Goal: Task Accomplishment & Management: Use online tool/utility

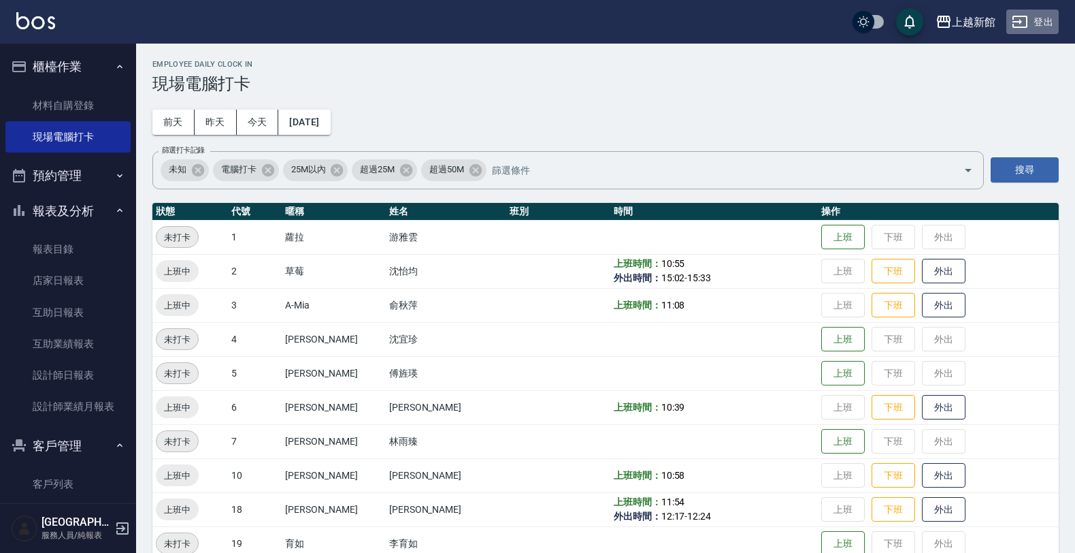
click at [1049, 22] on button "登出" at bounding box center [1033, 22] width 52 height 25
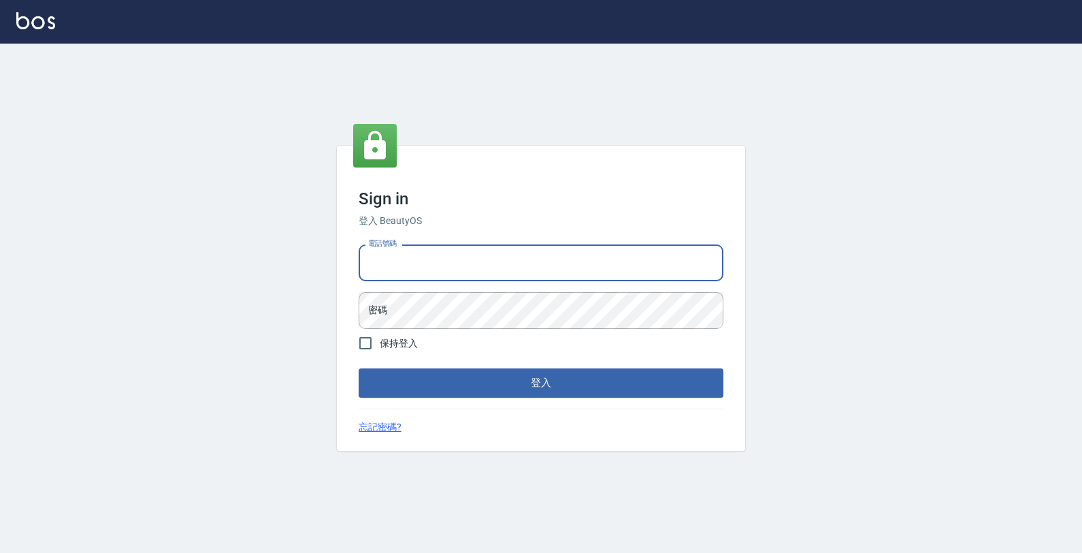
click at [597, 250] on input "電話號碼" at bounding box center [541, 262] width 365 height 37
click at [359, 368] on button "登入" at bounding box center [541, 382] width 365 height 29
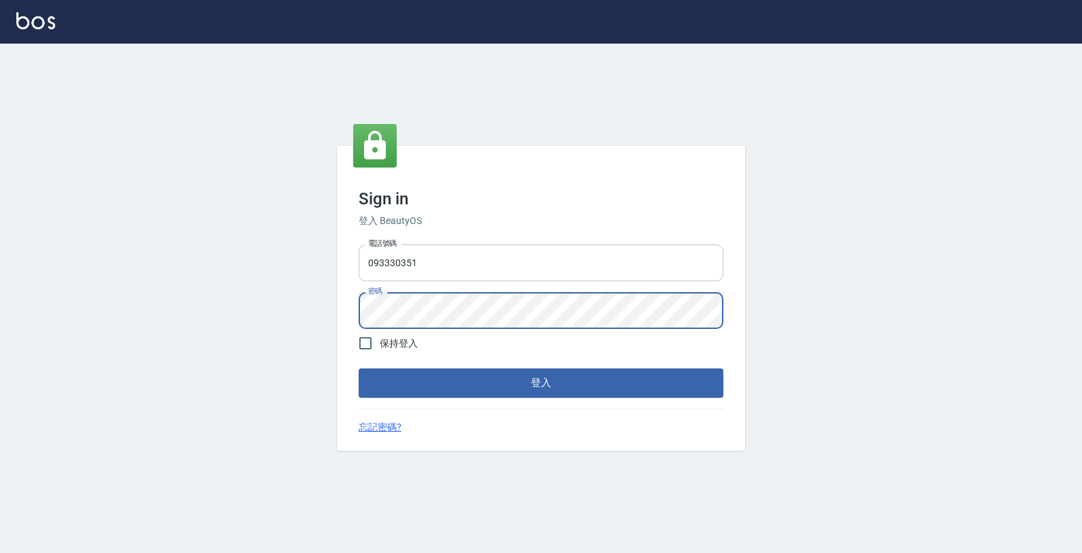
click at [359, 368] on button "登入" at bounding box center [541, 382] width 365 height 29
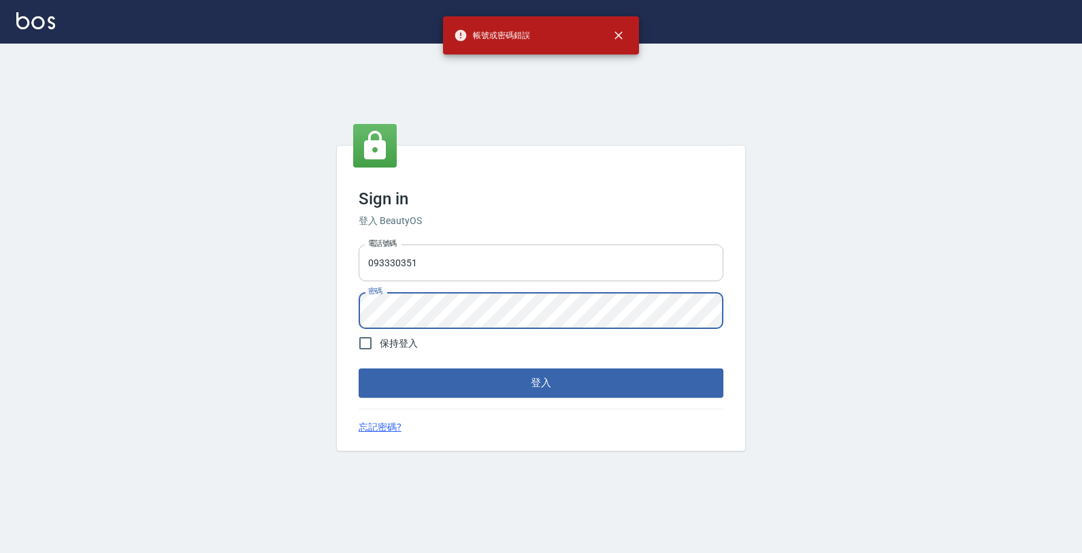
click at [359, 368] on button "登入" at bounding box center [541, 382] width 365 height 29
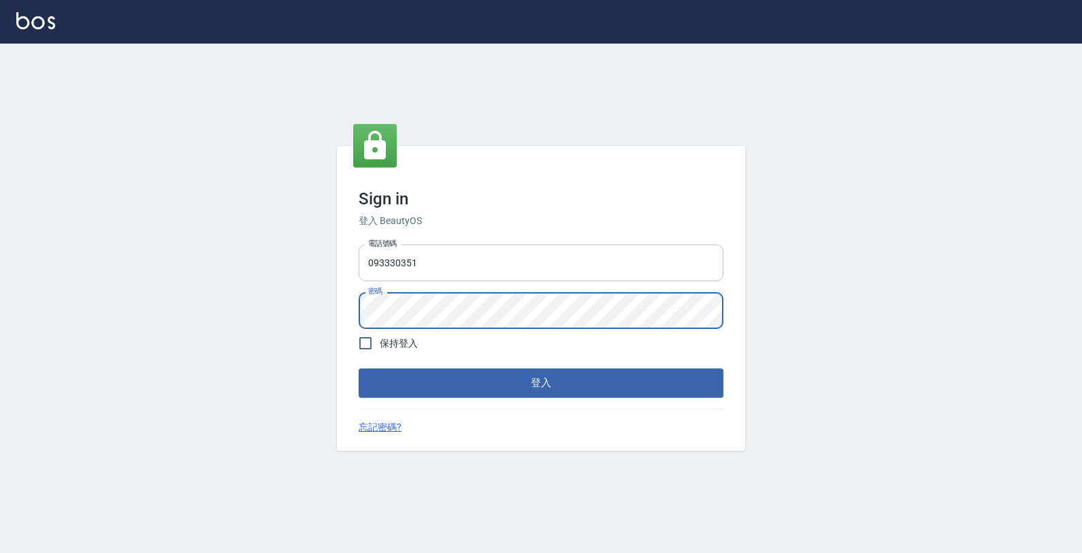
click at [359, 368] on button "登入" at bounding box center [541, 382] width 365 height 29
click at [432, 266] on input "093330351" at bounding box center [541, 262] width 365 height 37
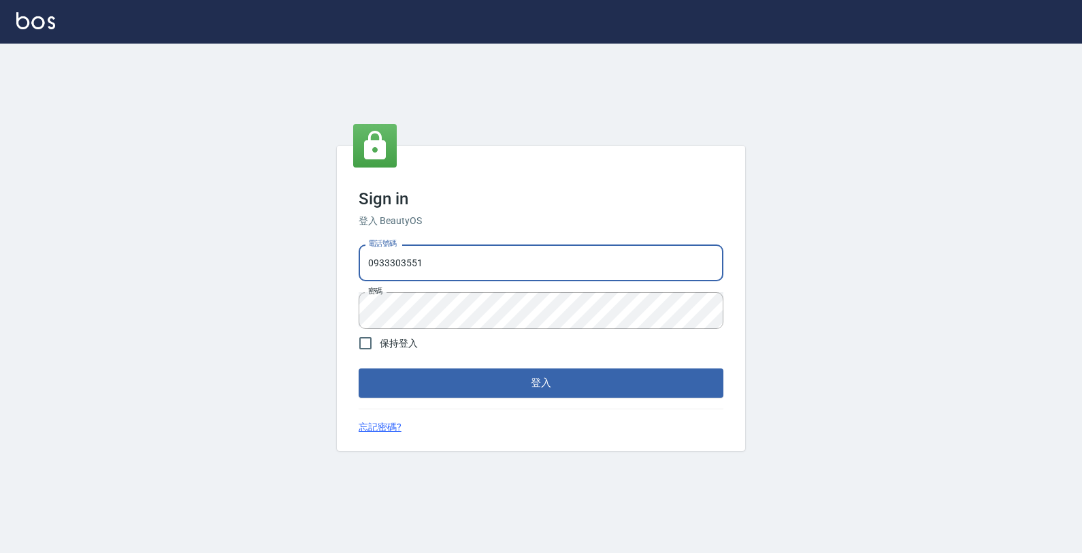
type input "0933303551"
click at [359, 368] on button "登入" at bounding box center [541, 382] width 365 height 29
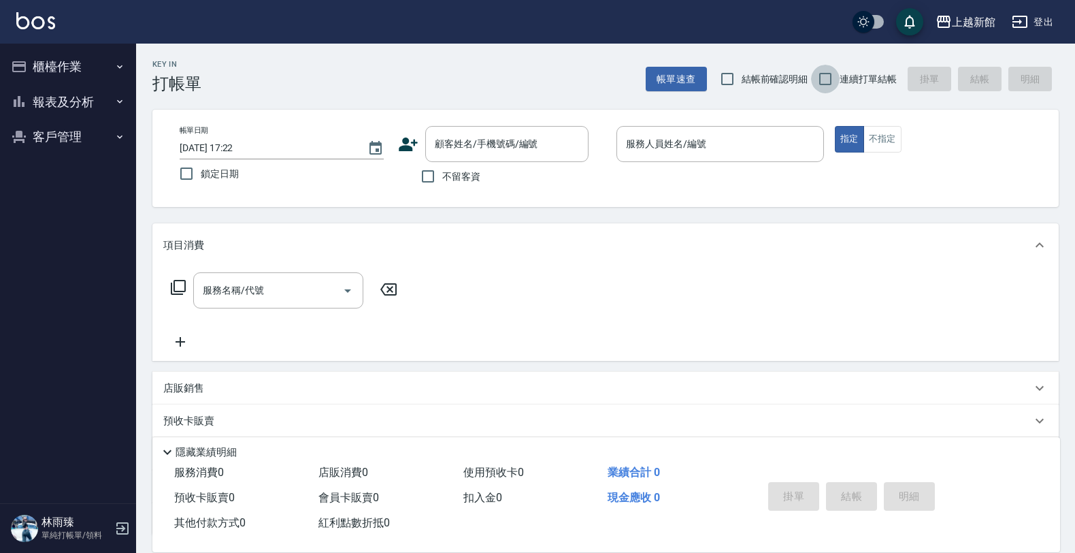
drag, startPoint x: 828, startPoint y: 77, endPoint x: 793, endPoint y: 82, distance: 34.5
click at [827, 75] on input "連續打單結帳" at bounding box center [825, 79] width 29 height 29
checkbox input "true"
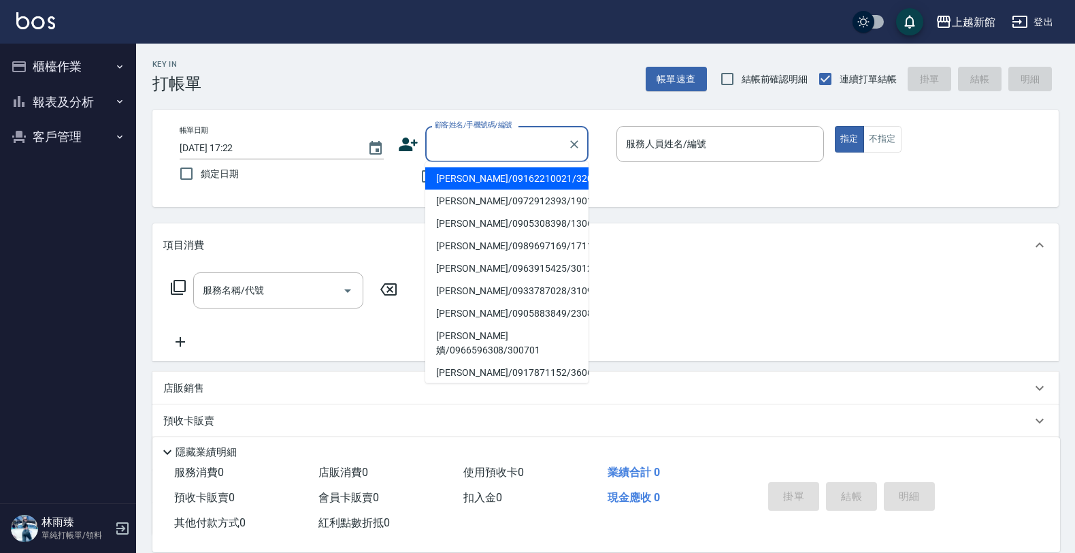
click at [509, 140] on input "顧客姓名/手機號碼/編號" at bounding box center [496, 144] width 131 height 24
type input "[PERSON_NAME]/09162210021/320120"
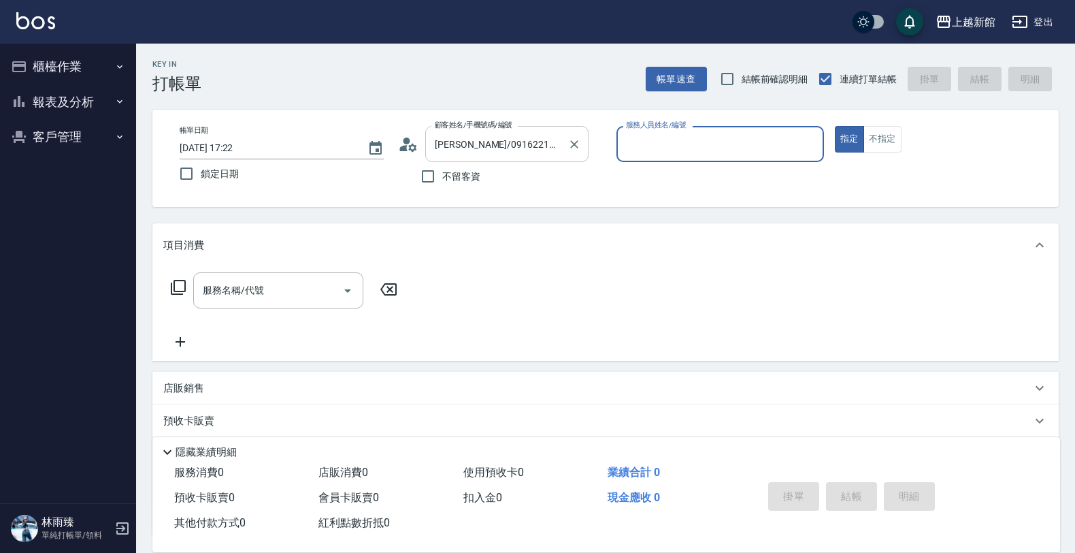
click at [835, 126] on button "指定" at bounding box center [849, 139] width 29 height 27
type button "true"
type input "旌瑛-5"
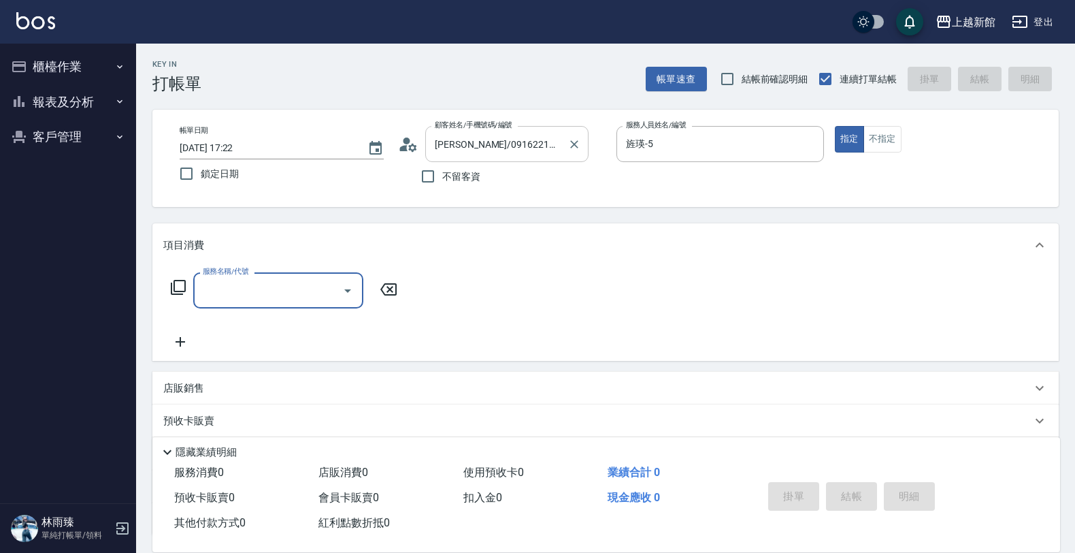
type input "[PERSON_NAME]/0974376310/10"
type input "瑪沙-10"
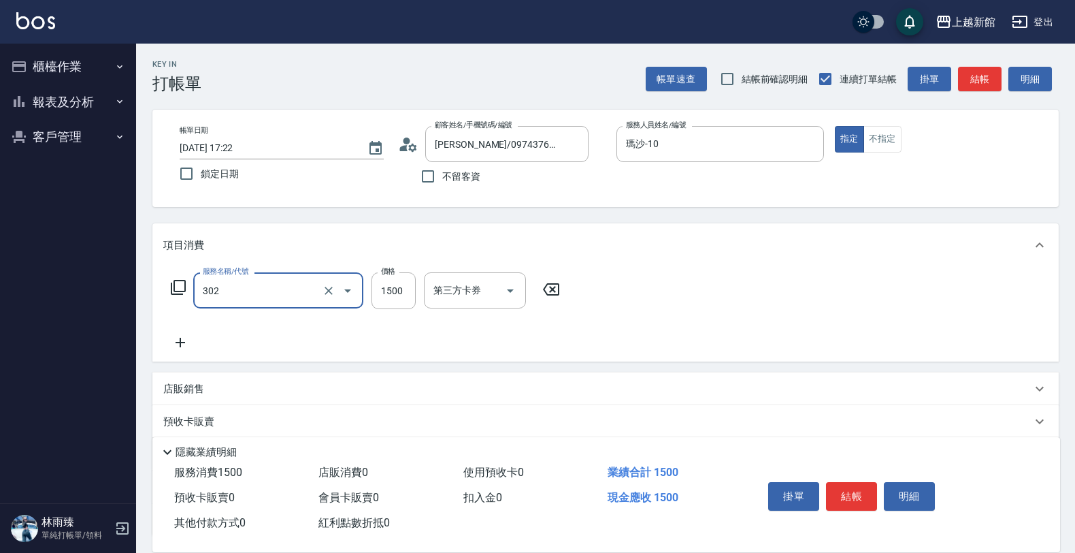
type input "設計燙髮(302)"
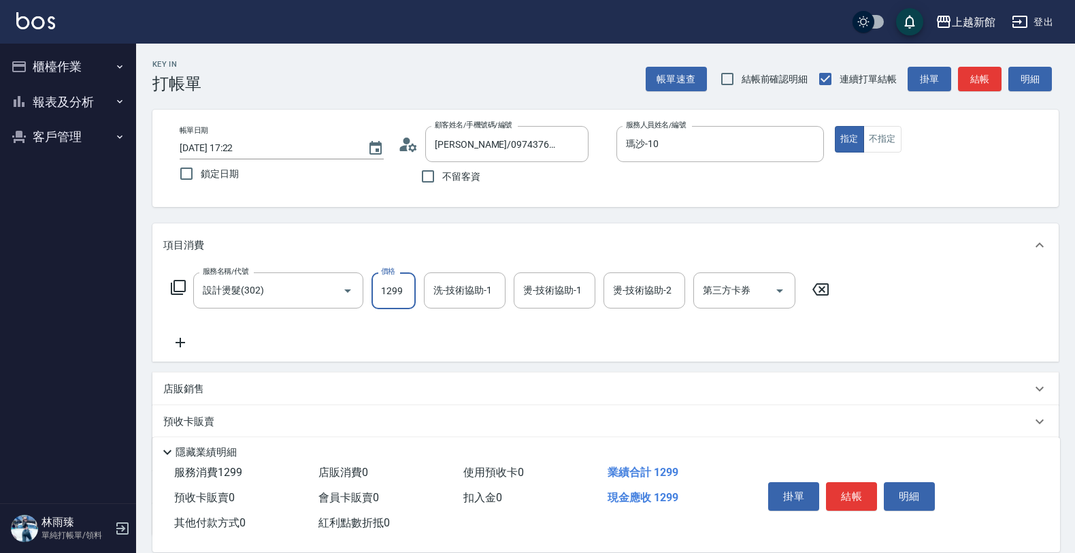
type input "1299"
type input "小邱-25"
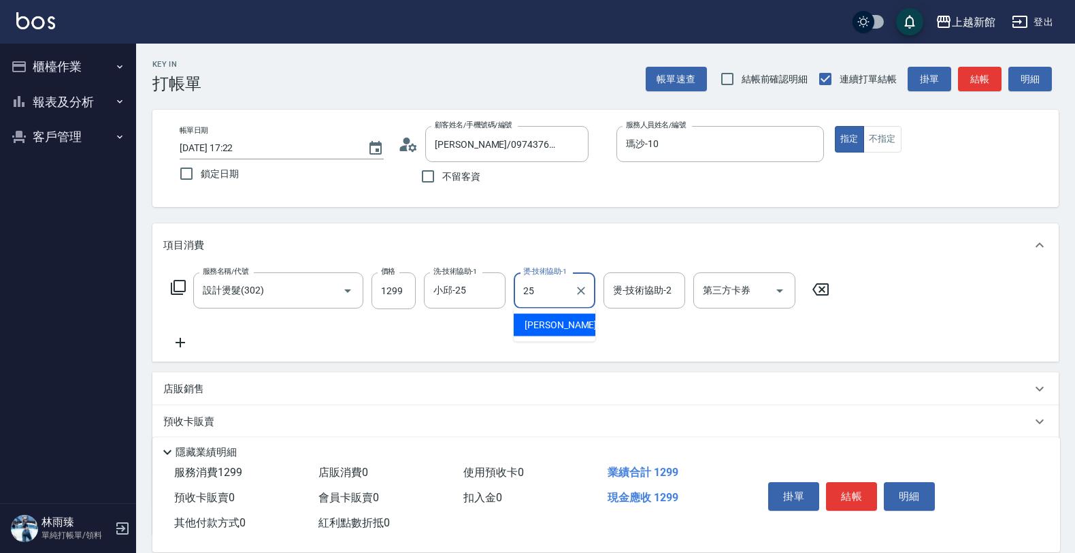
type input "小邱-25"
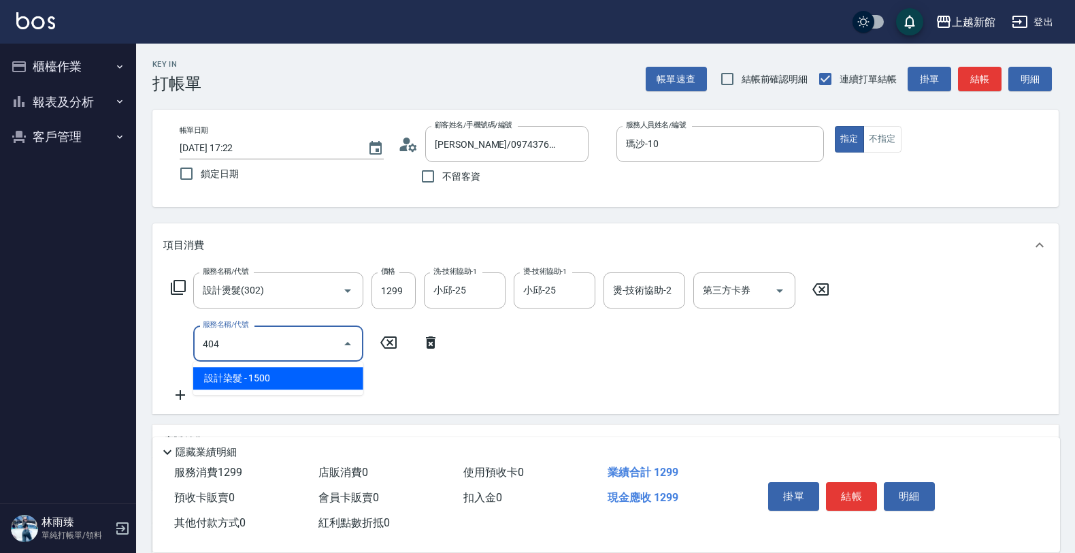
type input "設計染髮(404)"
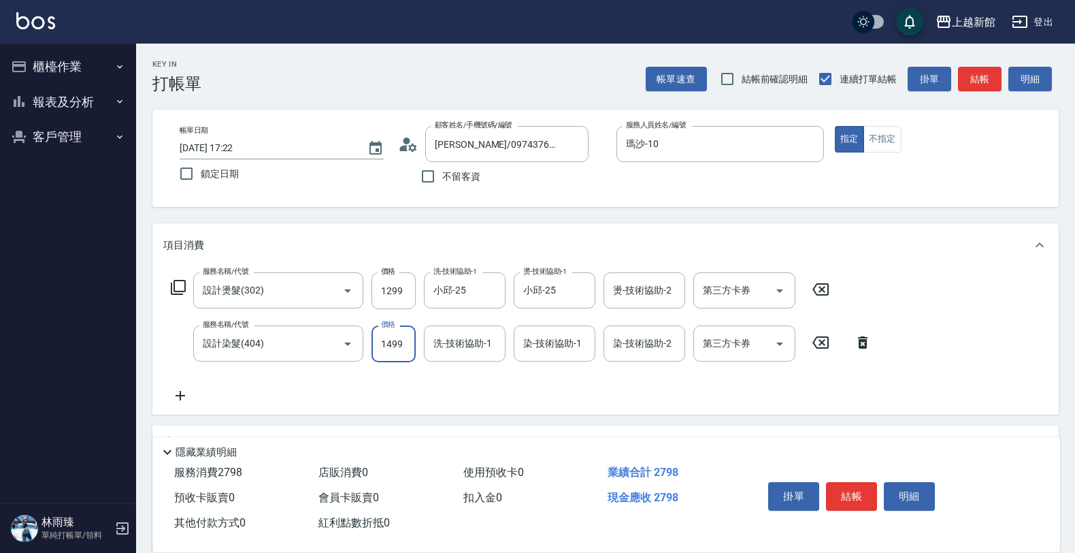
type input "1499"
type input "小邱-25"
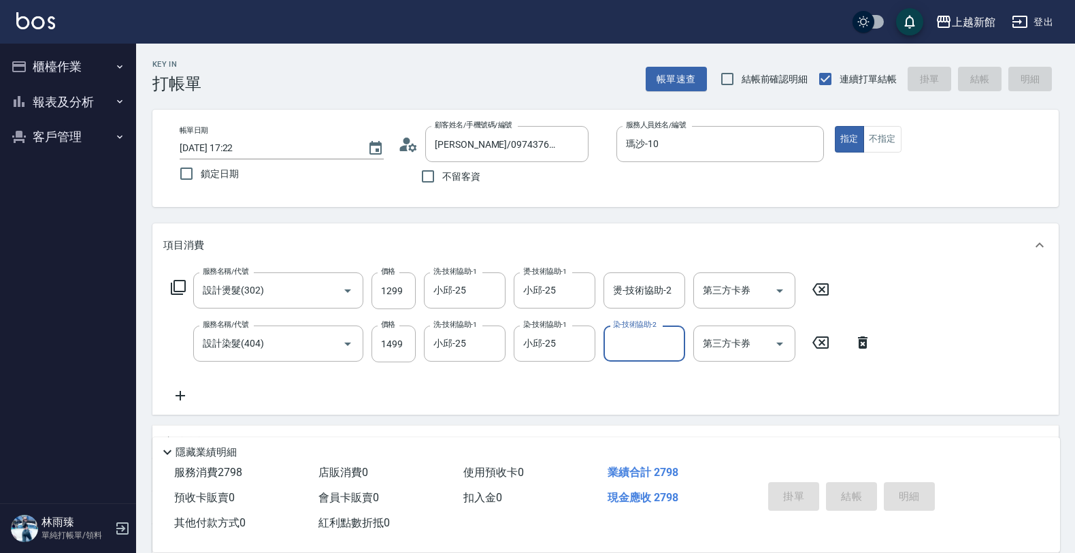
type input "[DATE] 17:23"
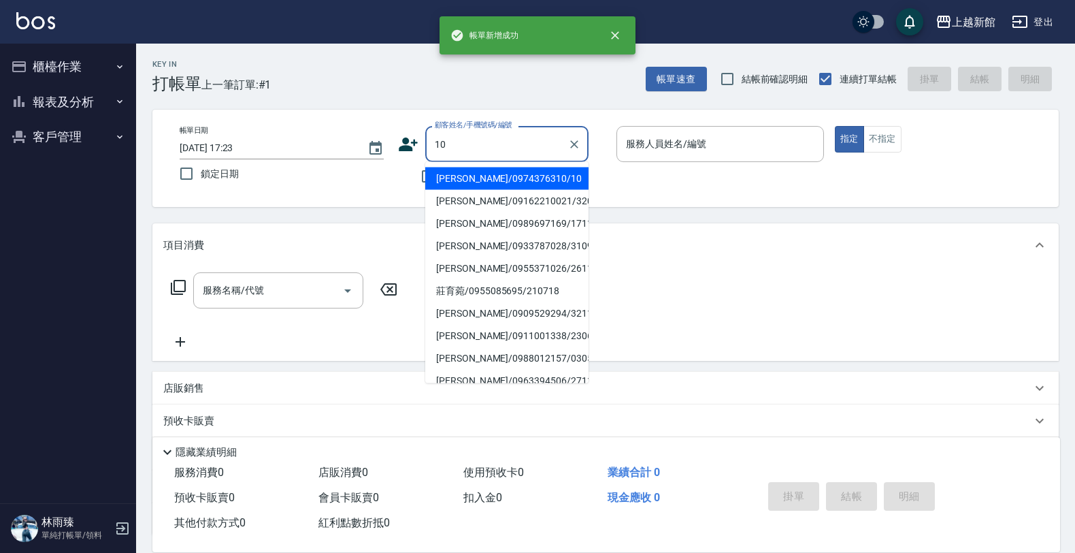
type input "[PERSON_NAME]/0974376310/10"
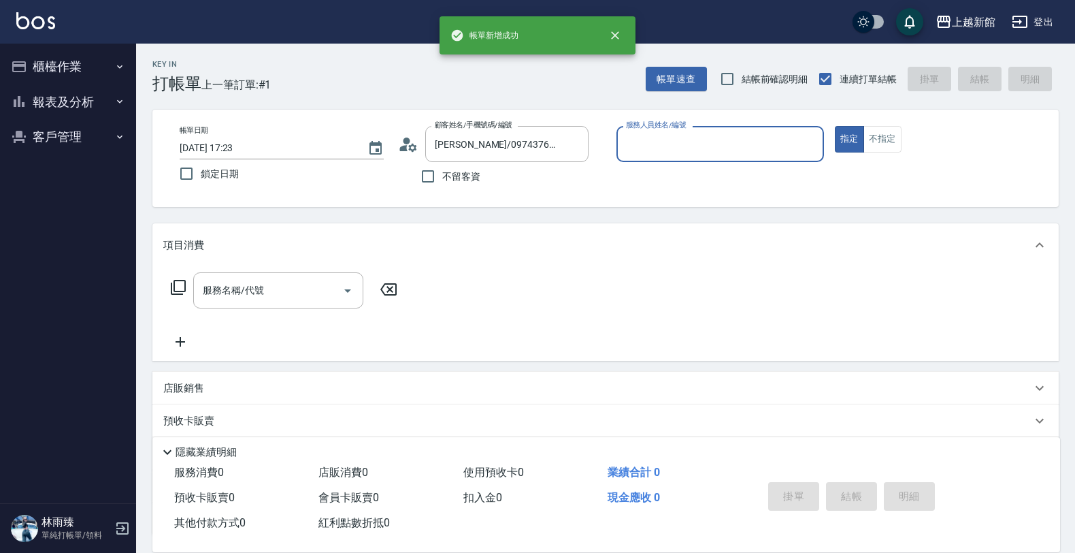
click at [835, 126] on button "指定" at bounding box center [849, 139] width 29 height 27
type input "瑪沙-10"
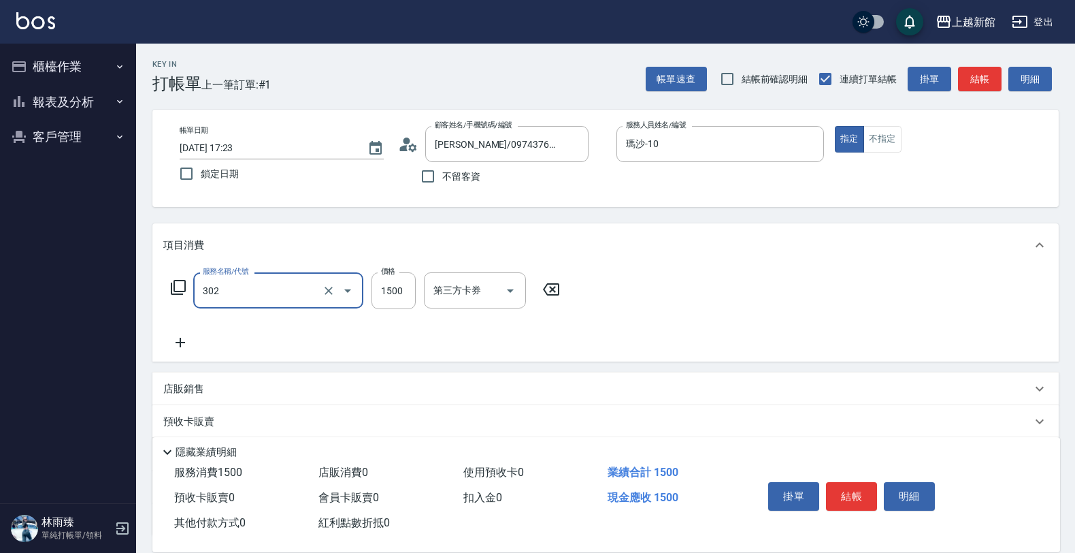
type input "設計燙髮(302)"
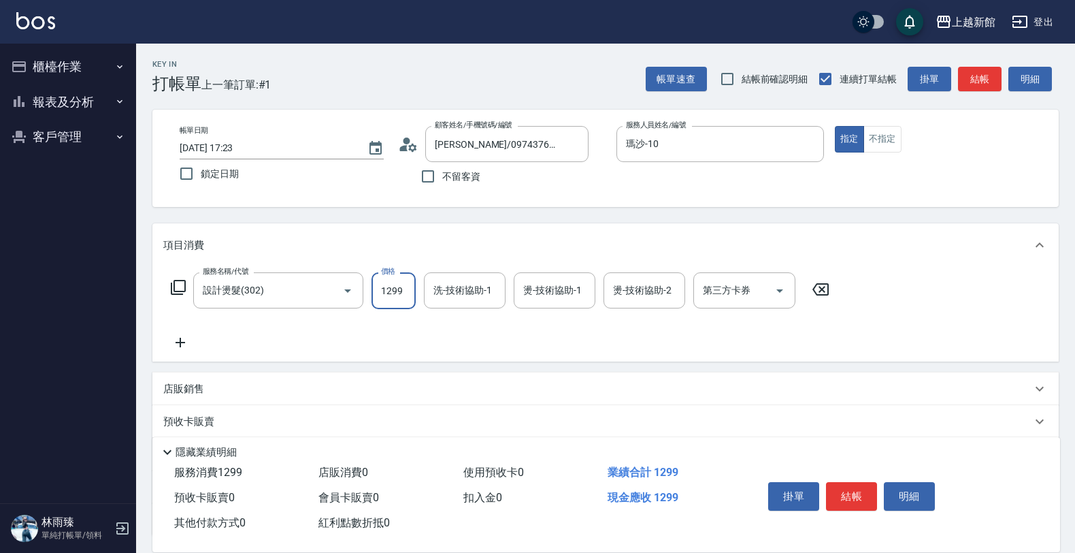
type input "1299"
type input "[PERSON_NAME]-29"
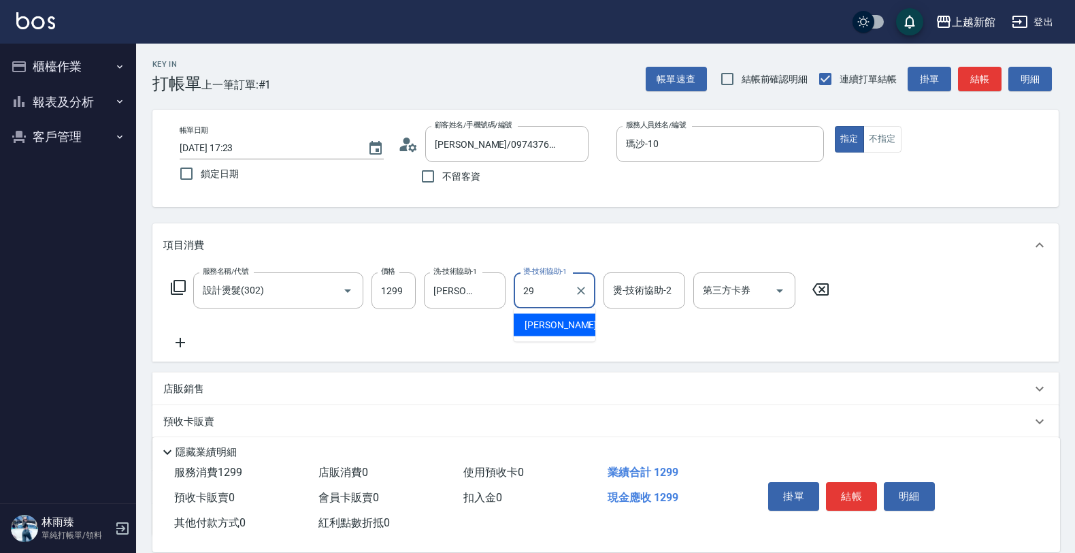
type input "[PERSON_NAME]-29"
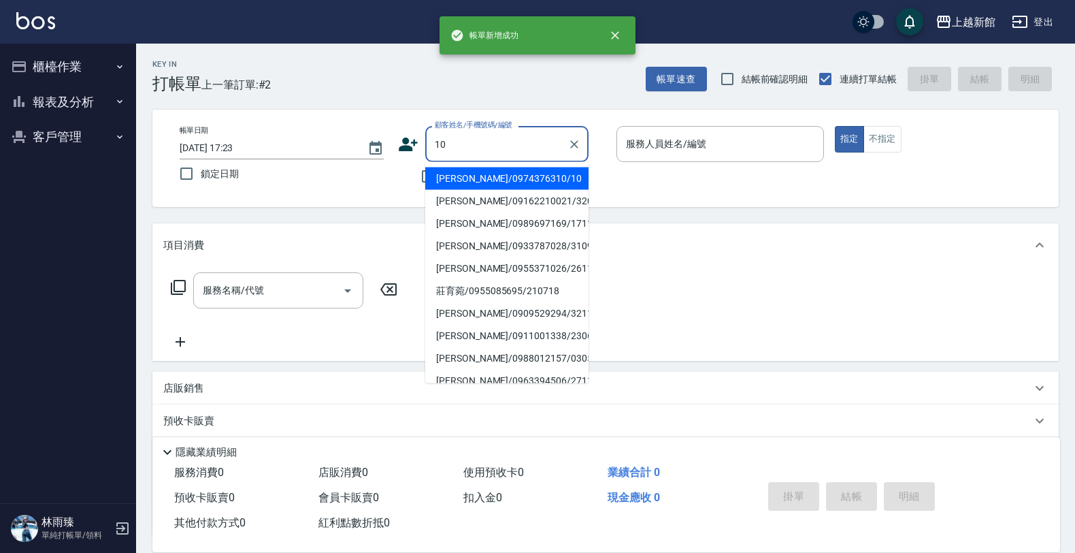
type input "[PERSON_NAME]/0974376310/10"
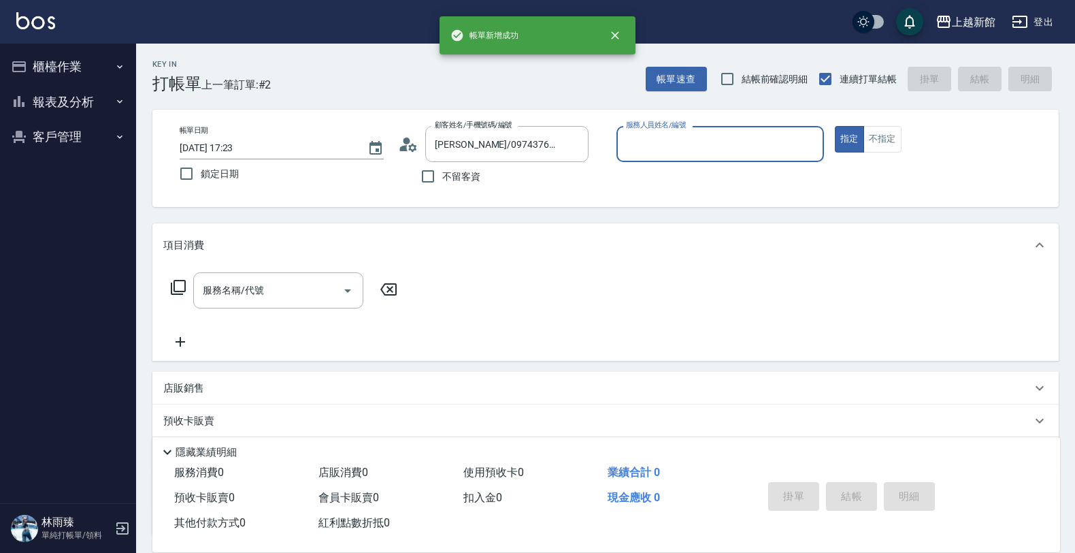
click at [835, 126] on button "指定" at bounding box center [849, 139] width 29 height 27
type input "瑪沙-10"
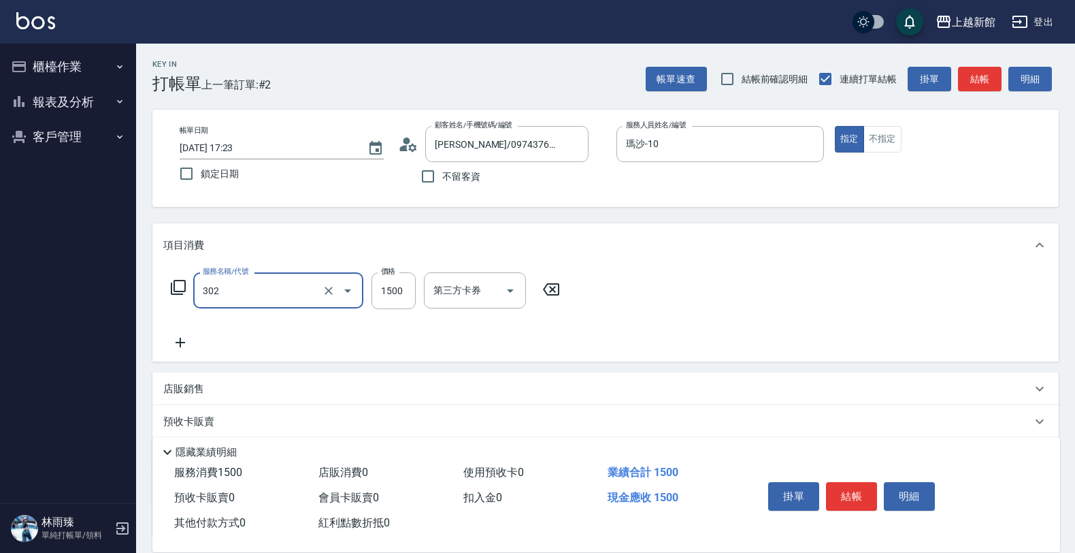
type input "設計燙髮(302)"
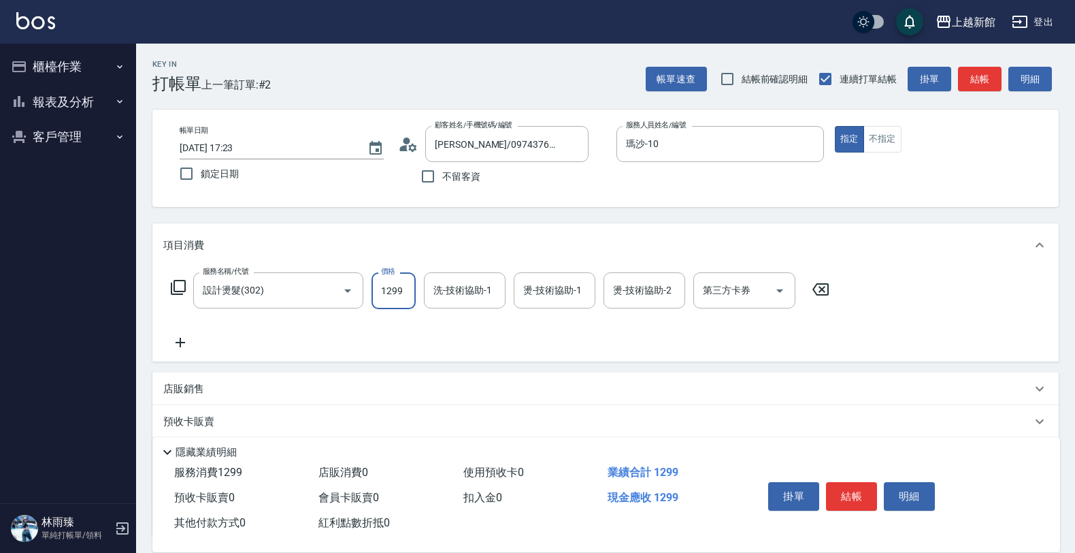
type input "1299"
type input "[PERSON_NAME]-29"
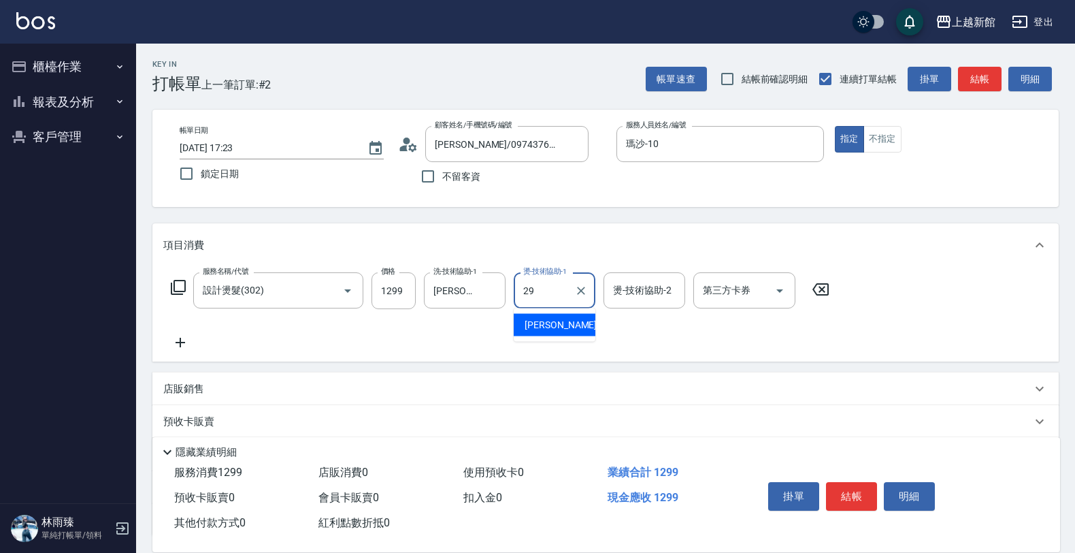
type input "[PERSON_NAME]-29"
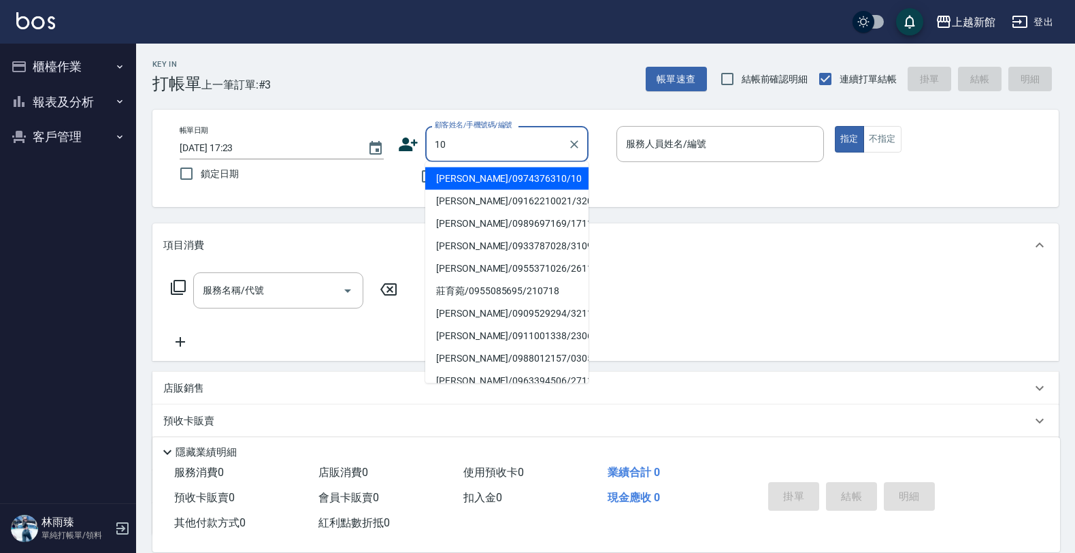
type input "[PERSON_NAME]/0974376310/10"
click at [835, 126] on button "指定" at bounding box center [849, 139] width 29 height 27
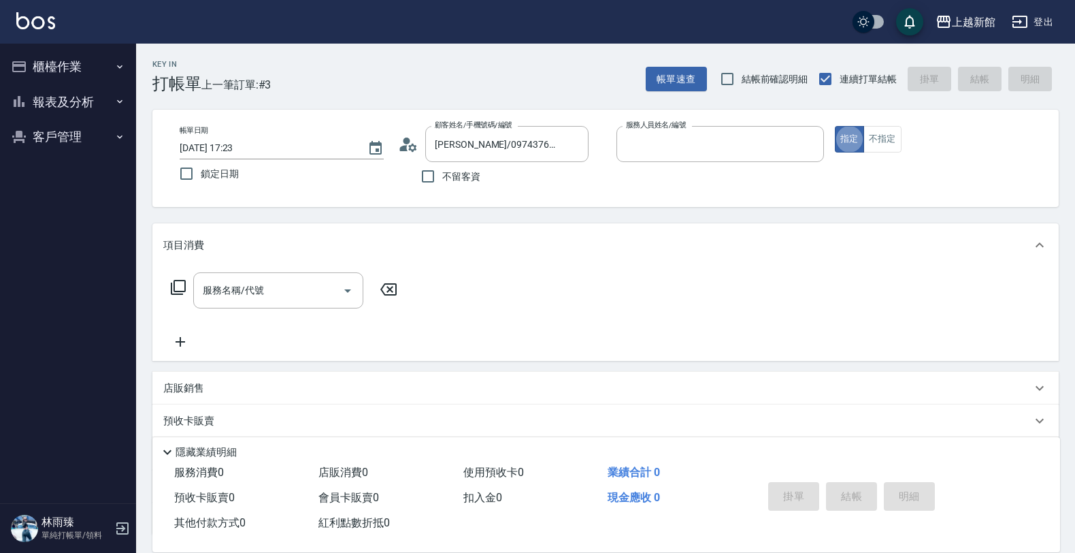
type input "瑪沙-10"
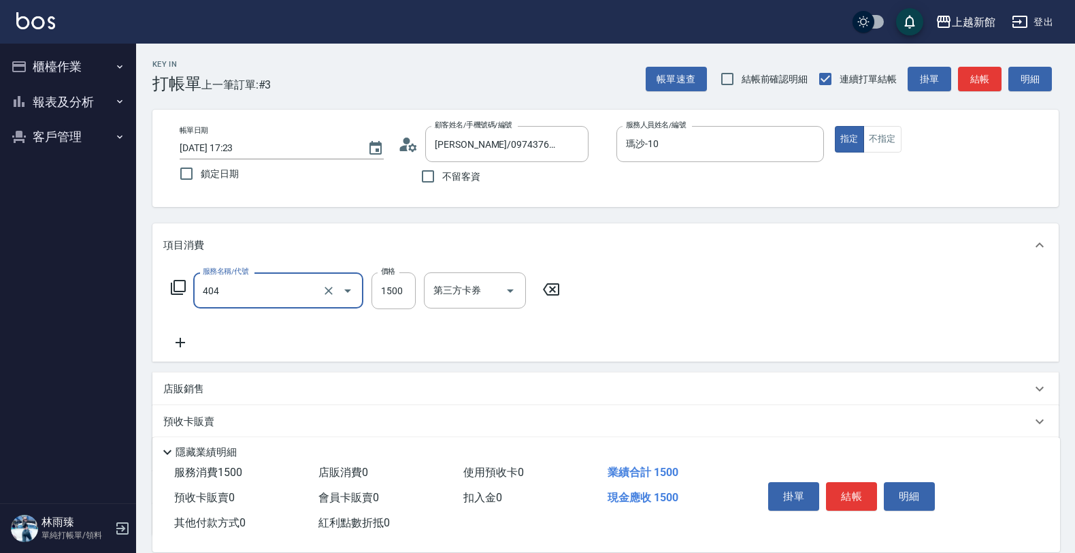
type input "設計染髮(404)"
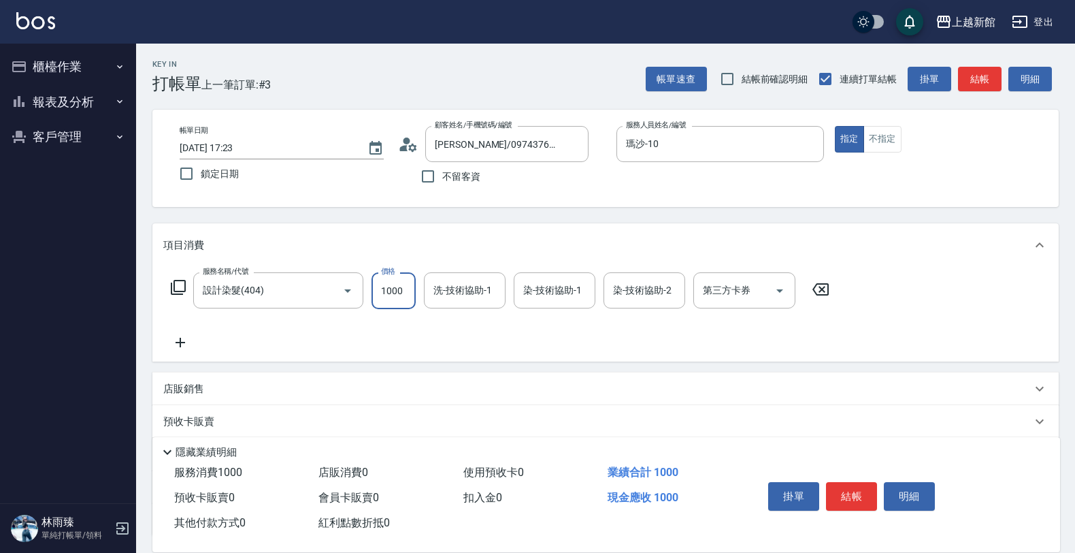
type input "1000"
type input "[PERSON_NAME]-29"
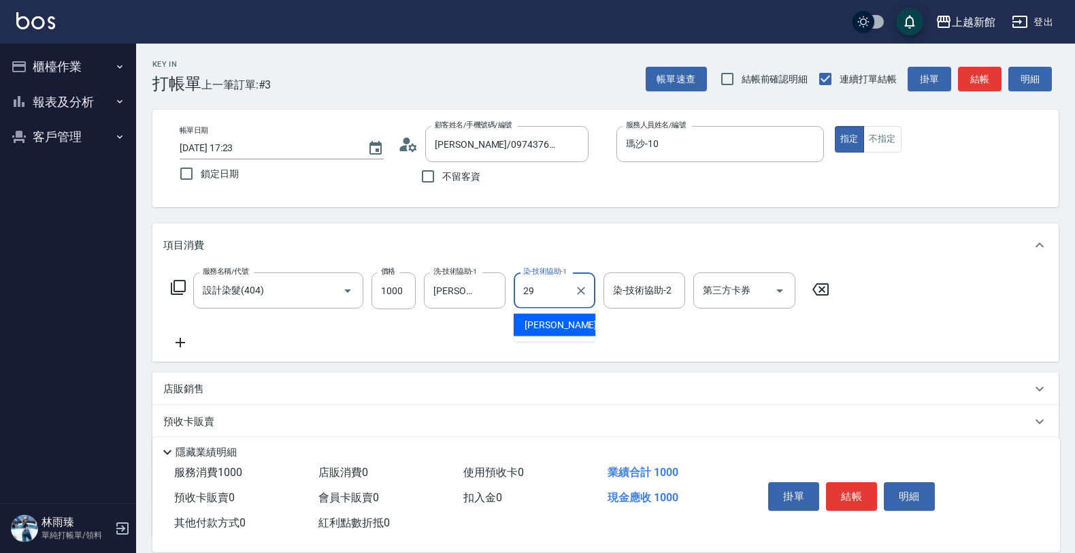
type input "[PERSON_NAME]-29"
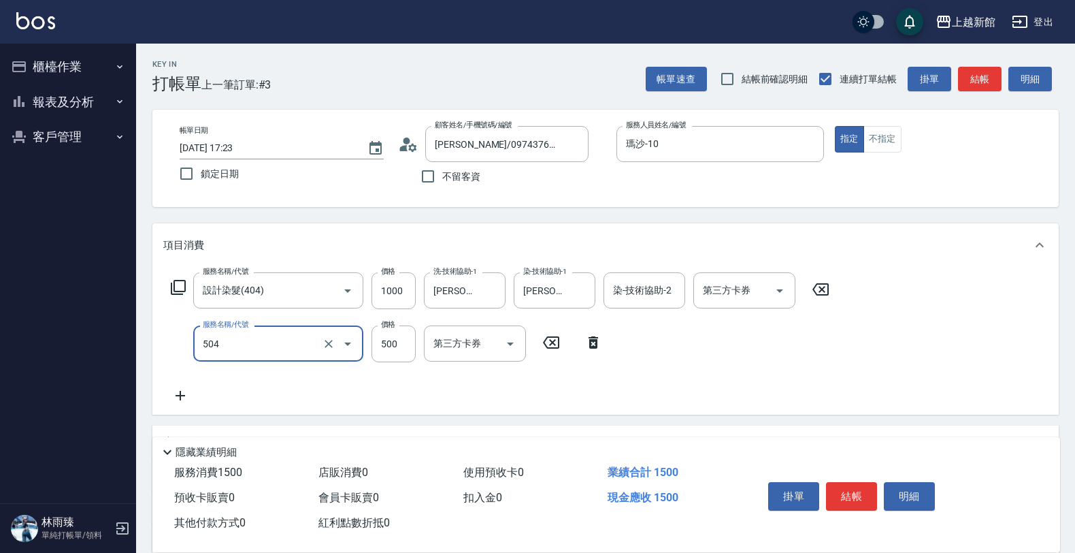
type input "順子護髮(504)"
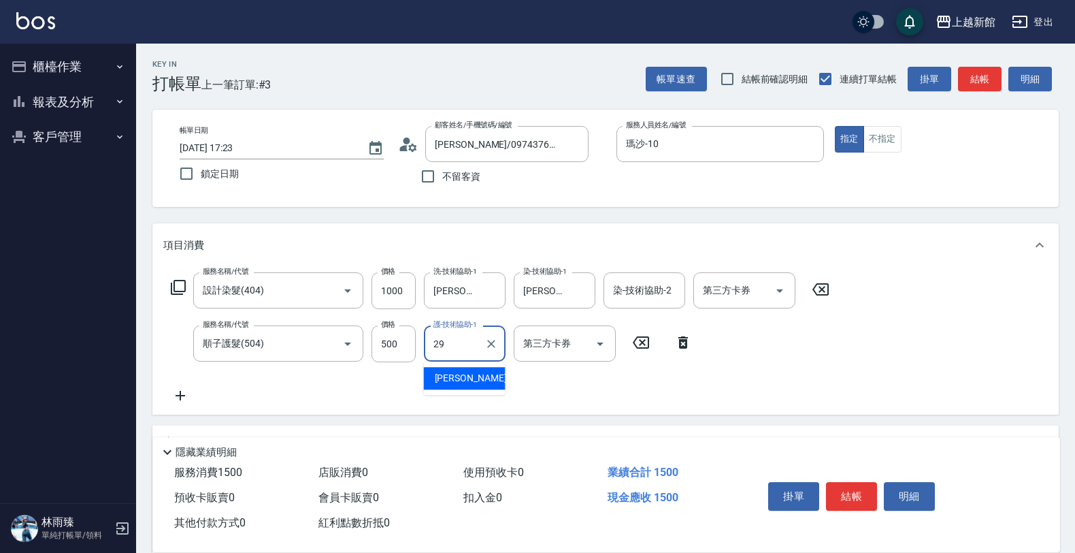
type input "[PERSON_NAME]-29"
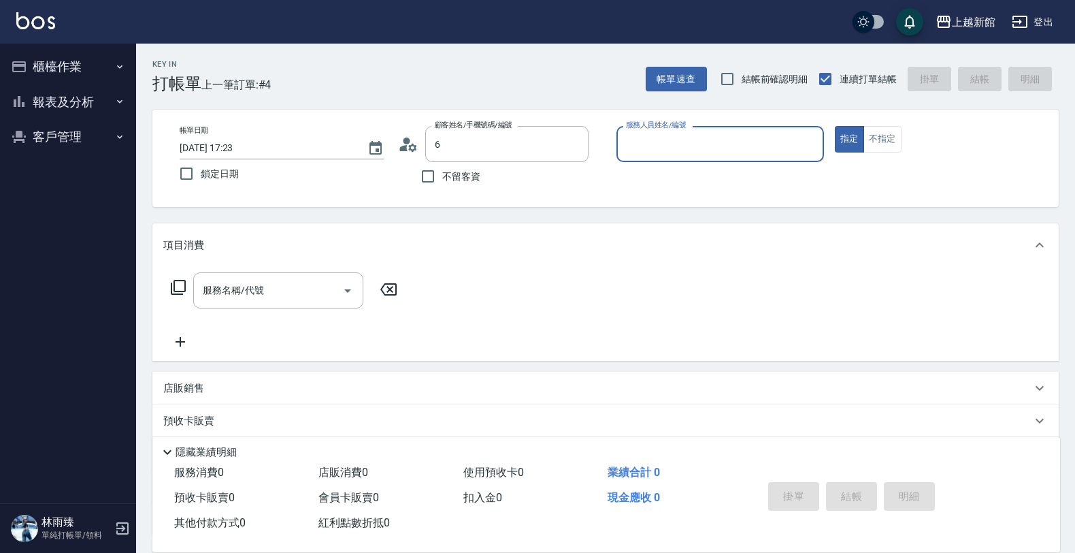
type input "[PERSON_NAME]/0974376310/10"
click at [835, 126] on button "指定" at bounding box center [849, 139] width 29 height 27
type input "瑪沙-10"
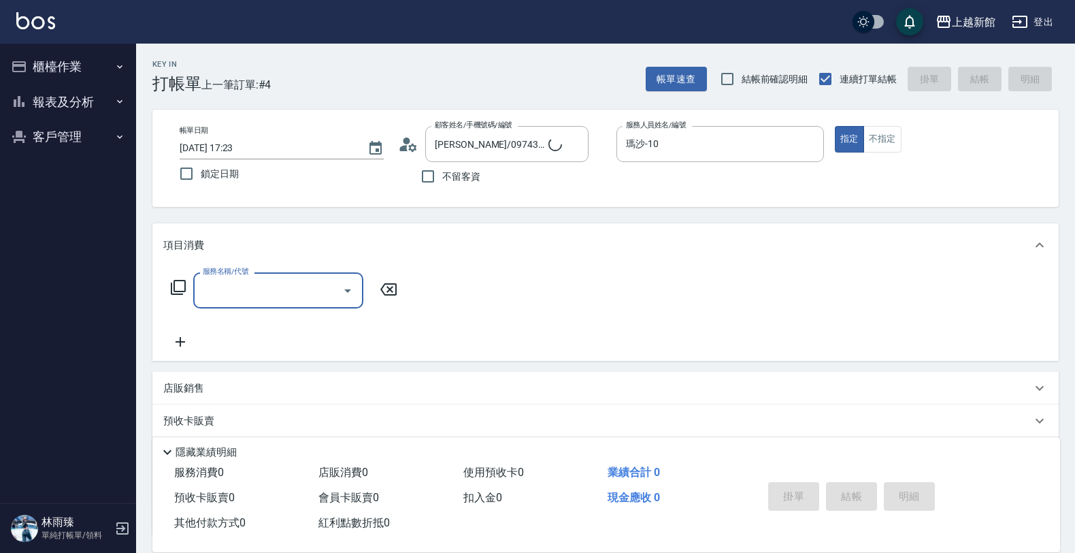
type input "[PERSON_NAME]/6_[PERSON_NAME]/6"
type input "[PERSON_NAME]-6"
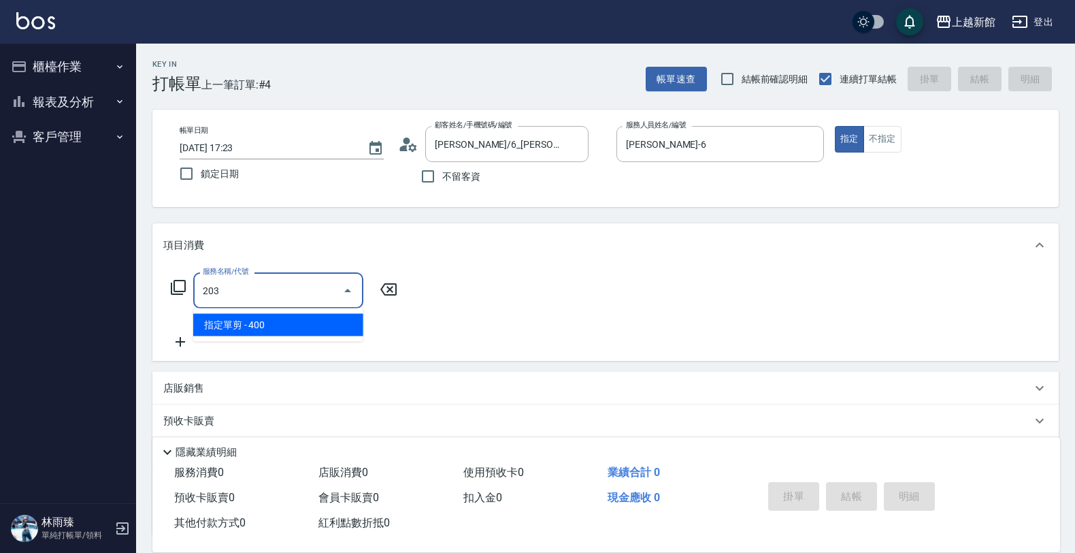
type input "指定單剪(203)"
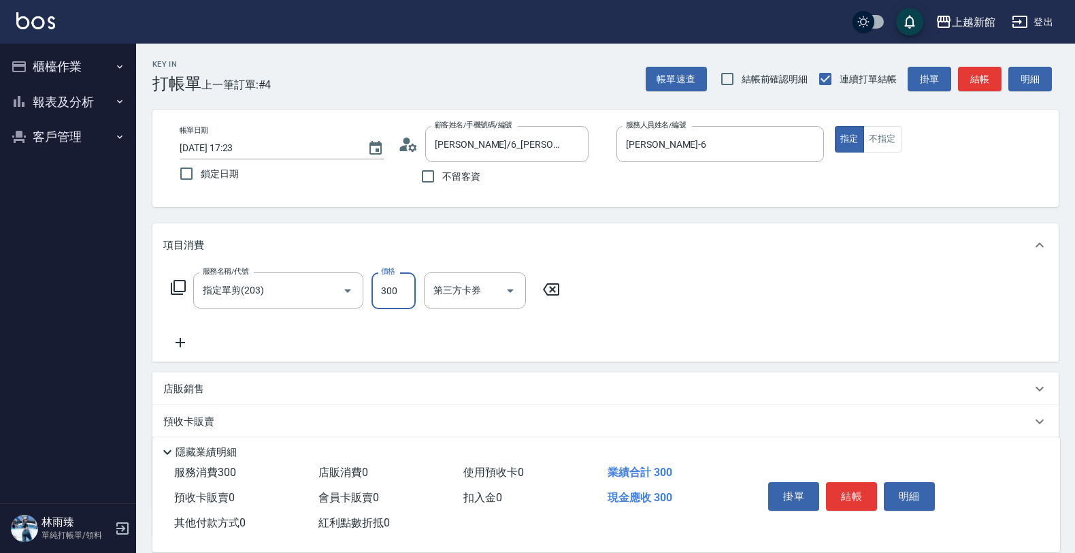
type input "300"
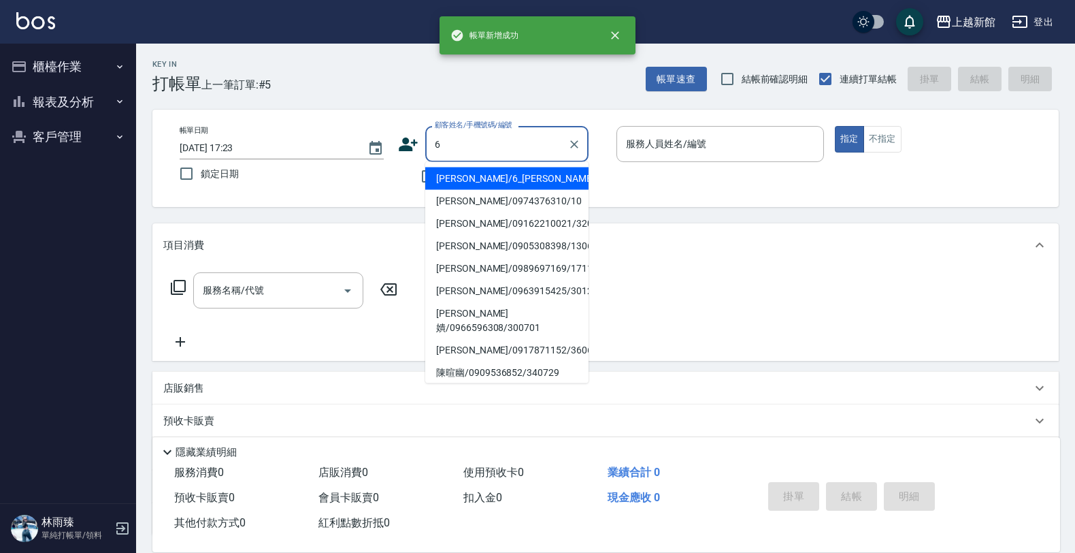
type input "[PERSON_NAME]/6_[PERSON_NAME]/6"
click at [835, 126] on button "指定" at bounding box center [849, 139] width 29 height 27
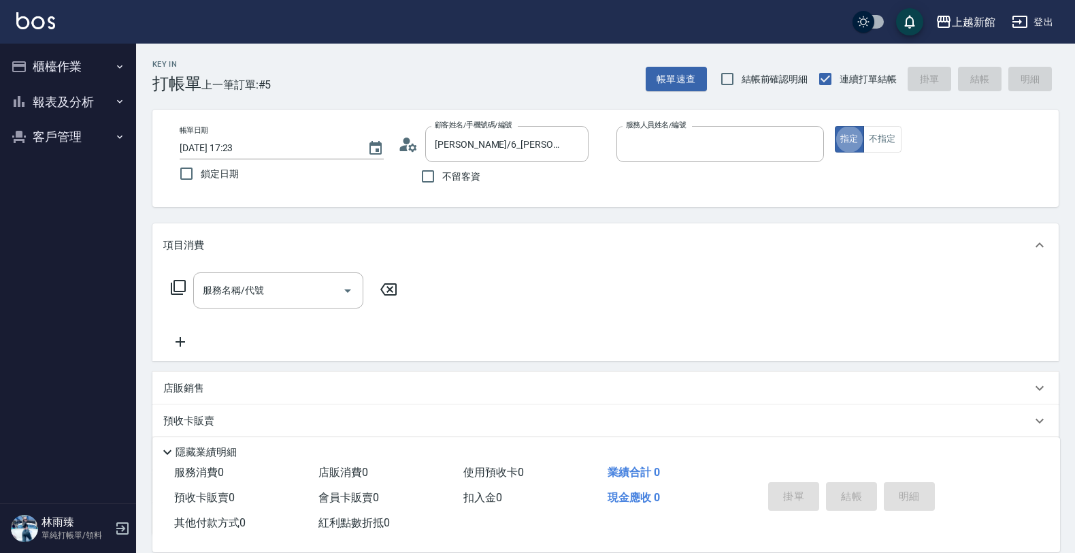
type input "[PERSON_NAME]-6"
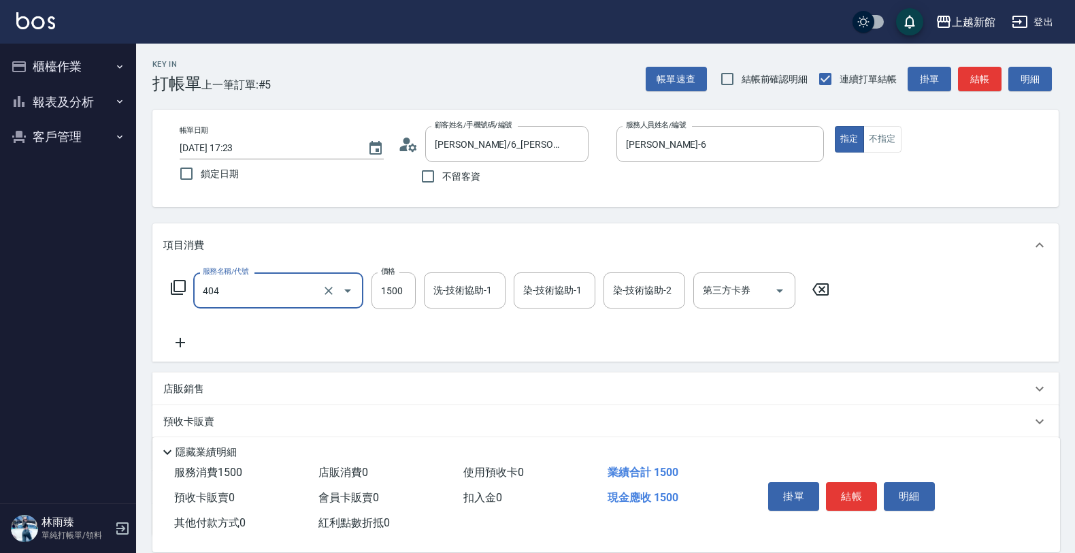
type input "設計染髮(404)"
type input "1200"
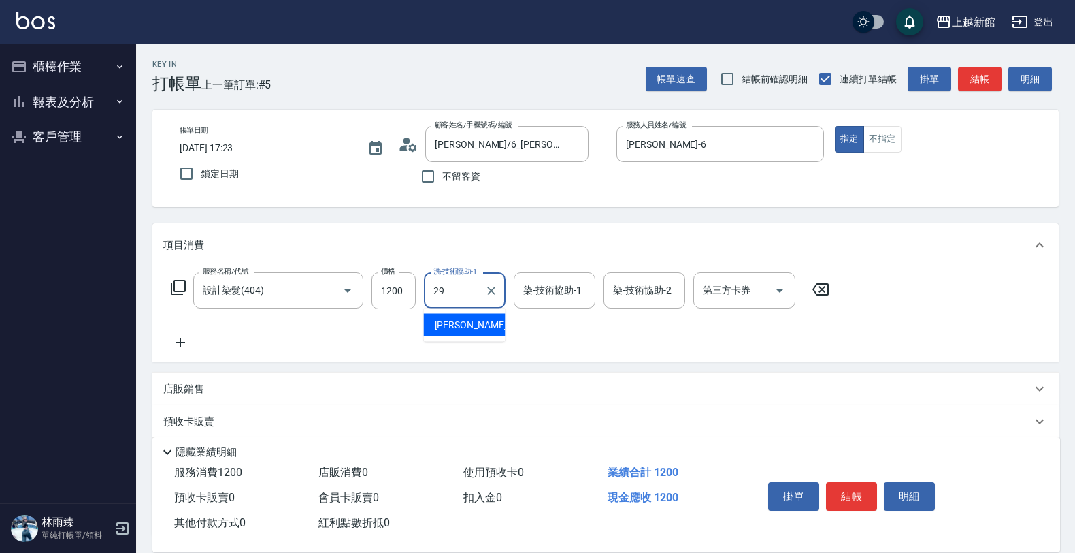
type input "[PERSON_NAME]-29"
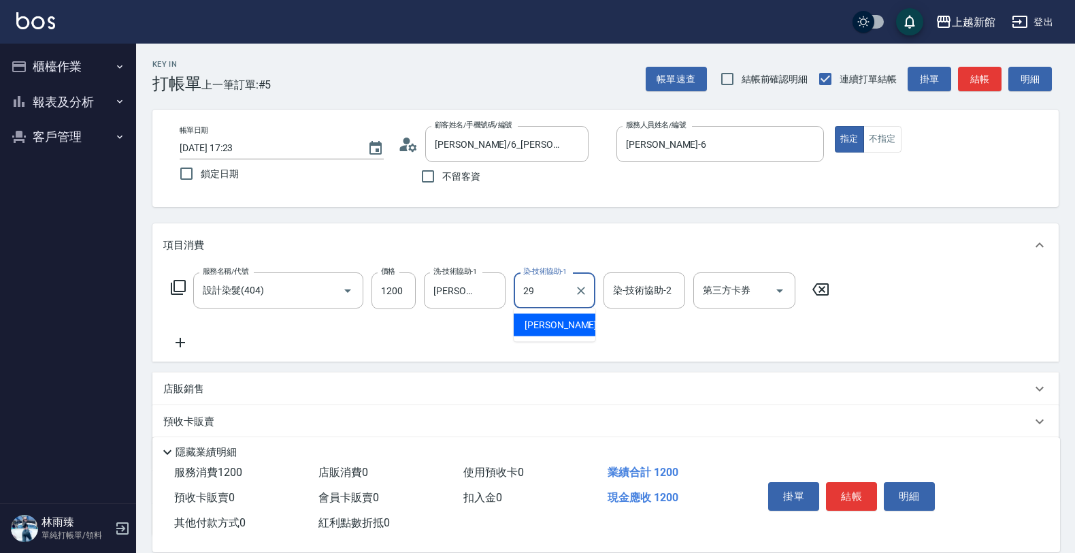
type input "[PERSON_NAME]-29"
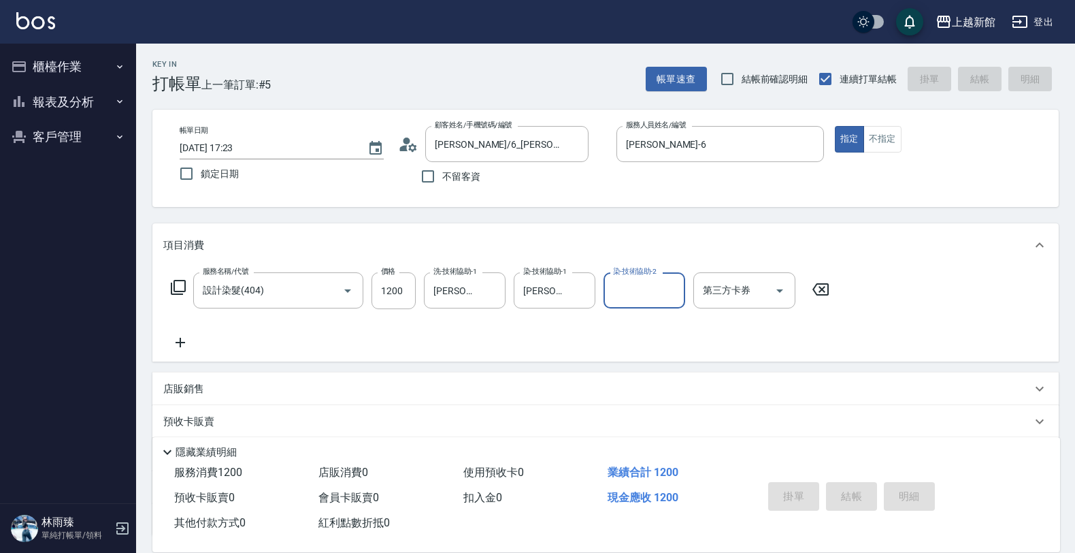
type input "[DATE] 17:24"
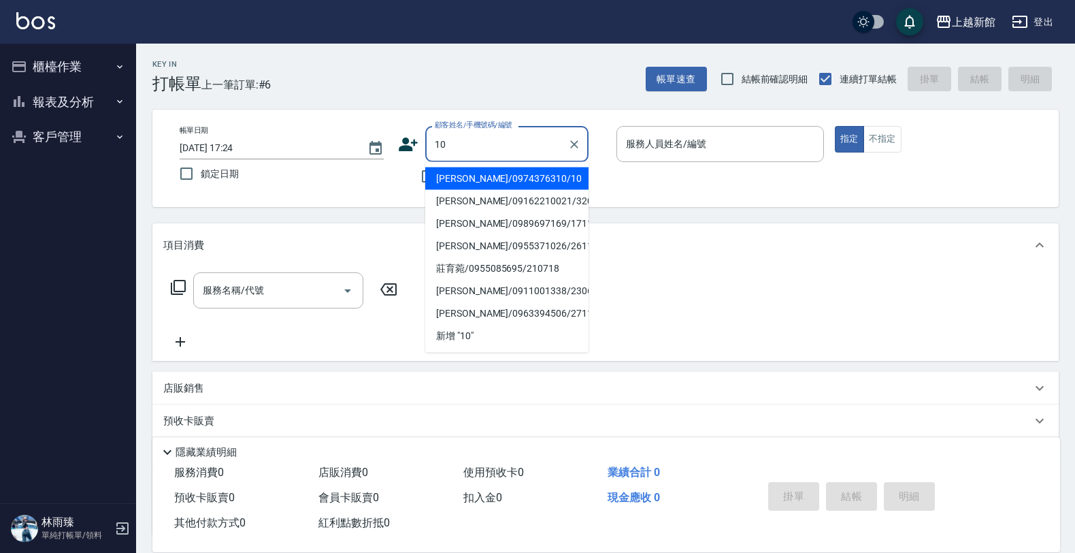
type input "[PERSON_NAME]/0974376310/10"
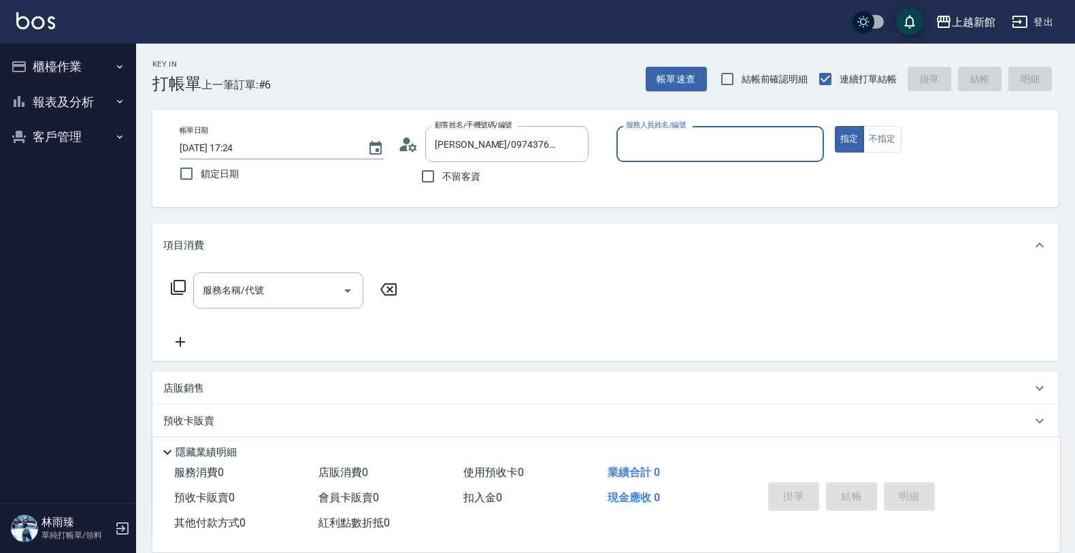
click at [835, 126] on button "指定" at bounding box center [849, 139] width 29 height 27
type input "瑪沙-10"
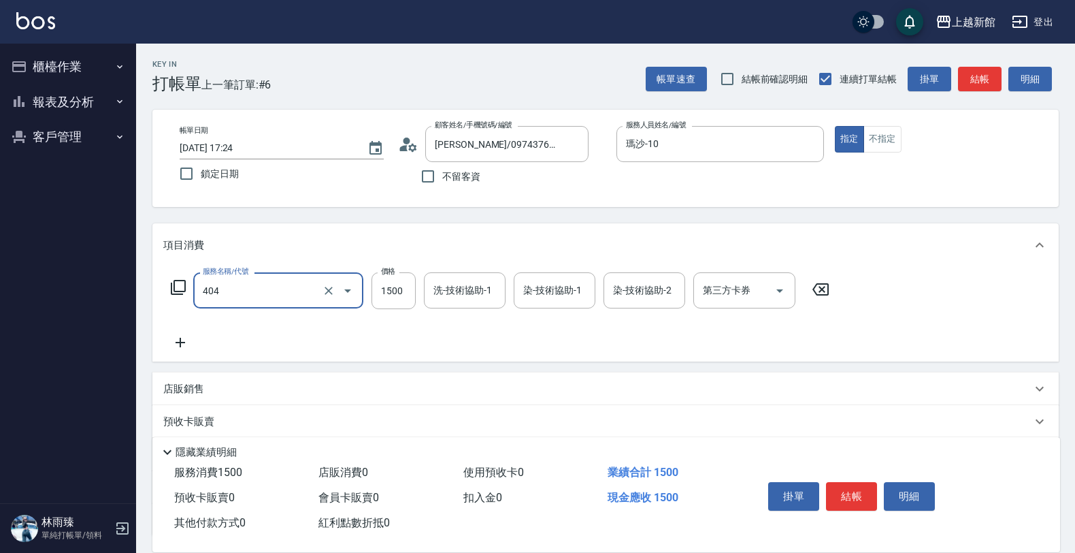
type input "設計染髮(404)"
type input "1680"
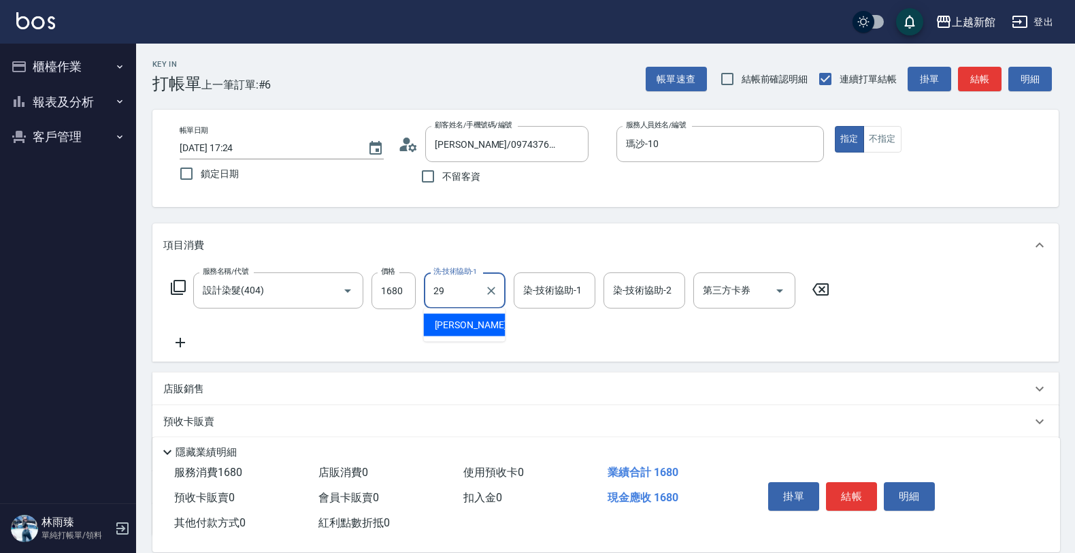
type input "[PERSON_NAME]-29"
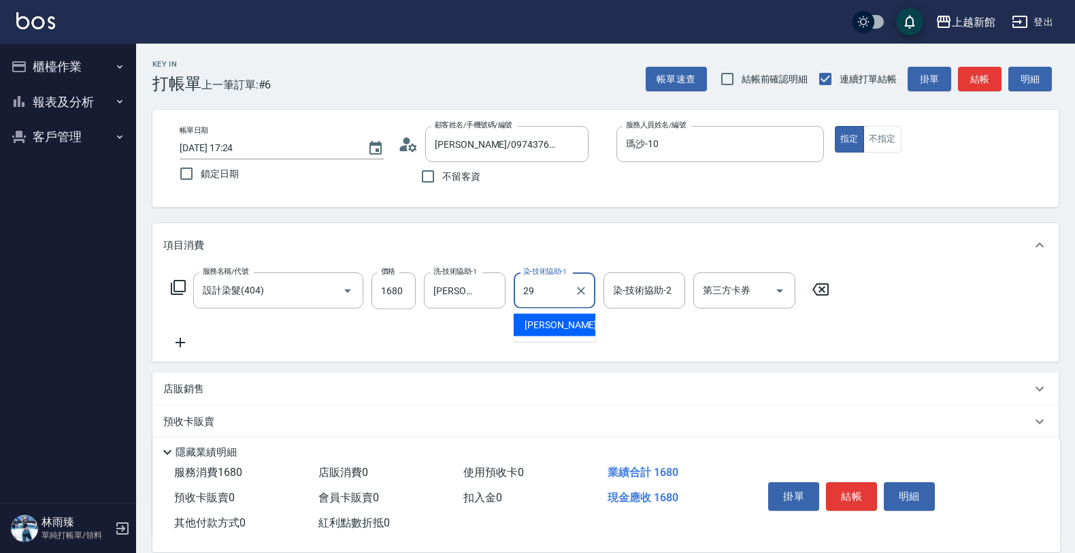
type input "[PERSON_NAME]-29"
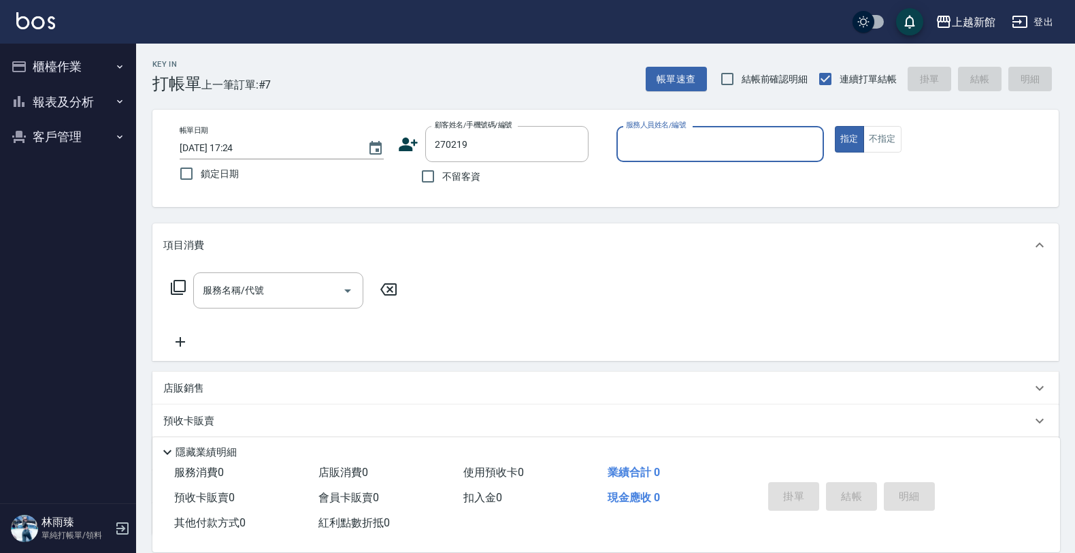
click at [835, 126] on button "指定" at bounding box center [849, 139] width 29 height 27
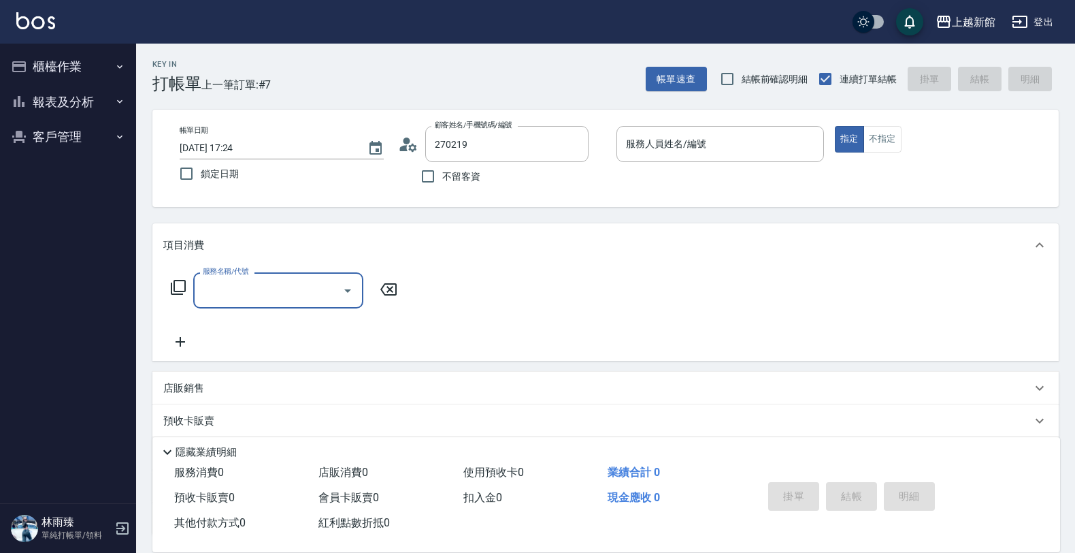
type input "[PERSON_NAME]/0988123892/270219"
type input "[PERSON_NAME]-18"
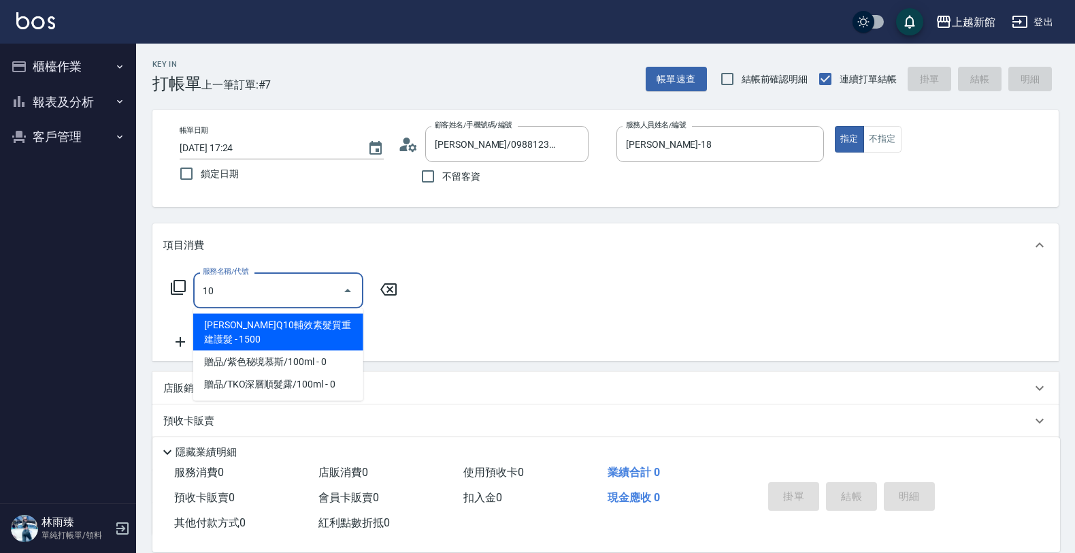
type input "1"
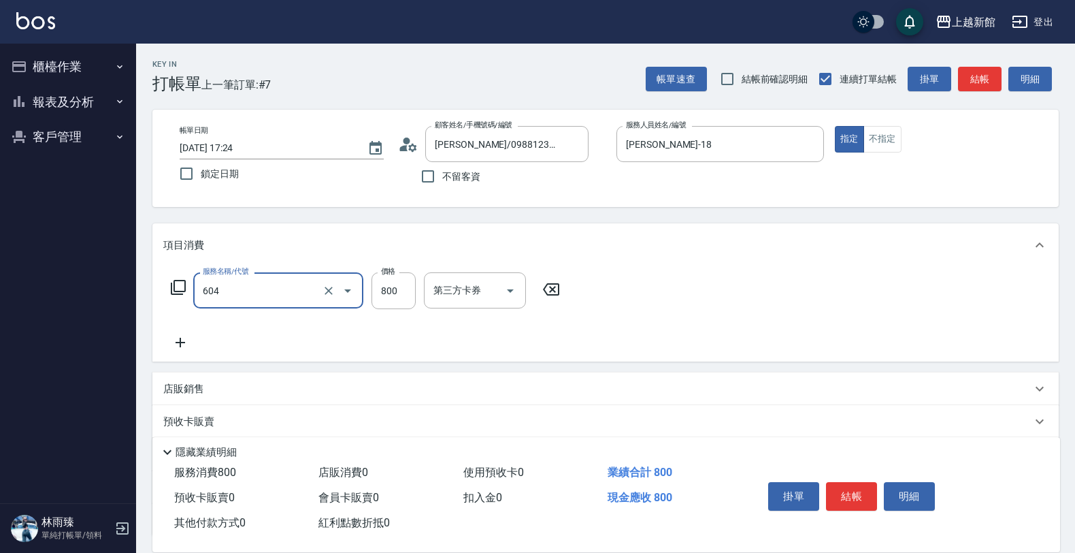
type input "髮原素頭皮保健護理洗髮(604)"
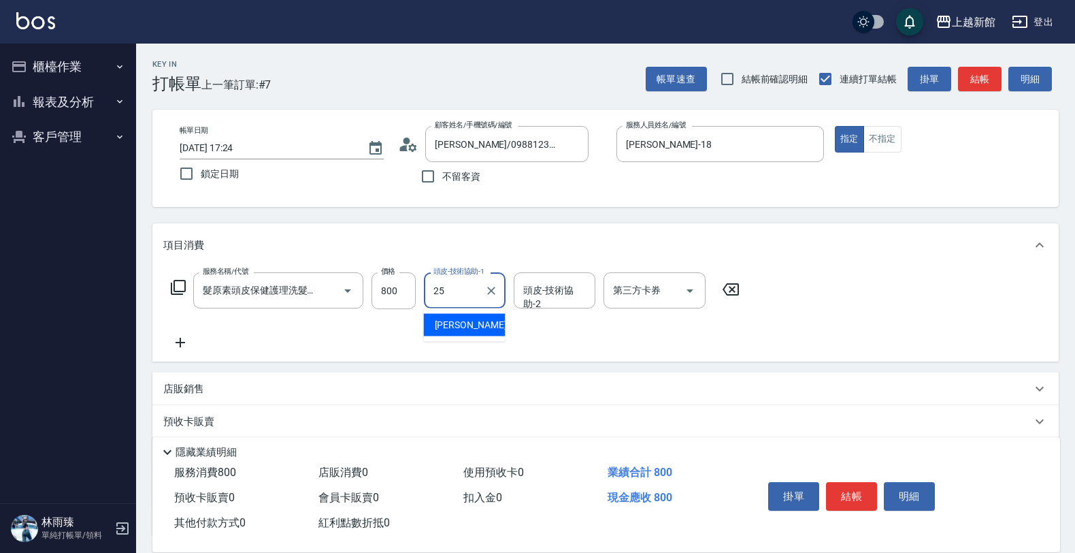
type input "小邱-25"
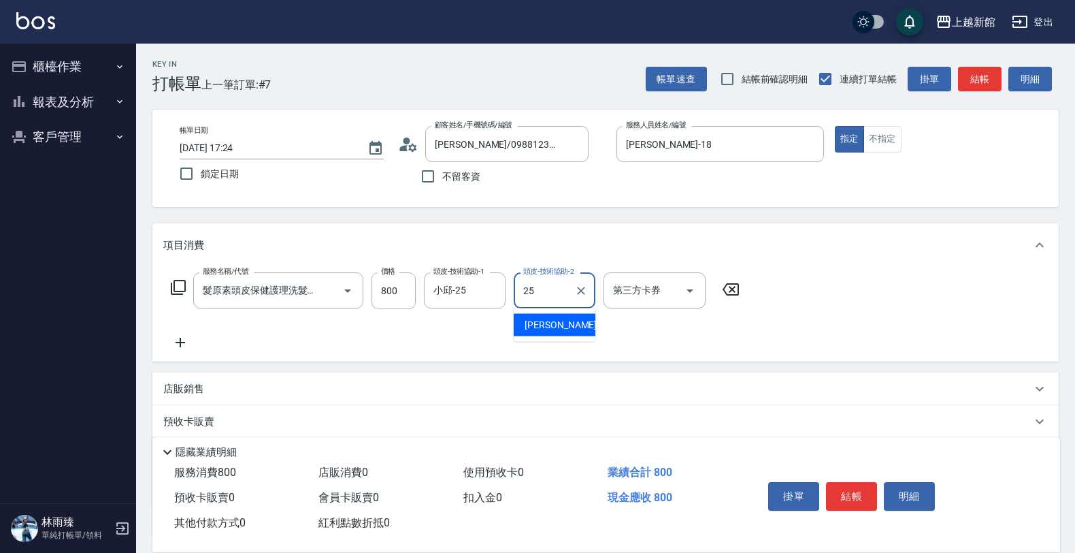
type input "小邱-25"
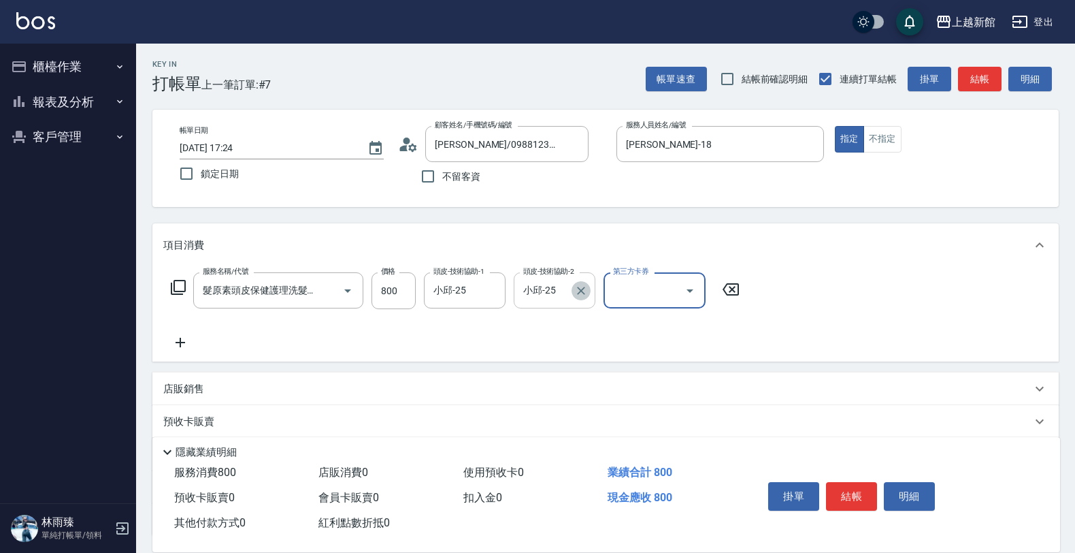
click at [579, 293] on icon "Clear" at bounding box center [581, 291] width 8 height 8
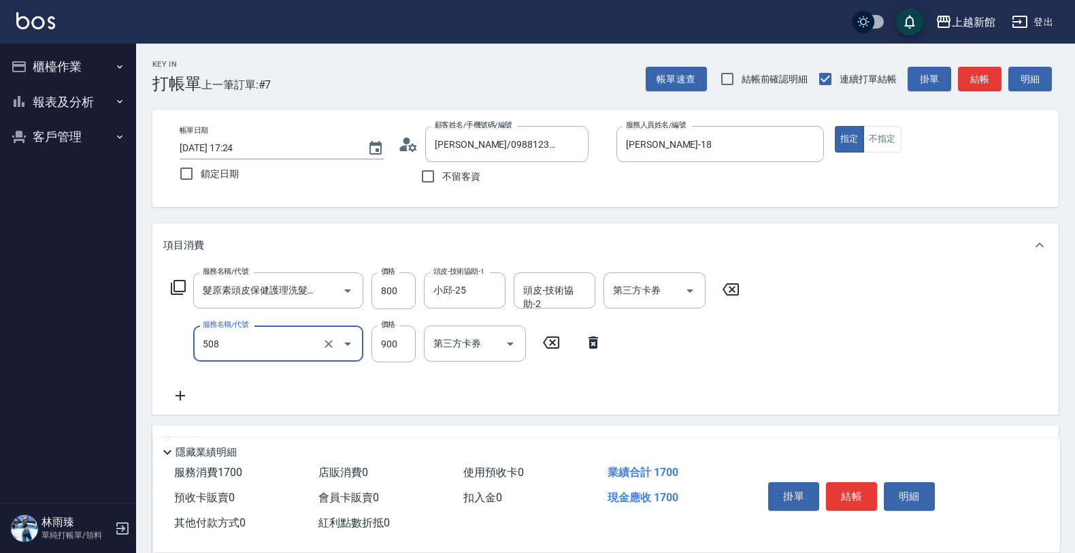
type input "松島再生髮敷護髮(508)"
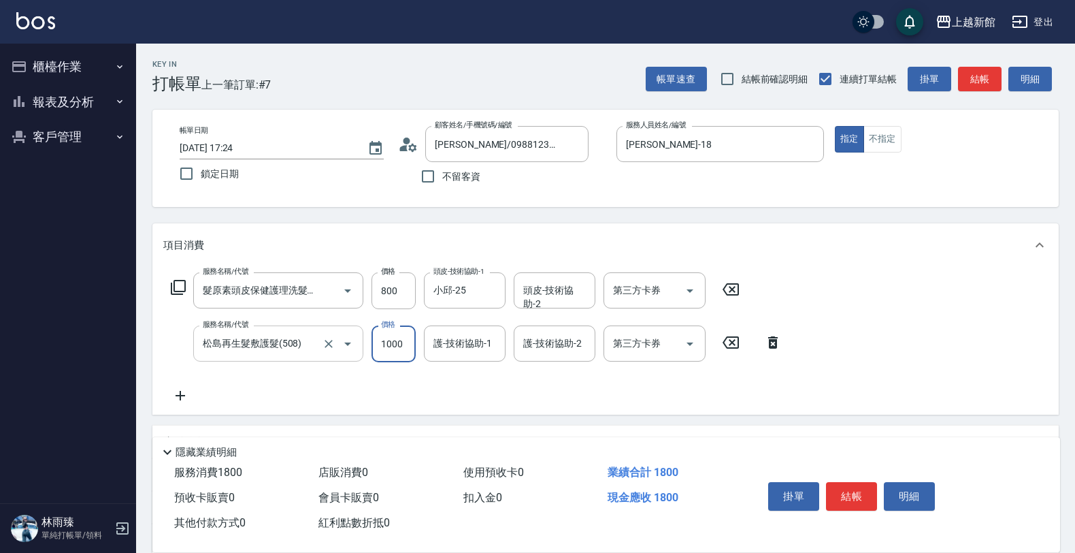
type input "1000"
type input "小邱-25"
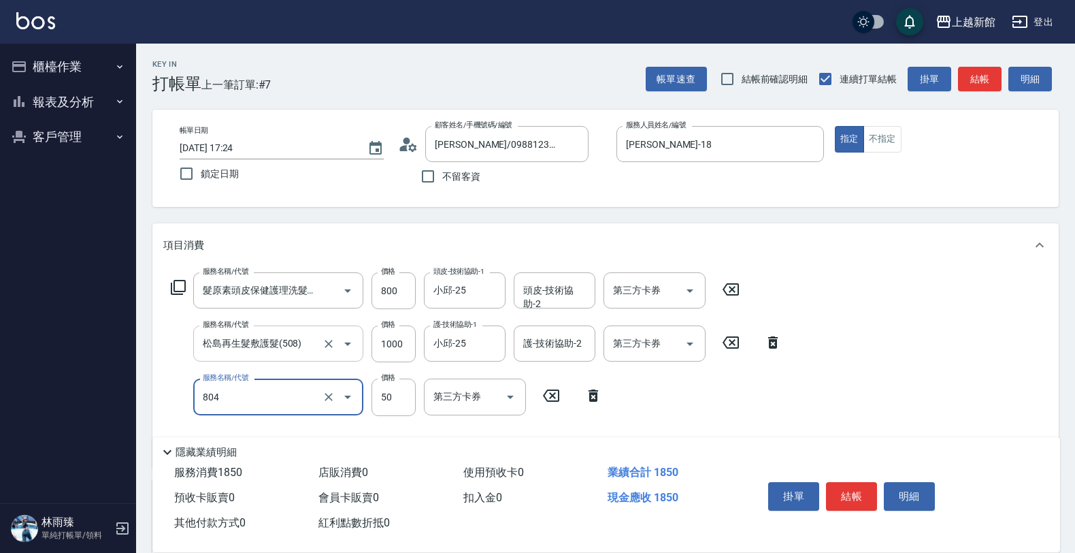
type input "吹捲/夾直/青捲/電棒/夾玉米鬚(804)"
type input "700"
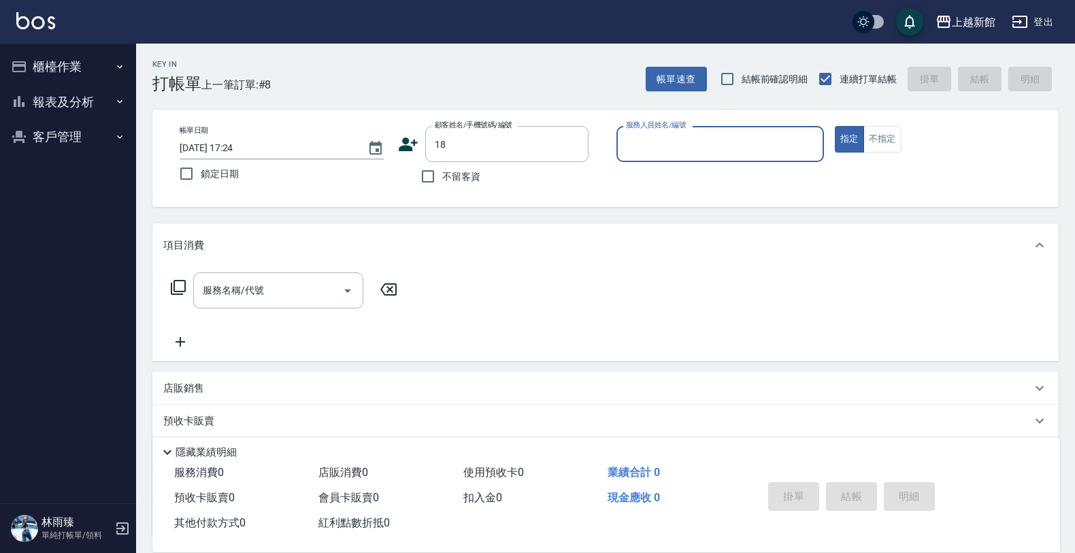
click at [835, 126] on button "指定" at bounding box center [849, 139] width 29 height 27
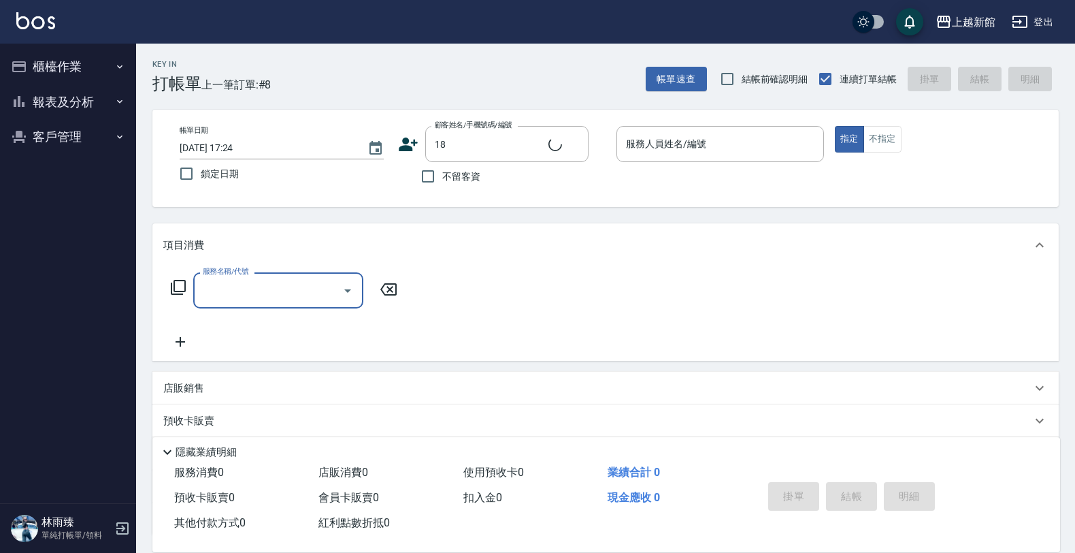
type input "ksen/095165468/18"
type input "[PERSON_NAME]-18"
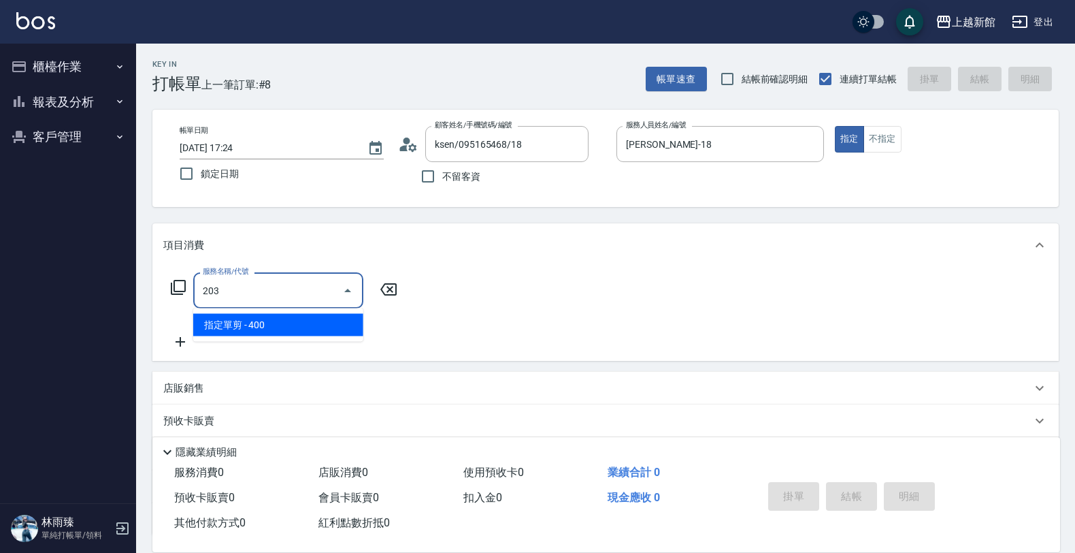
type input "指定單剪(203)"
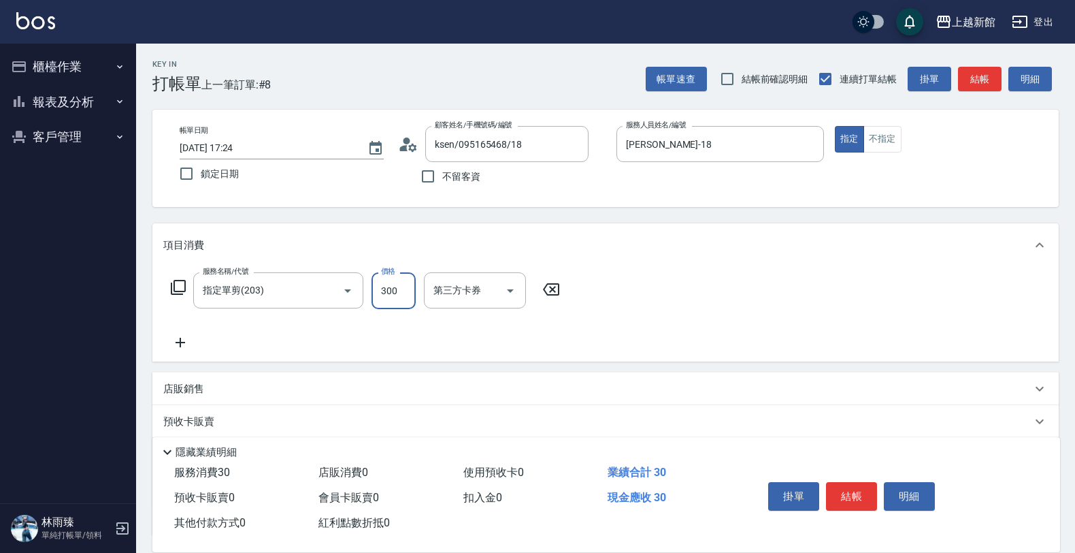
type input "300"
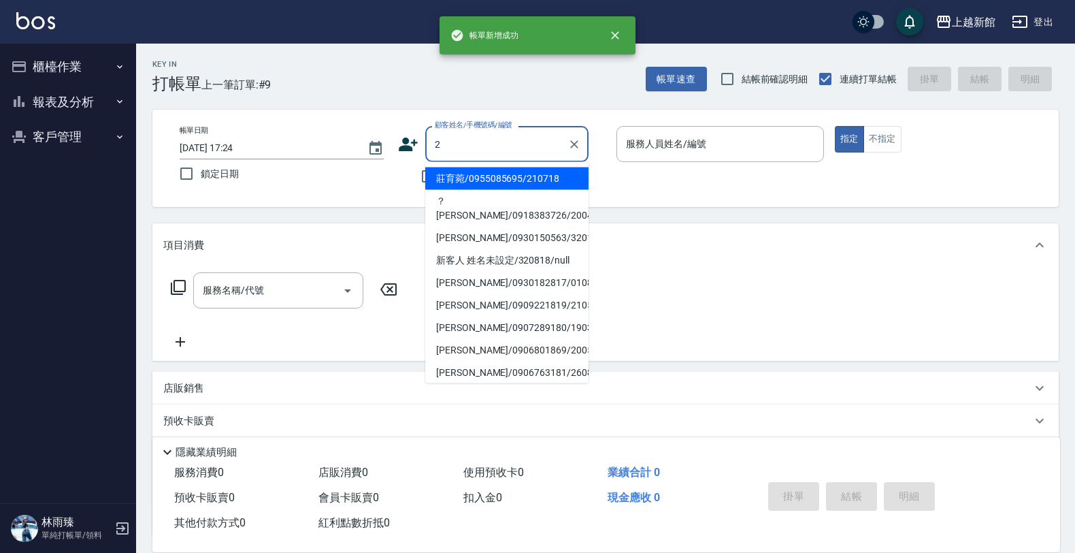
type input "莊育菀/0955085695/210718"
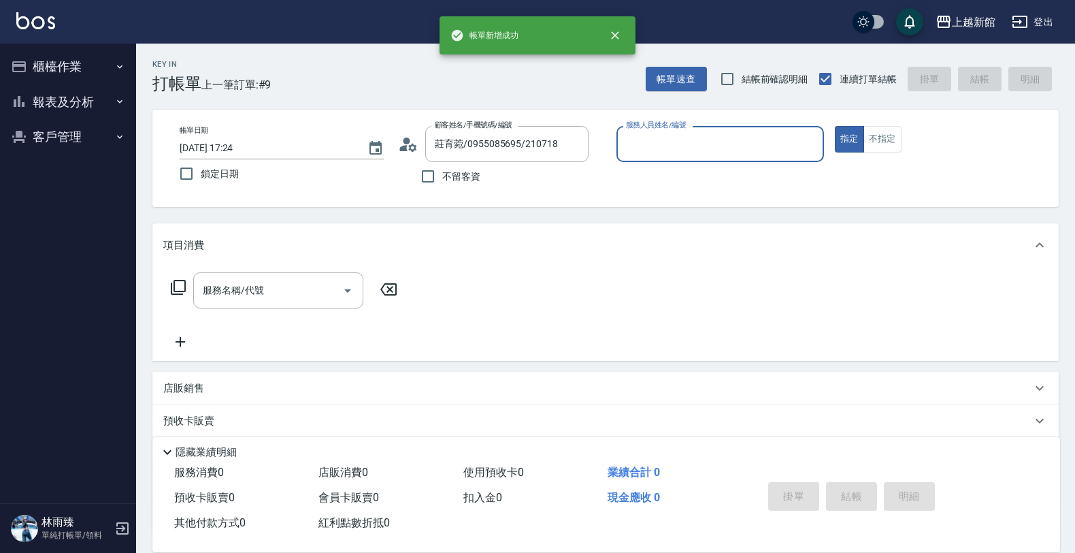
click at [835, 126] on button "指定" at bounding box center [849, 139] width 29 height 27
type input "旌瑛-5"
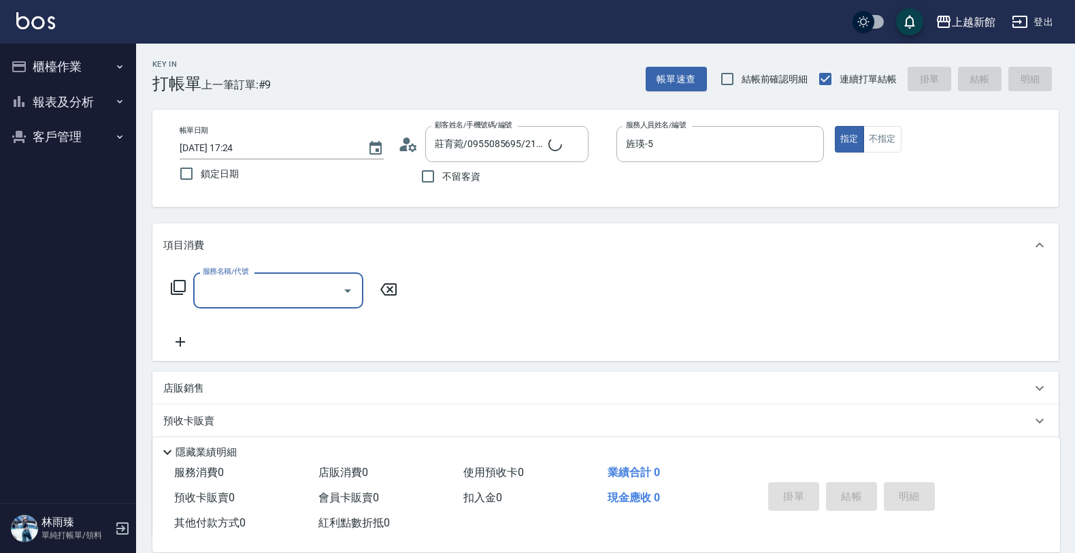
type input "店花草霉/0930557925/2"
type input "草莓-2"
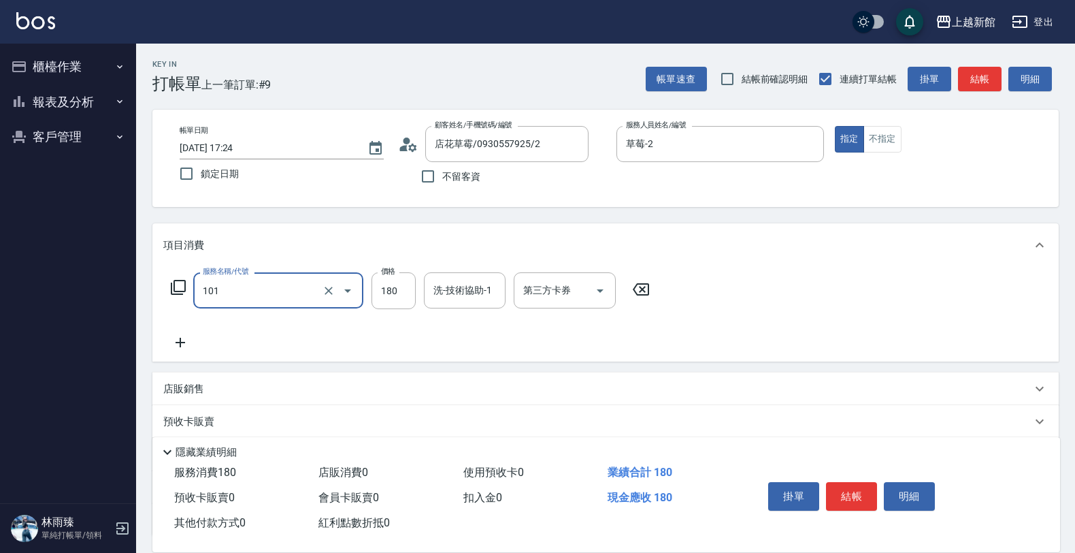
type input "洗髮250(101)"
type input "200"
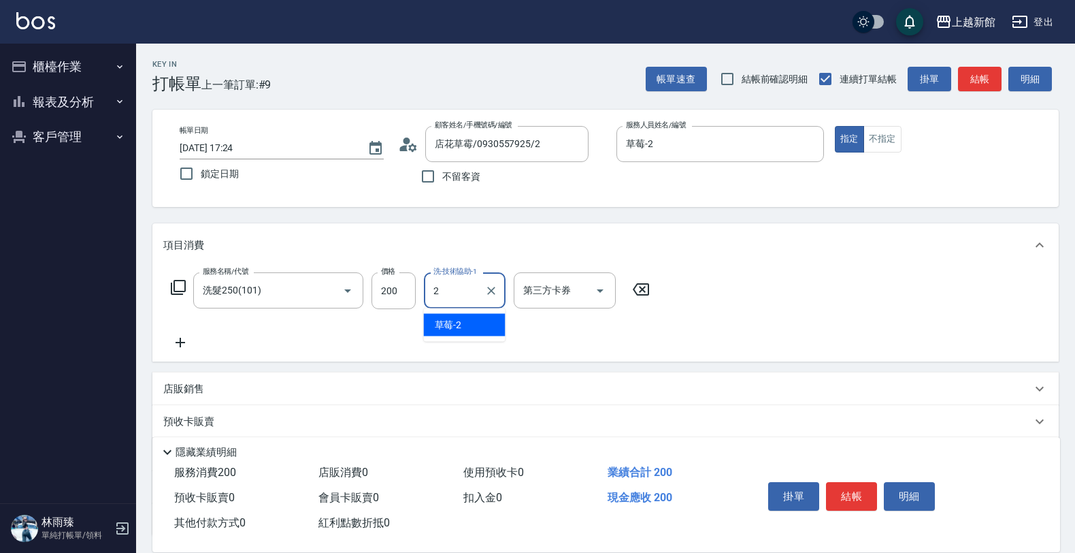
type input "草莓-2"
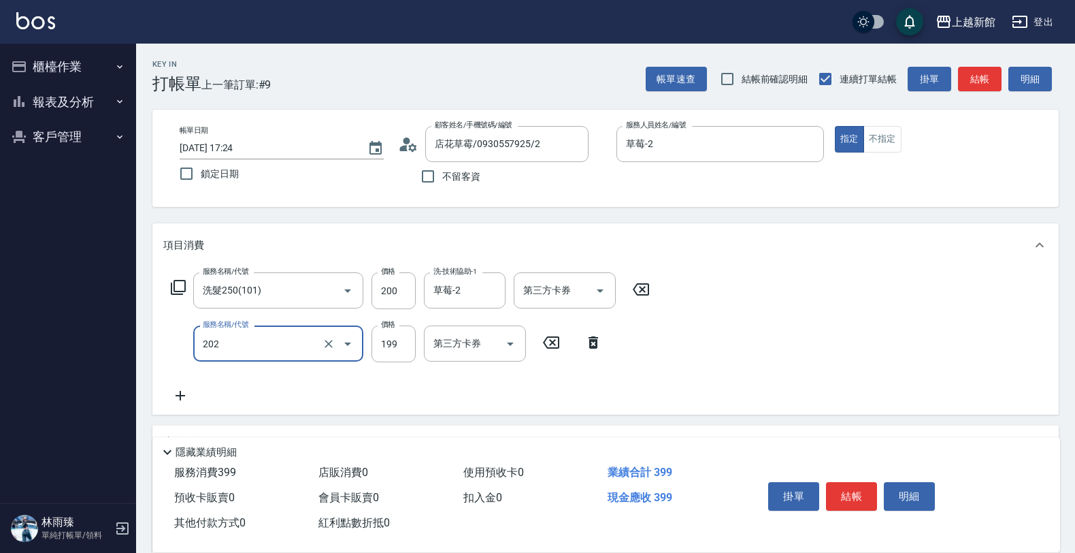
type input "不指定單剪(202)"
click at [891, 141] on button "不指定" at bounding box center [883, 139] width 38 height 27
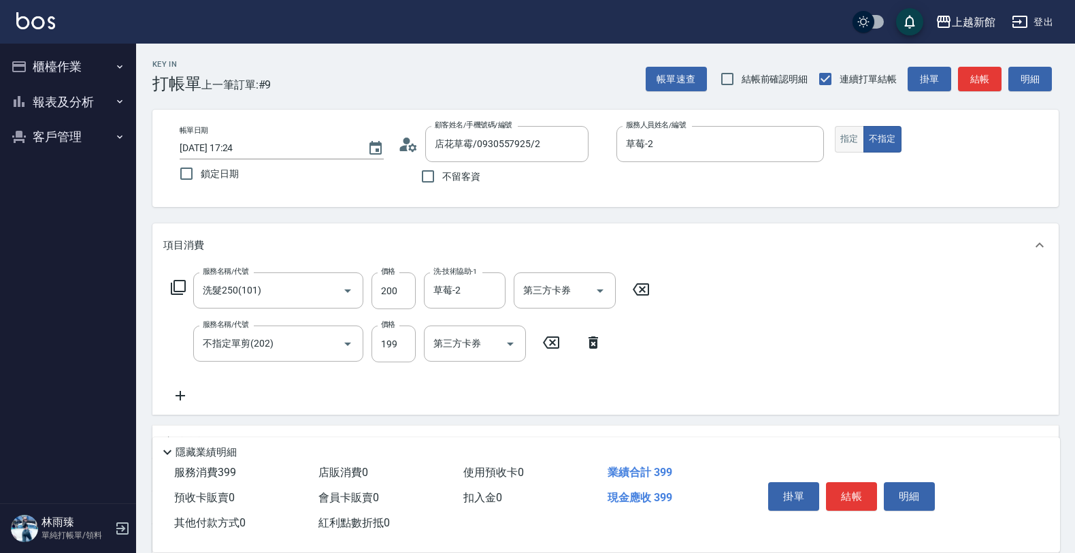
type button "false"
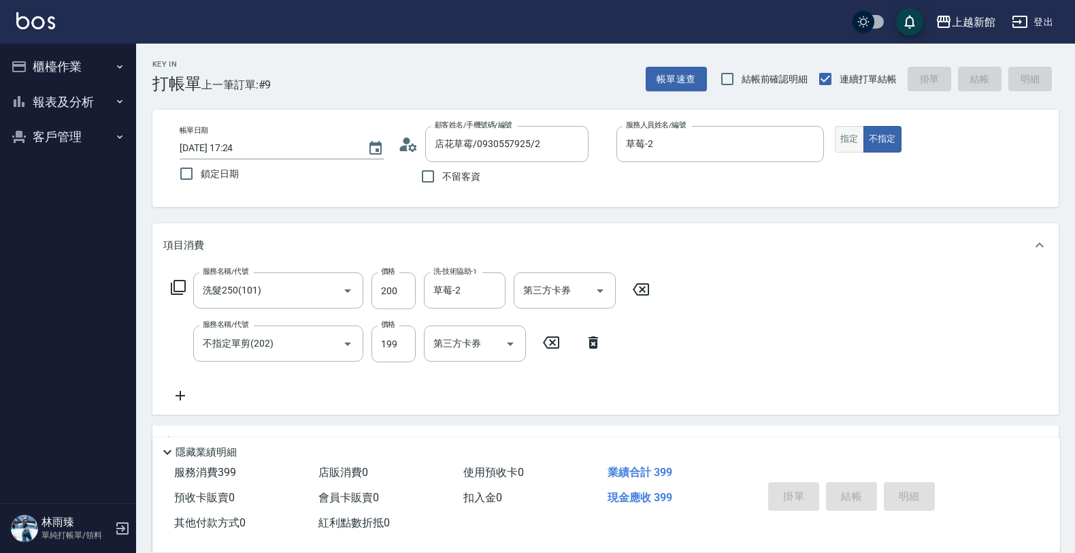
type input "[DATE] 17:25"
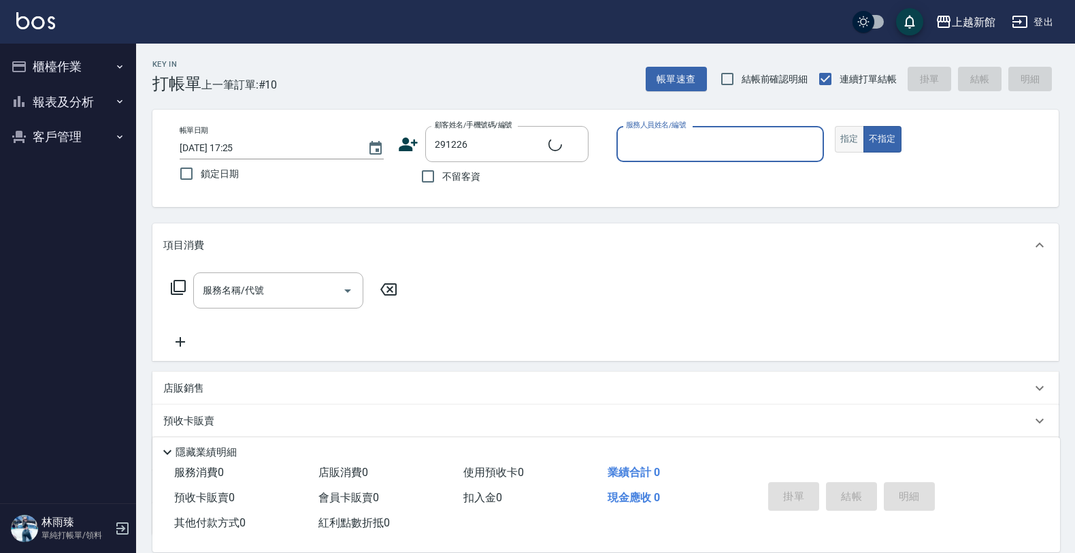
type input "[PERSON_NAME]/0987633611/291226"
type input "旌瑛-5"
click at [864, 126] on button "不指定" at bounding box center [883, 139] width 38 height 27
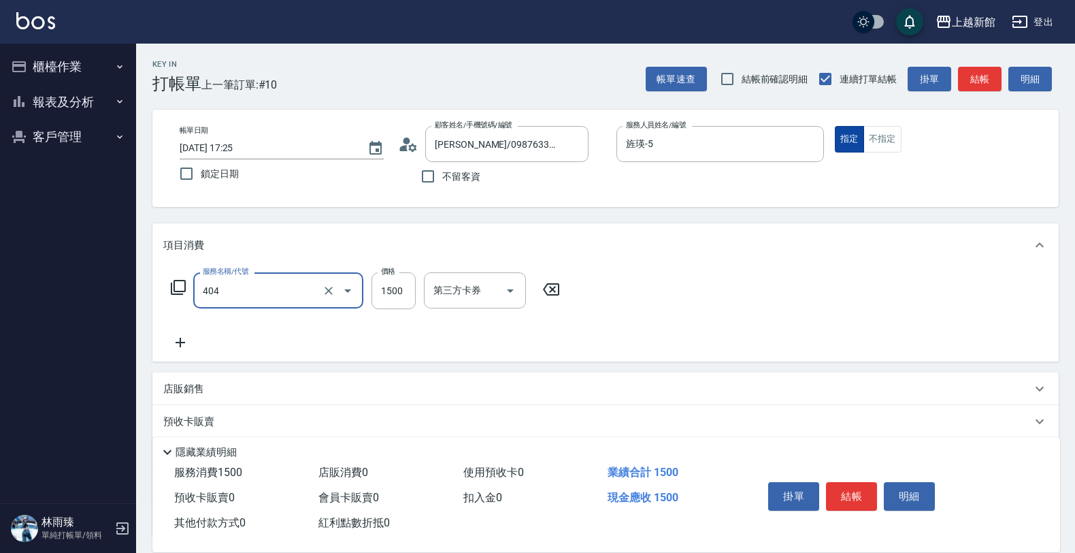
type input "設計染髮(404)"
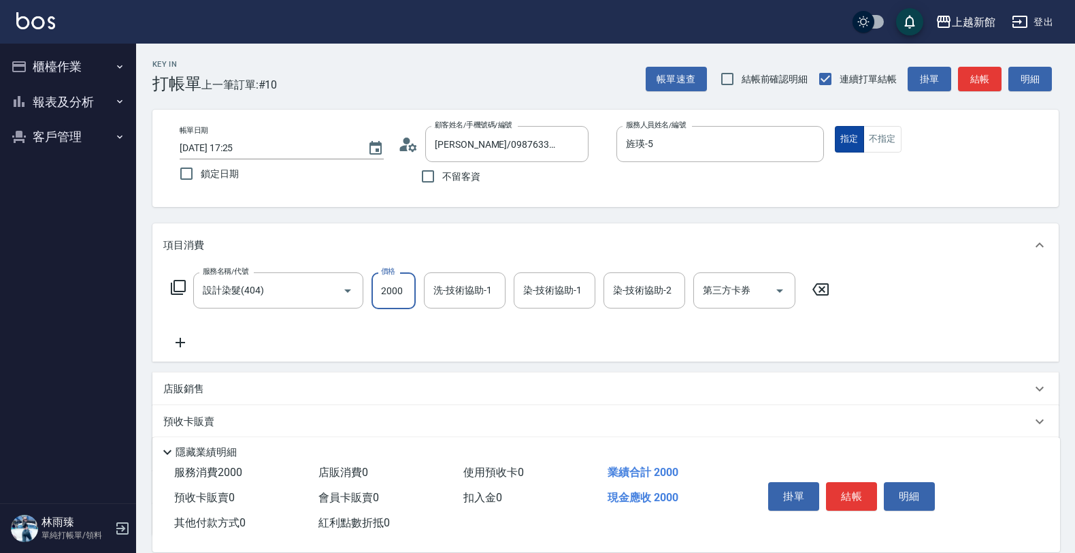
type input "2000"
type input "旌瑛-5"
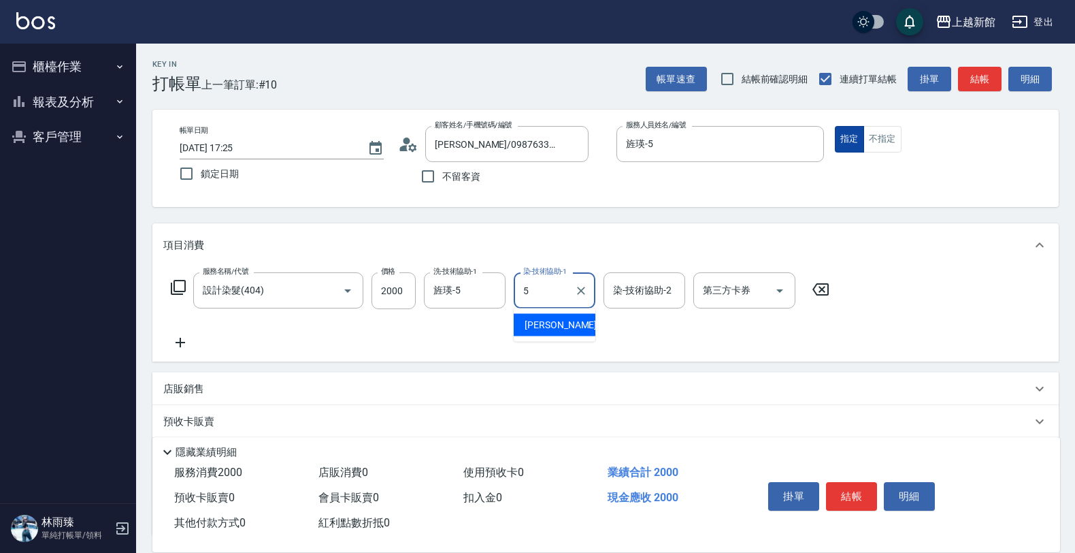
type input "旌瑛-5"
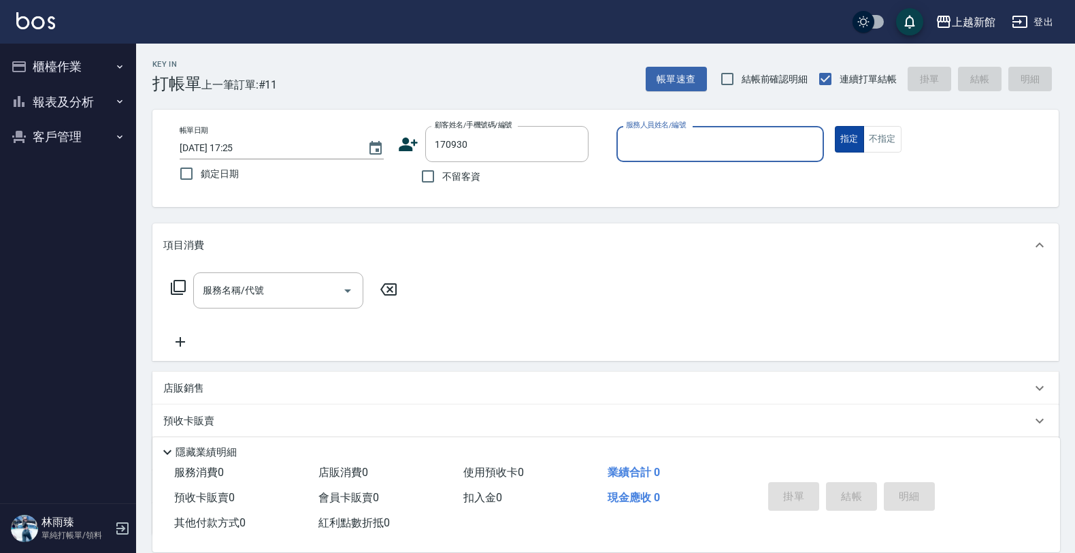
click at [835, 126] on button "指定" at bounding box center [849, 139] width 29 height 27
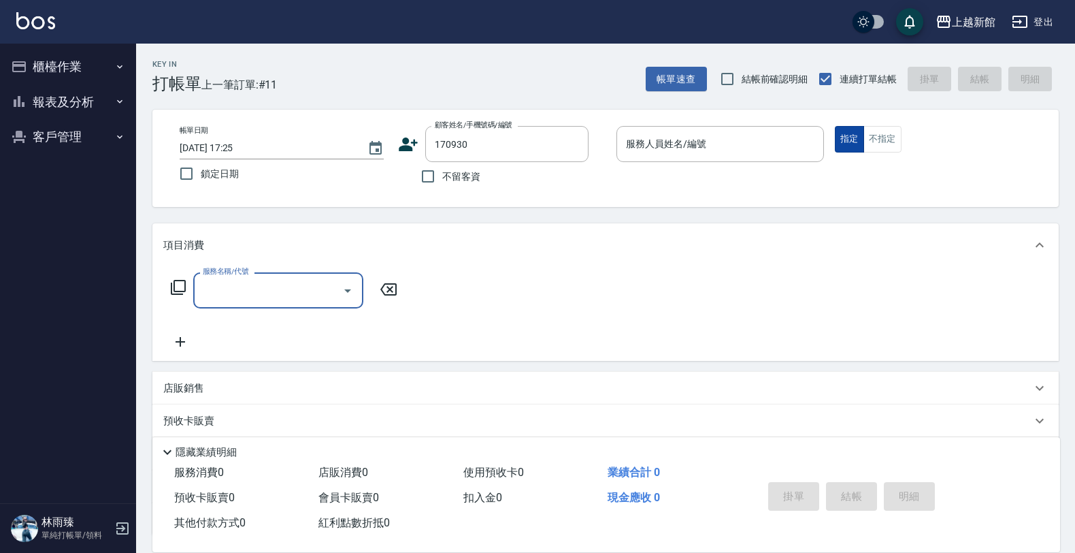
type input "[PERSON_NAME]/0938816505/170930"
type input "[PERSON_NAME]-18"
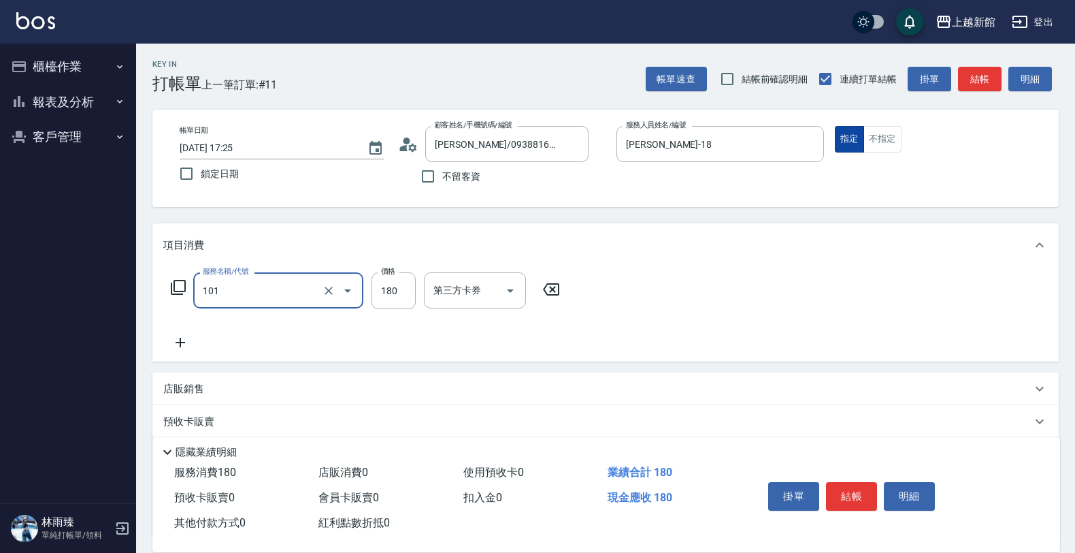
type input "洗髮250(101)"
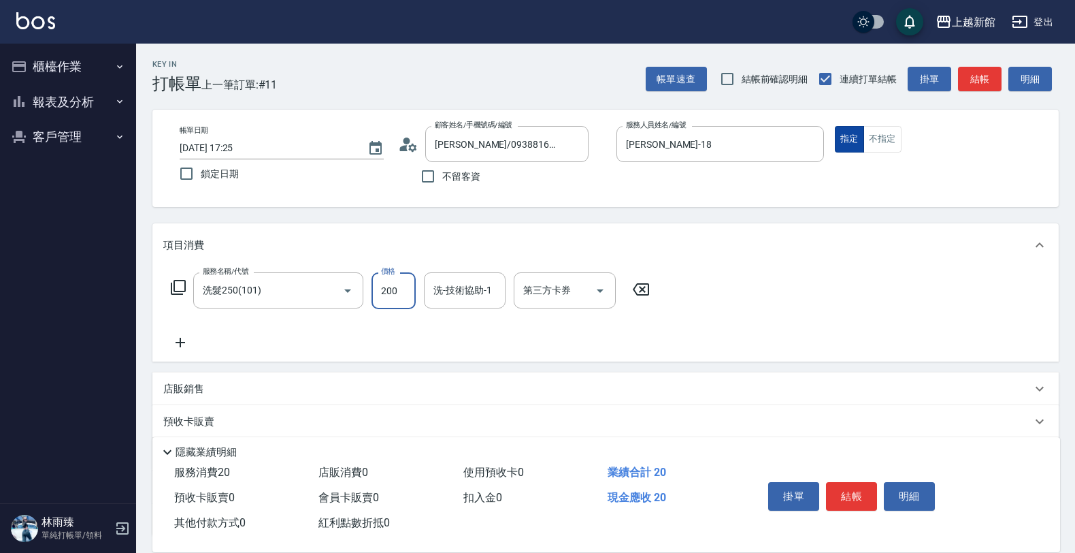
type input "200"
type input "小邱-25"
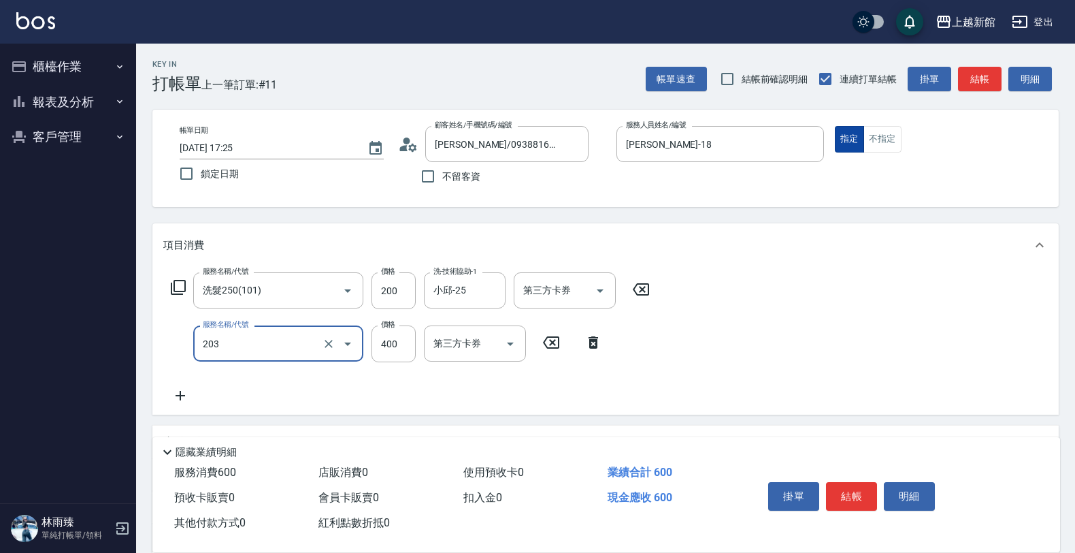
type input "指定單剪(203)"
type input "300"
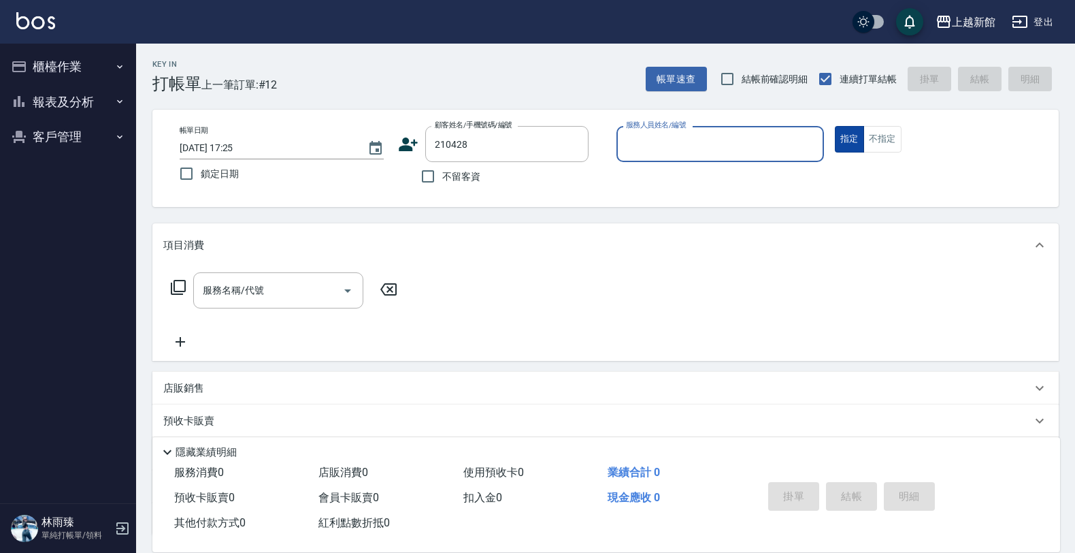
click at [835, 126] on button "指定" at bounding box center [849, 139] width 29 height 27
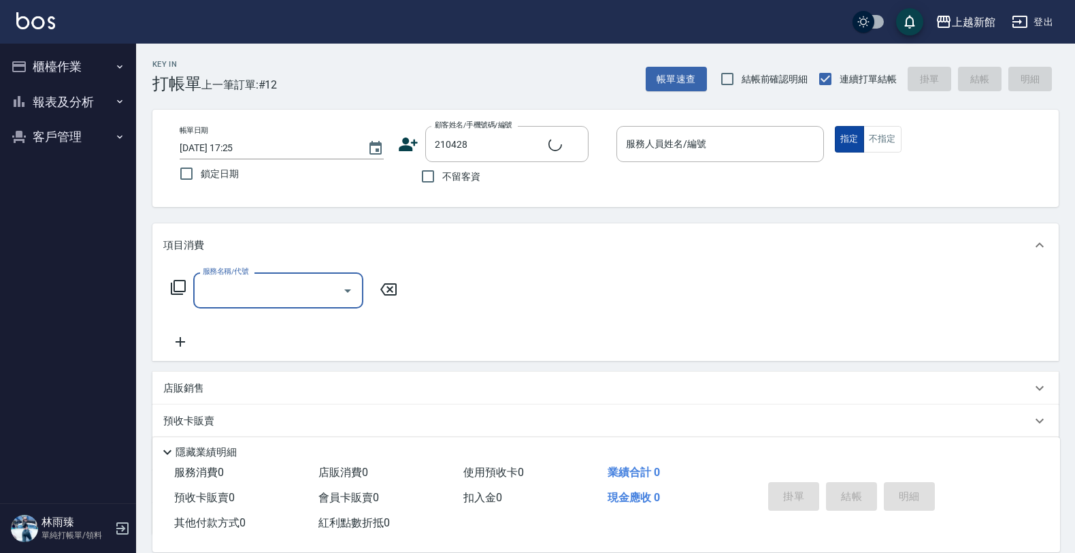
type input "[PERSON_NAME]/0983399902/210428"
type input "[PERSON_NAME]-18"
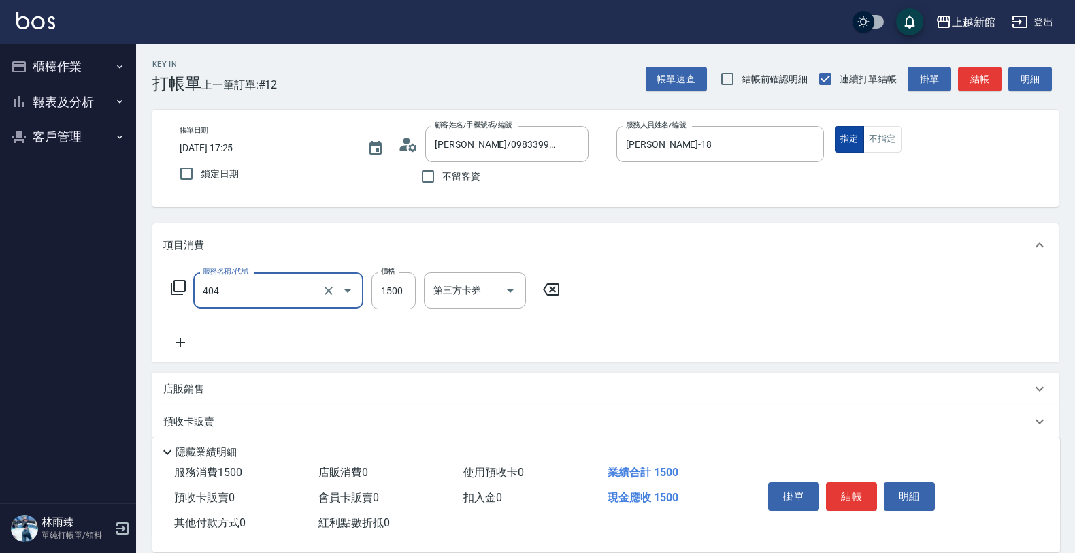
type input "設計染髮(404)"
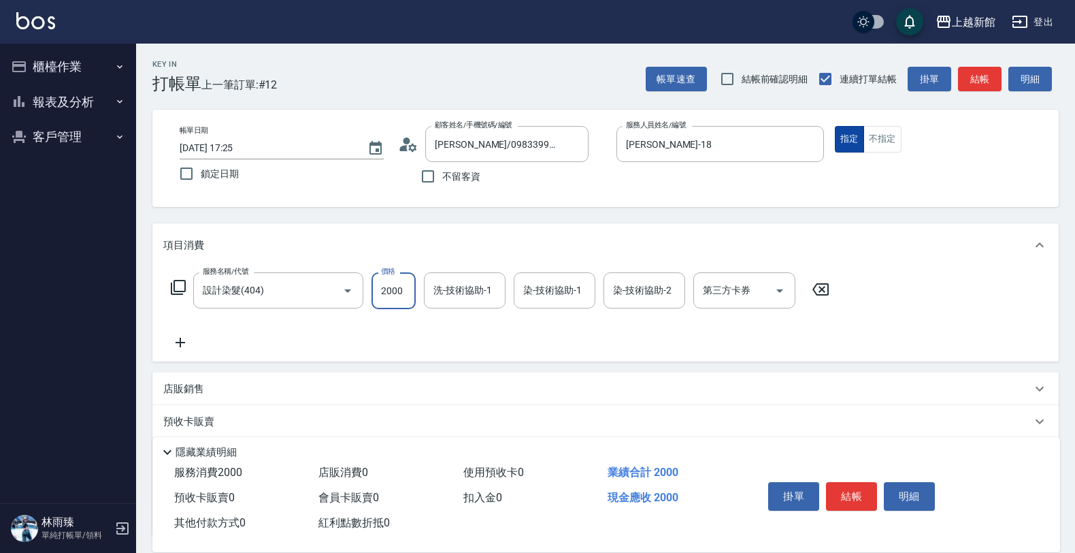
type input "2000"
type input "[PERSON_NAME]-29"
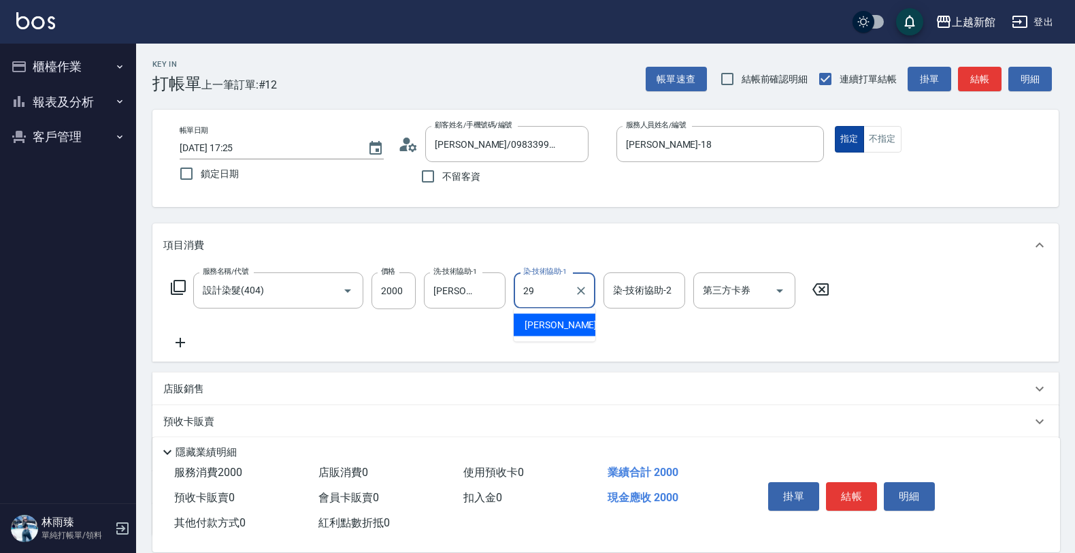
type input "[PERSON_NAME]-29"
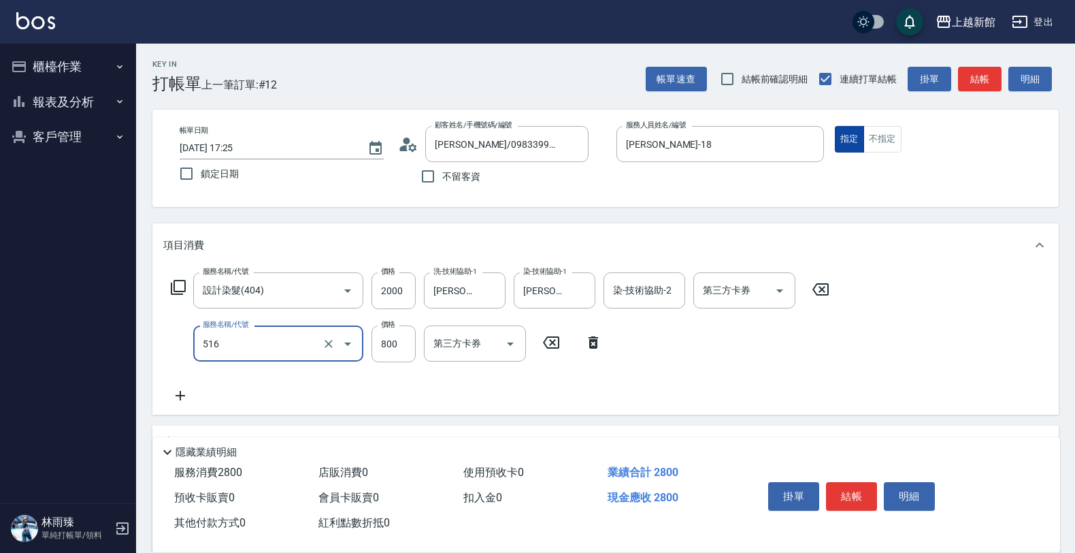
type input "C2花漾深層護髮/新(516)"
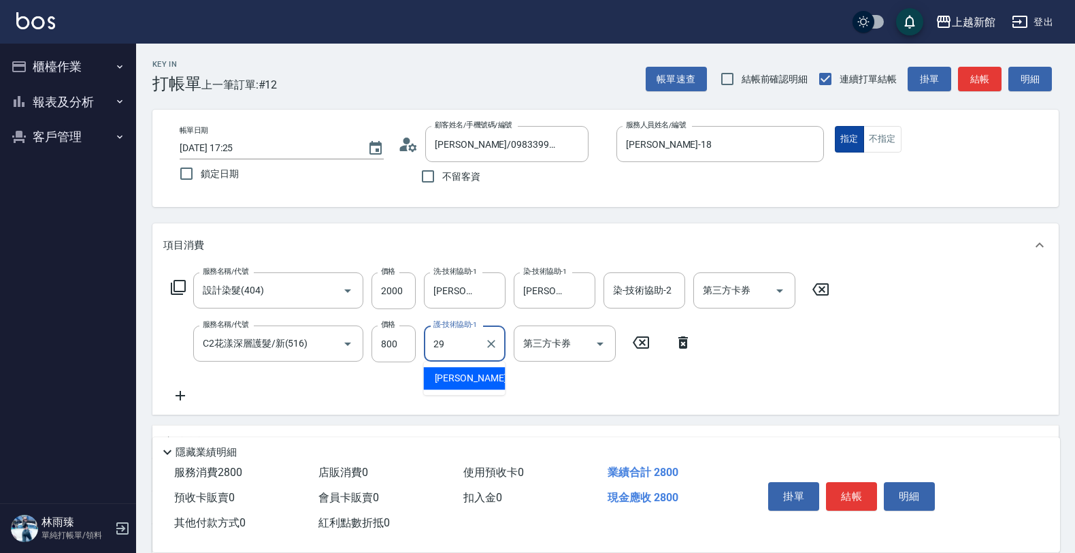
type input "[PERSON_NAME]-29"
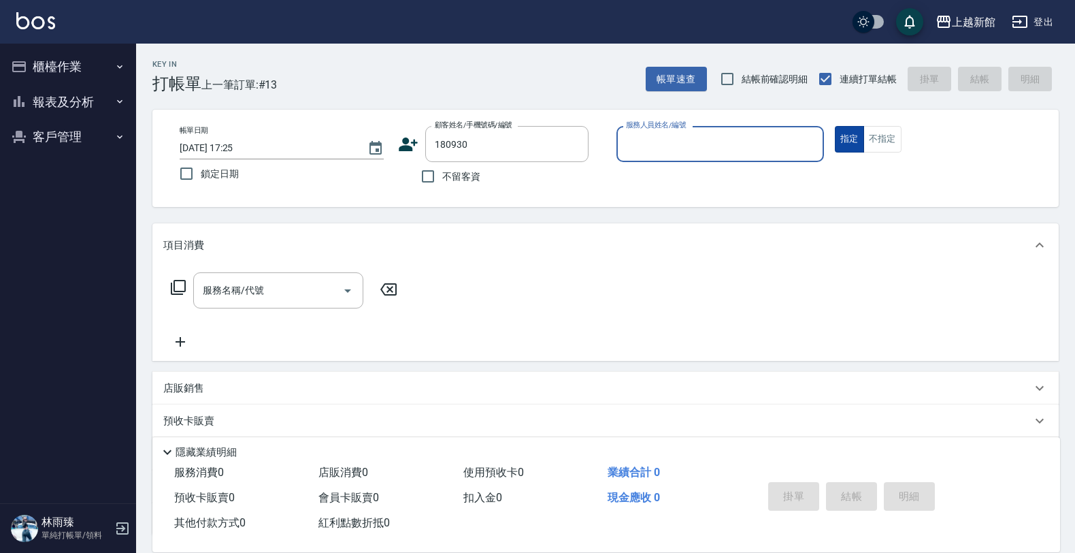
click at [835, 126] on button "指定" at bounding box center [849, 139] width 29 height 27
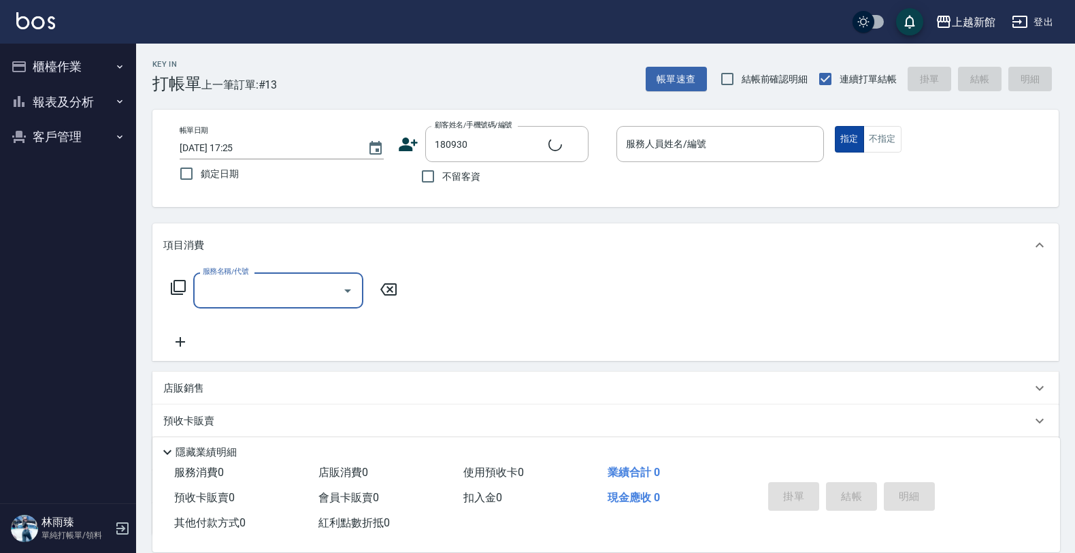
type input "[PERSON_NAME]/0905036910/180930"
type input "[PERSON_NAME]-18"
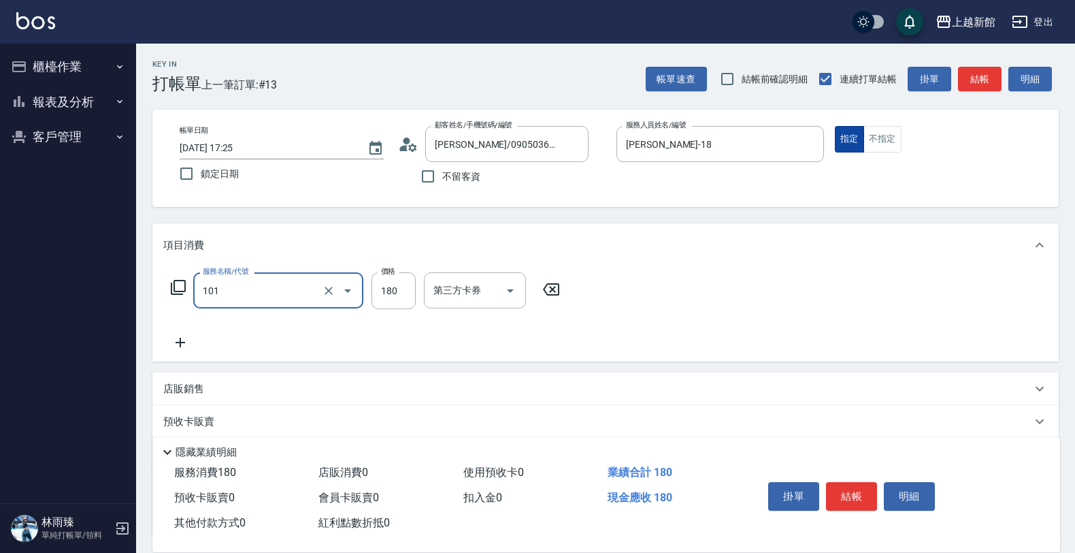
type input "洗髮250(101)"
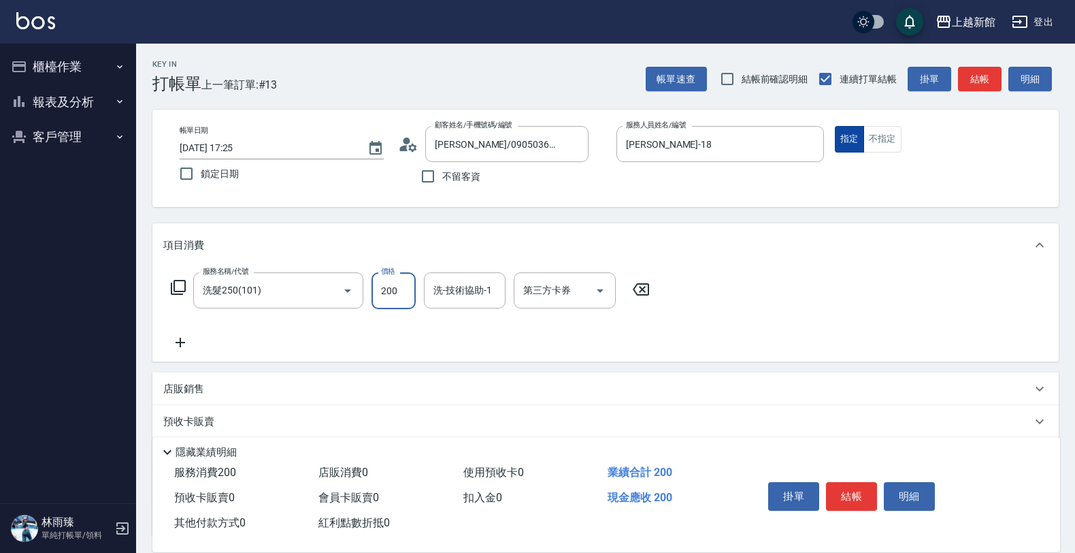
type input "200"
type input "[PERSON_NAME]-29"
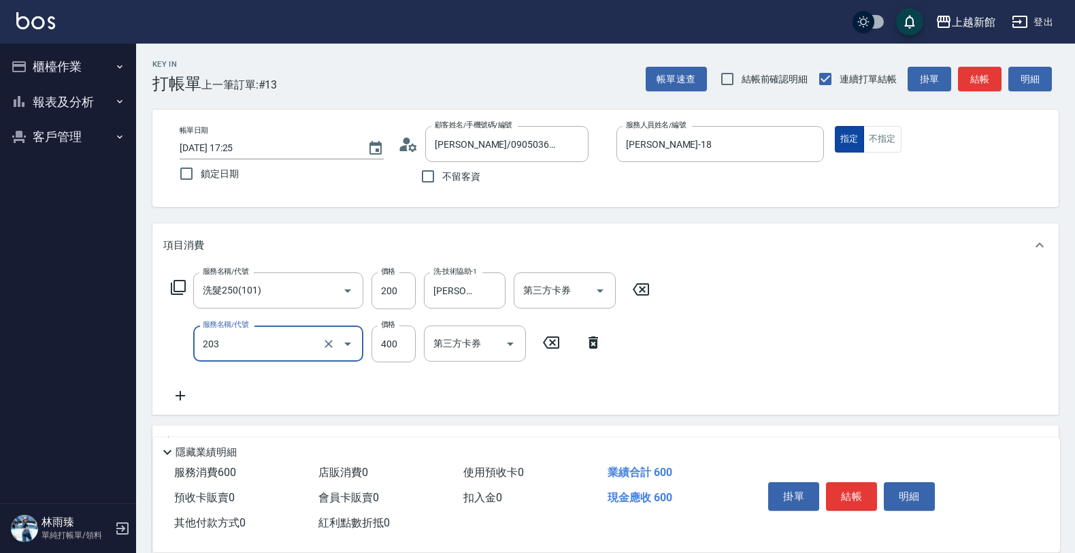
type input "指定單剪(203)"
type input "300"
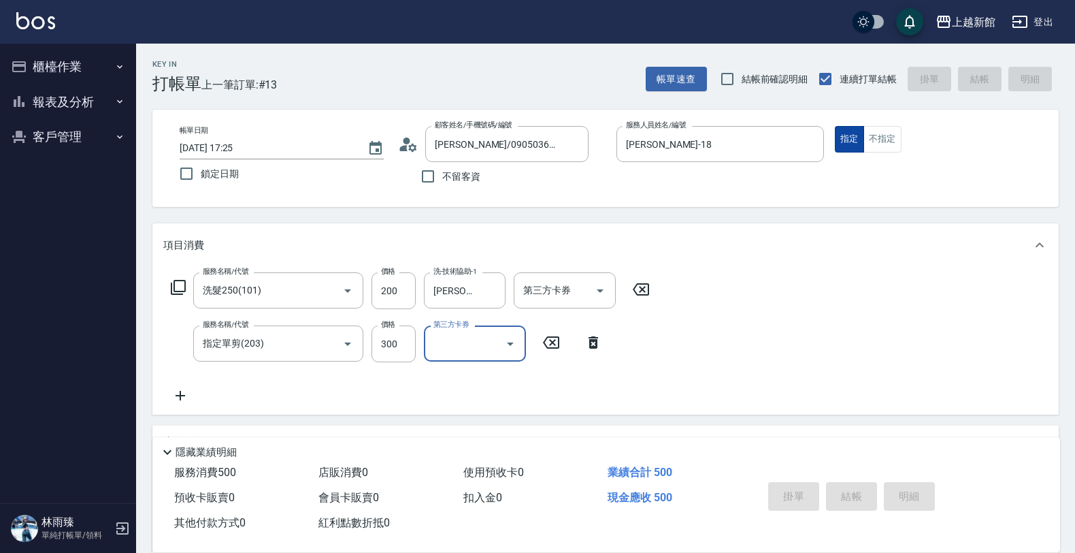
type input "[DATE] 17:26"
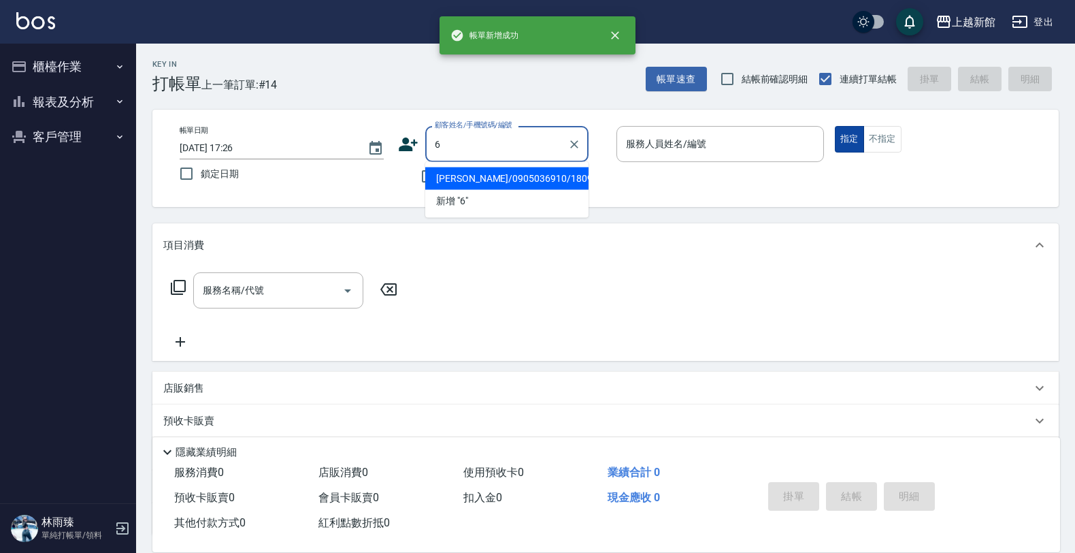
type input "[PERSON_NAME]/0905036910/180930"
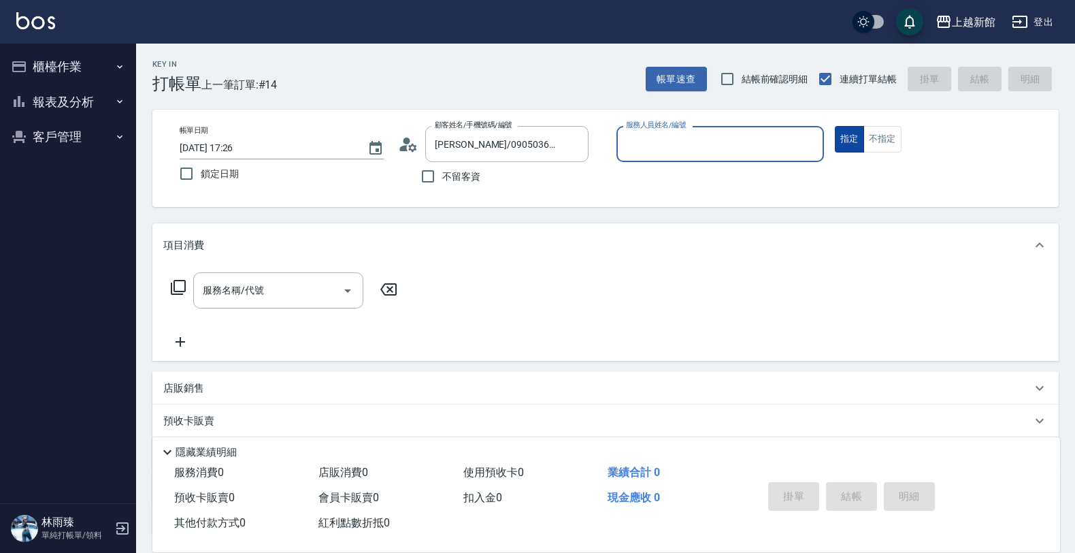
click at [835, 126] on button "指定" at bounding box center [849, 139] width 29 height 27
type input "[PERSON_NAME]-18"
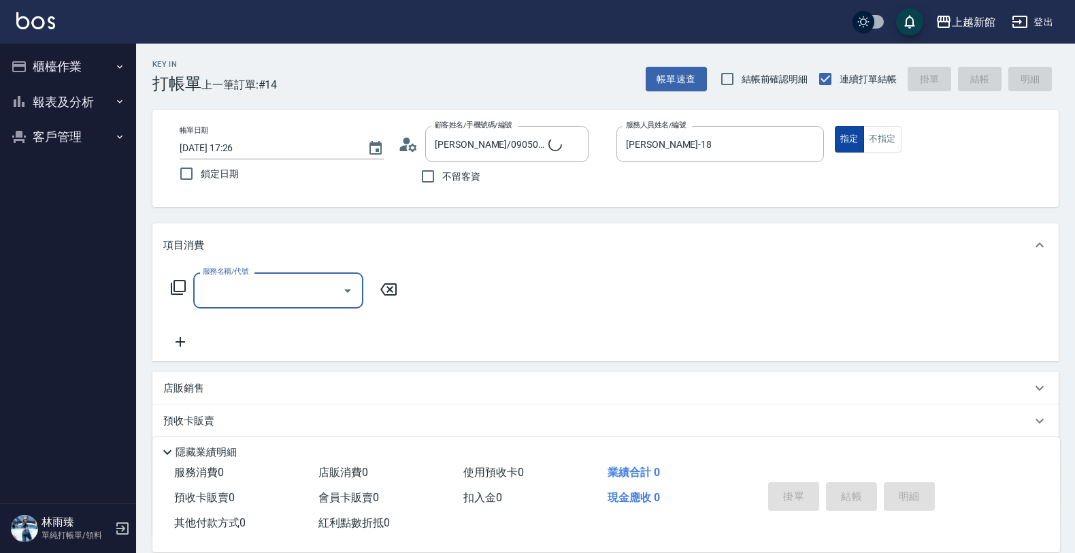
type input "1"
type input "[PERSON_NAME]/6_[PERSON_NAME]/6"
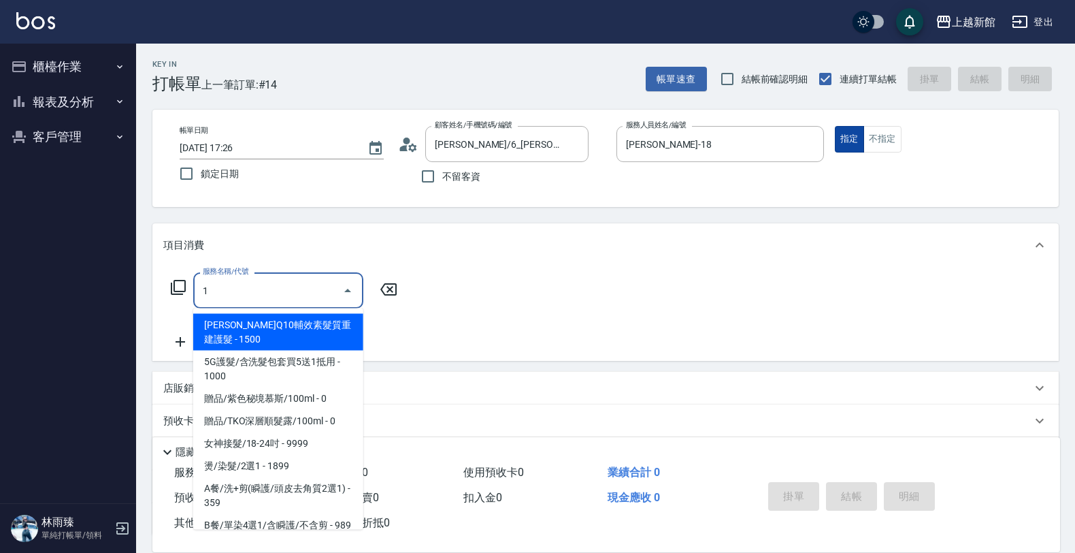
type input "[PERSON_NAME]-6"
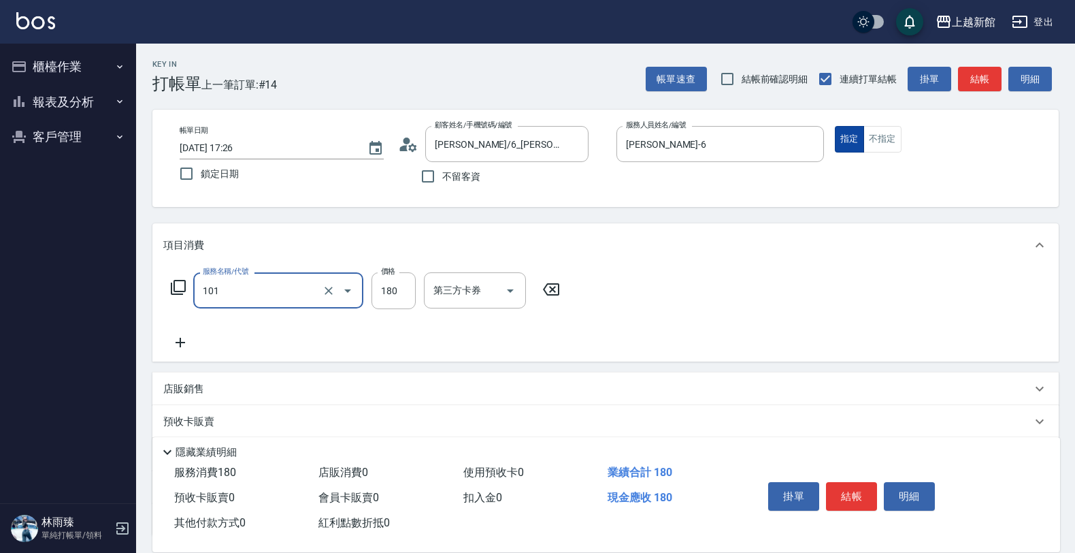
type input "洗髮250(101)"
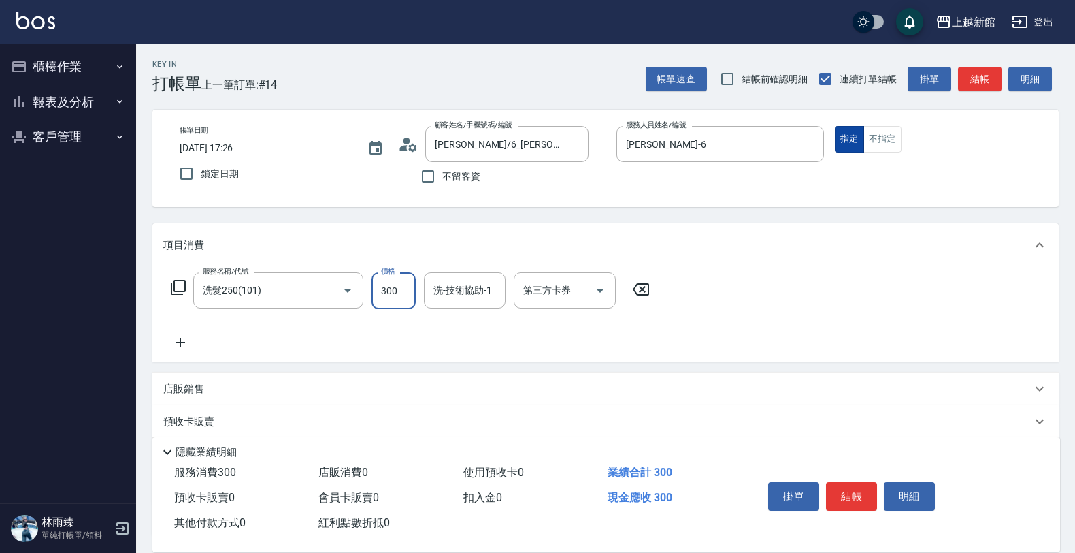
type input "300"
type input "小邱-25"
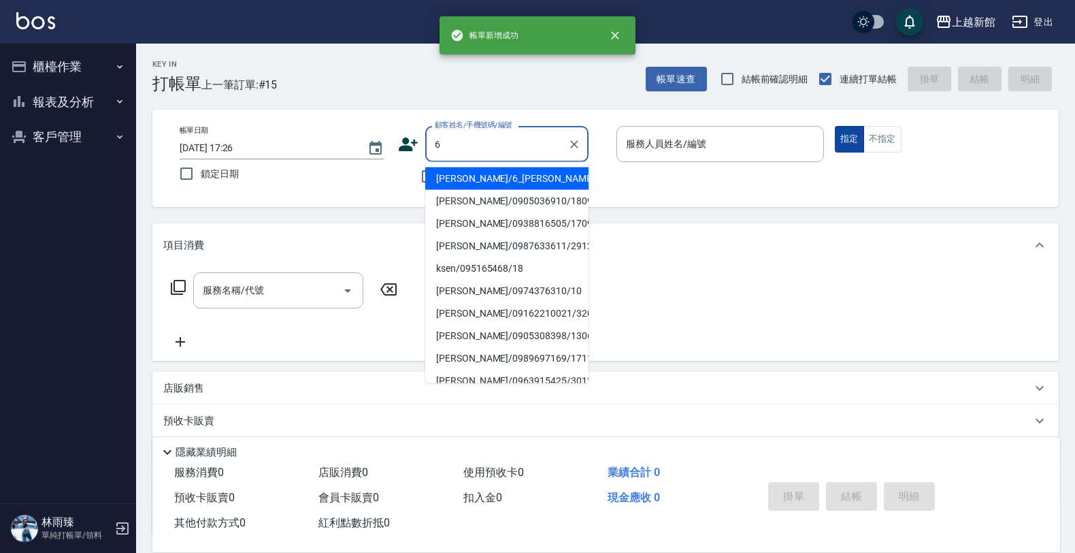
type input "[PERSON_NAME]/6_[PERSON_NAME]/6"
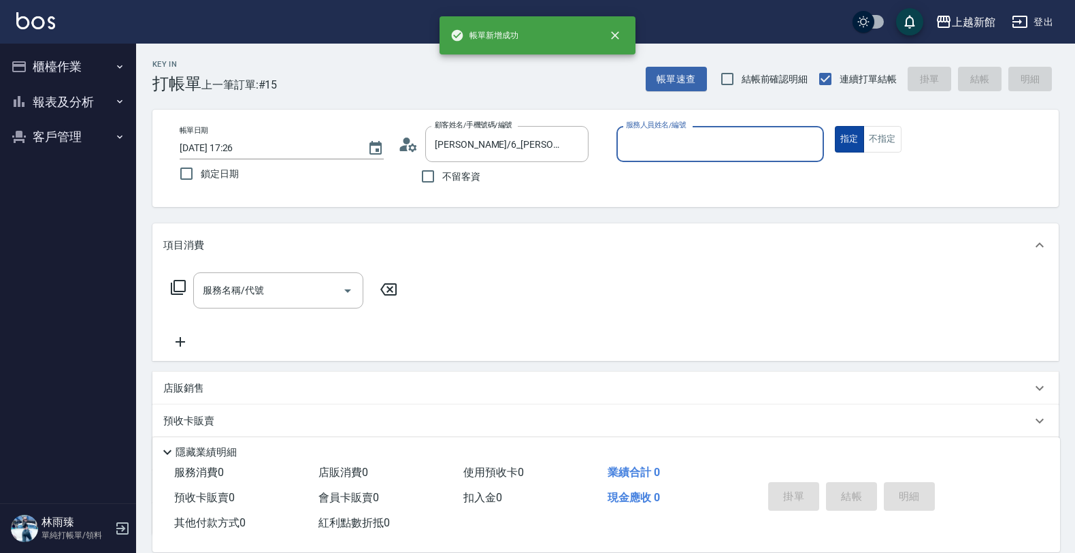
click at [835, 126] on button "指定" at bounding box center [849, 139] width 29 height 27
type input "[PERSON_NAME]-6"
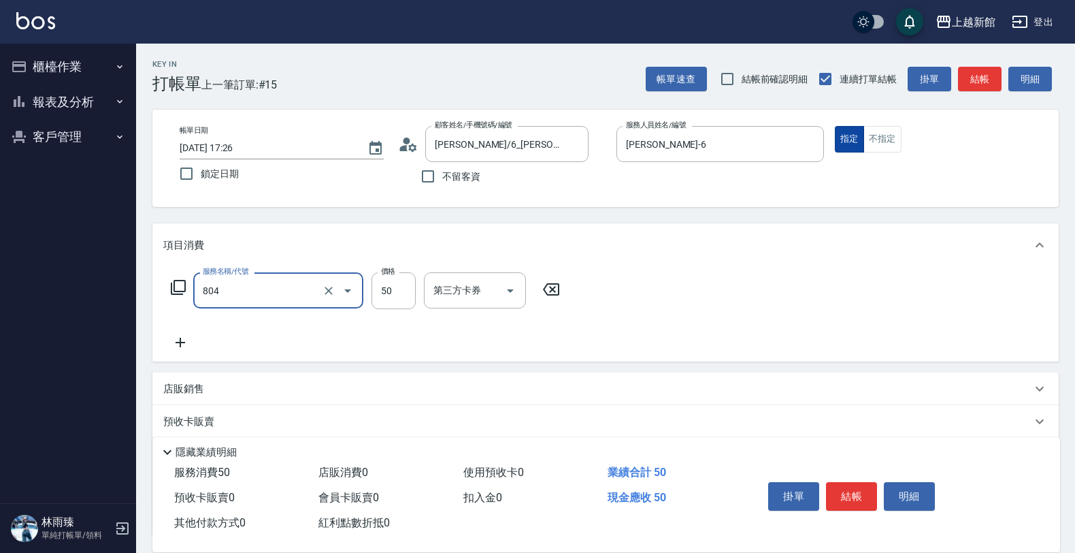
type input "吹捲/夾直/青捲/電棒/夾玉米鬚(804)"
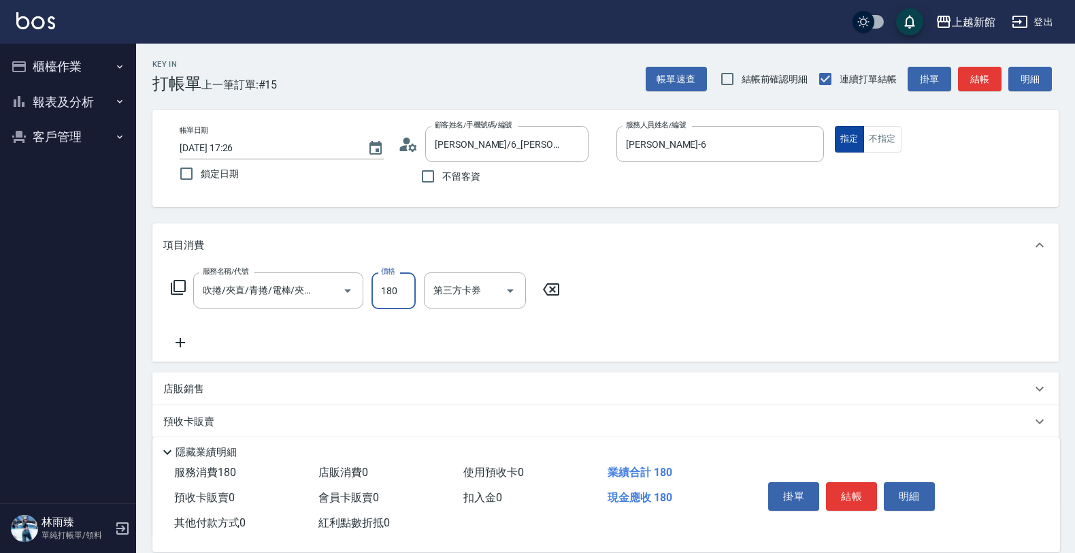
type input "180"
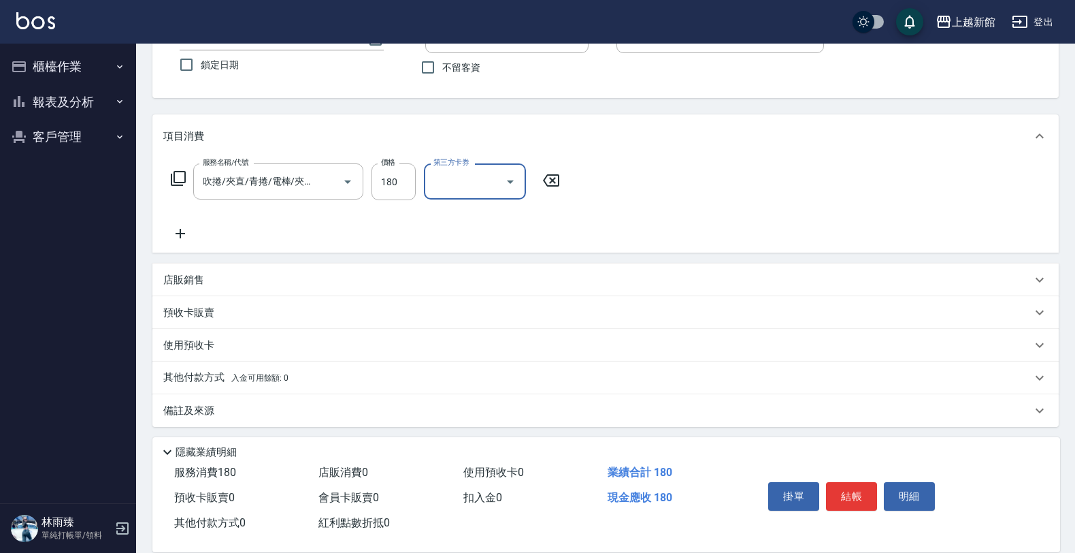
scroll to position [112, 0]
click at [583, 284] on div "店販銷售" at bounding box center [605, 276] width 906 height 33
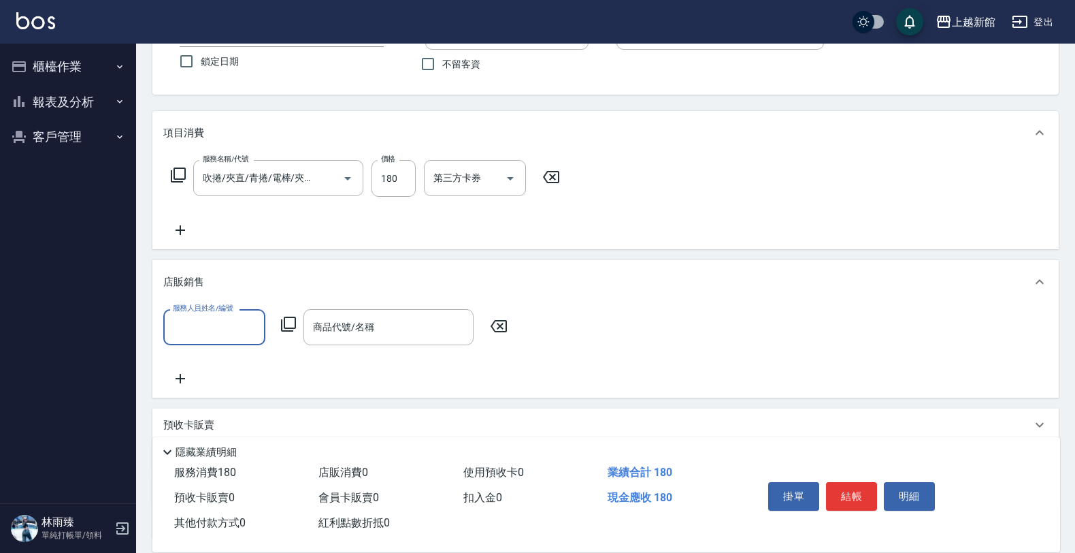
scroll to position [0, 0]
type input "[PERSON_NAME]-6"
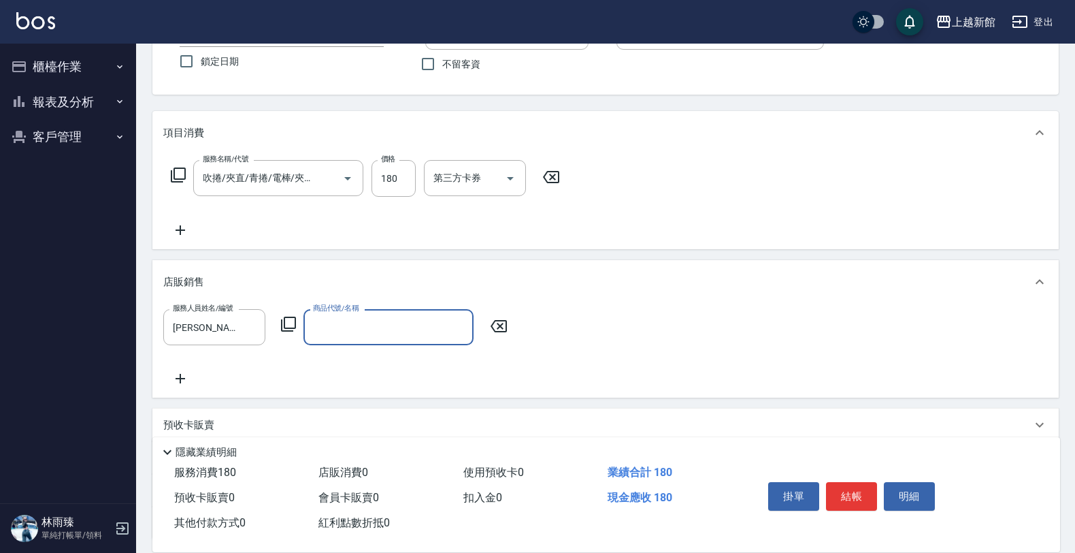
type input "x"
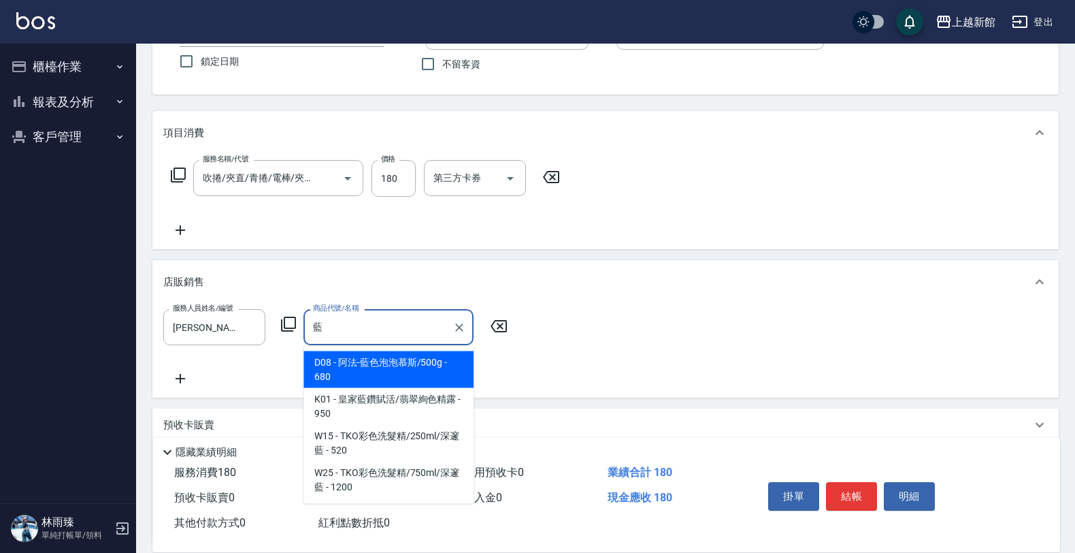
click at [444, 357] on span "D08 - 阿法-藍色泡泡慕斯/500g - 680" at bounding box center [389, 369] width 170 height 37
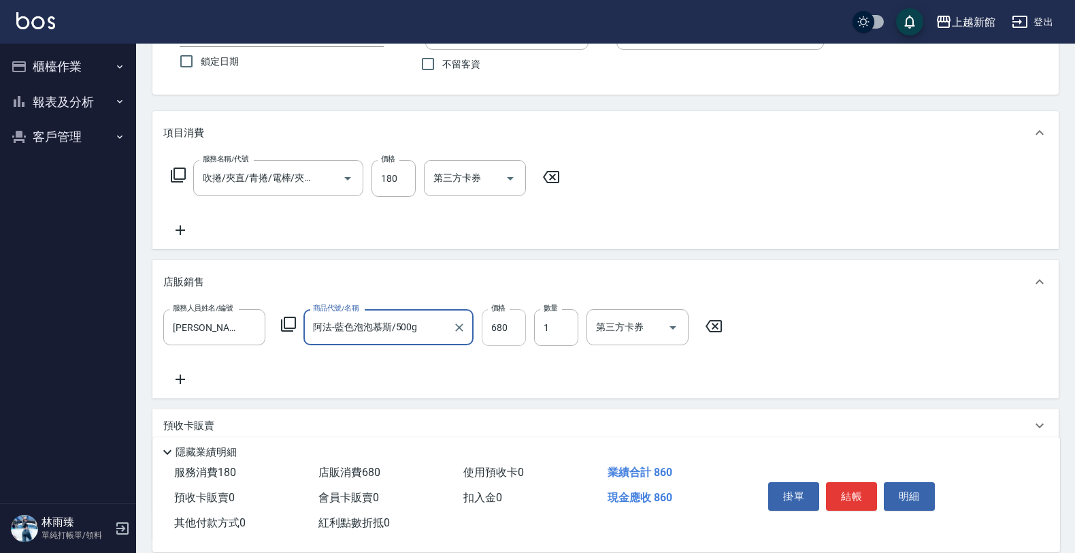
type input "阿法-藍色泡泡慕斯/500g"
click at [497, 328] on input "680" at bounding box center [504, 327] width 44 height 37
type input "500"
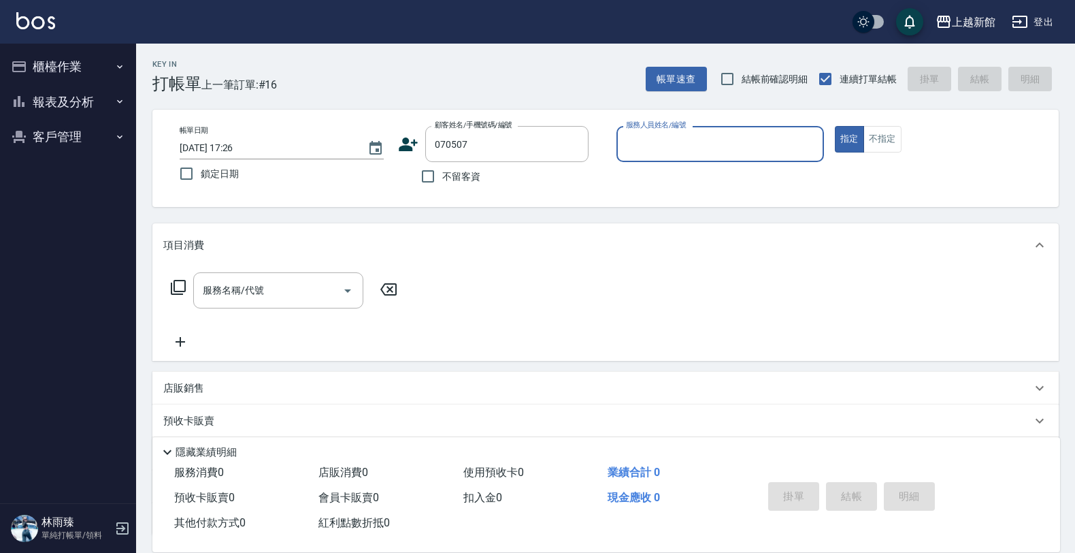
click at [835, 126] on button "指定" at bounding box center [849, 139] width 29 height 27
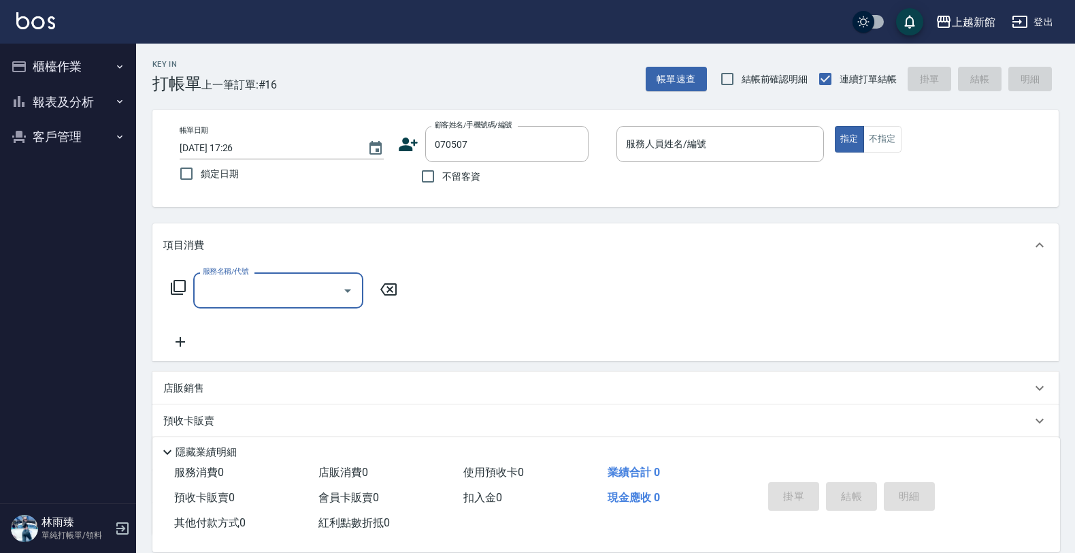
type input "[PERSON_NAME]君/0908989257/070507"
type input "蘿拉-1"
click at [814, 138] on icon "Clear" at bounding box center [810, 144] width 14 height 14
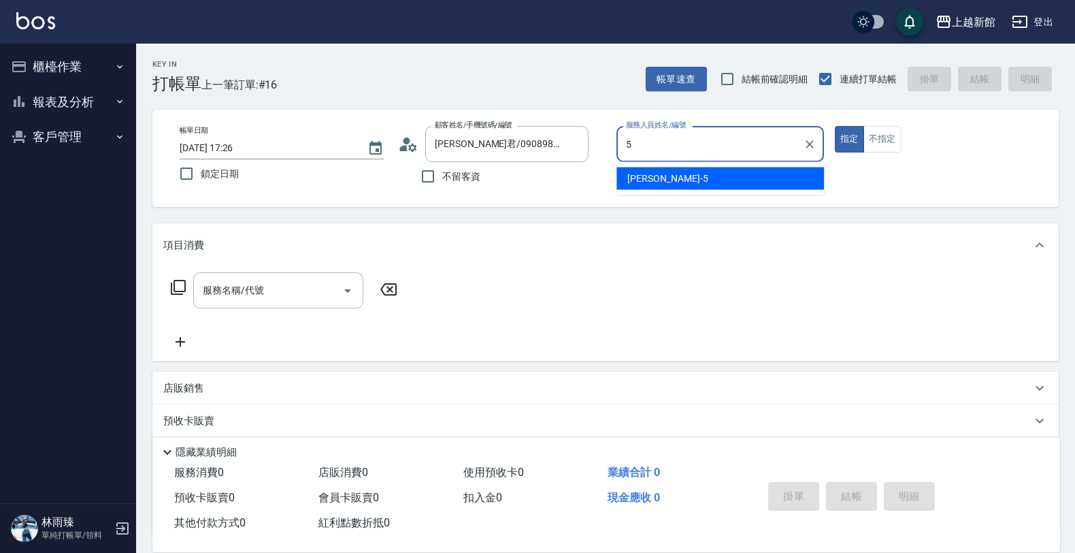
type input "旌瑛-5"
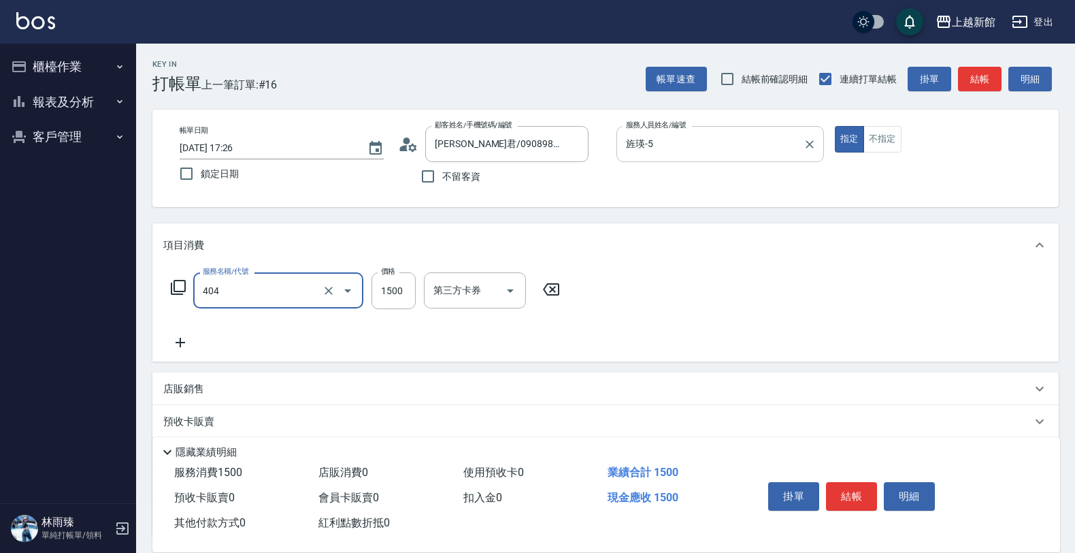
type input "設計染髮(404)"
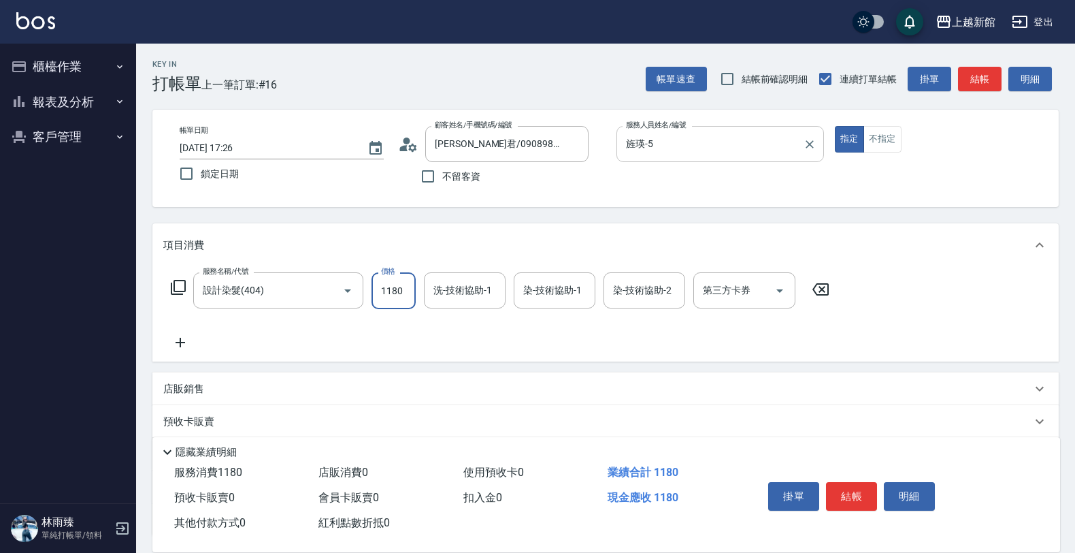
type input "1180"
type input "小邱-25"
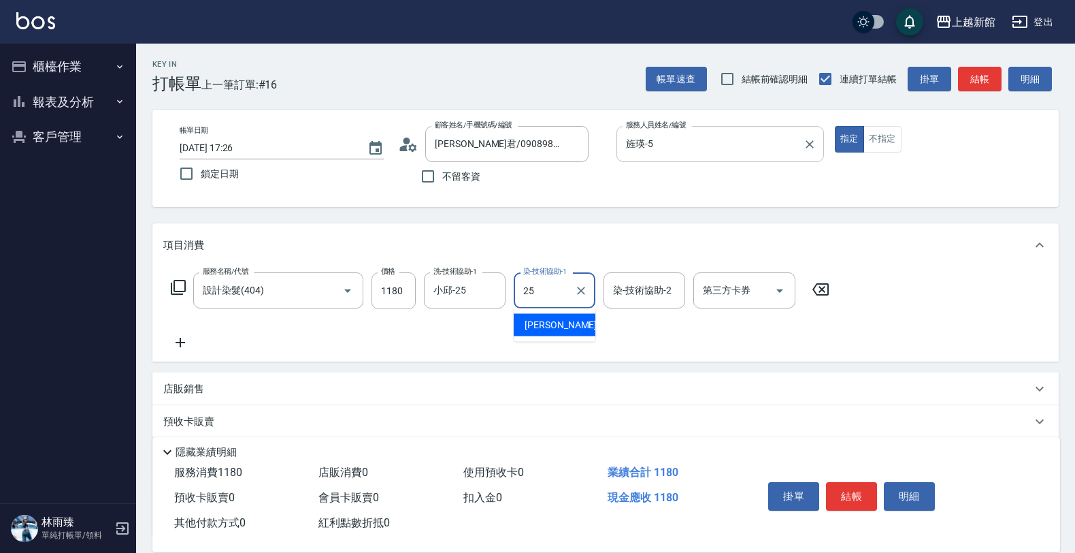
type input "小邱-25"
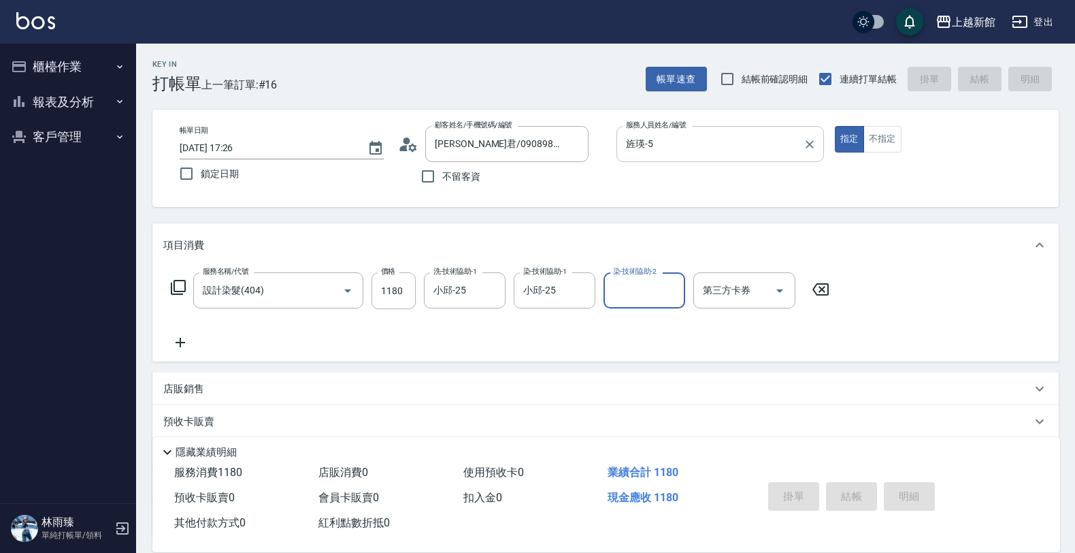
type input "[DATE] 17:27"
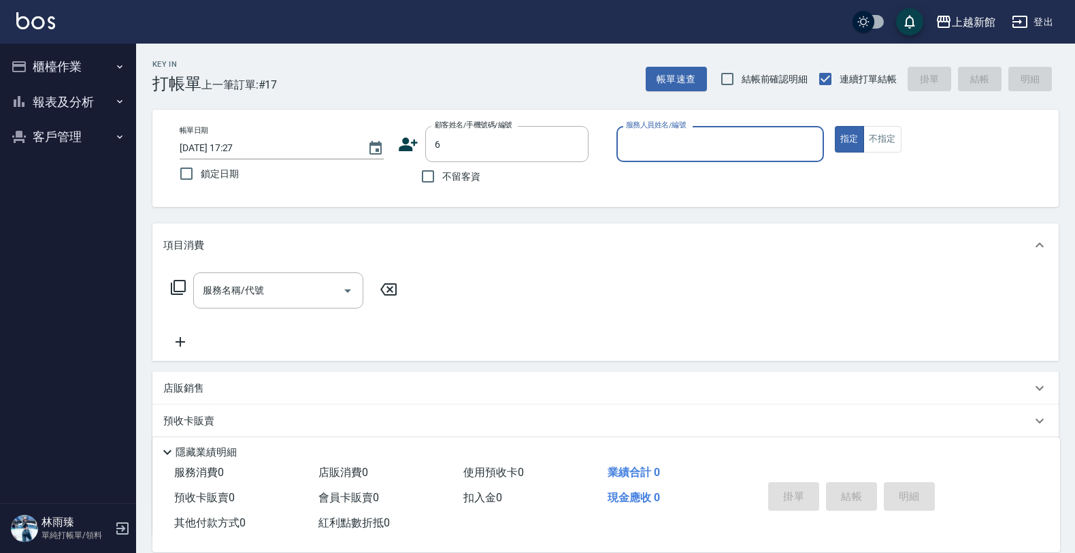
click at [835, 126] on button "指定" at bounding box center [849, 139] width 29 height 27
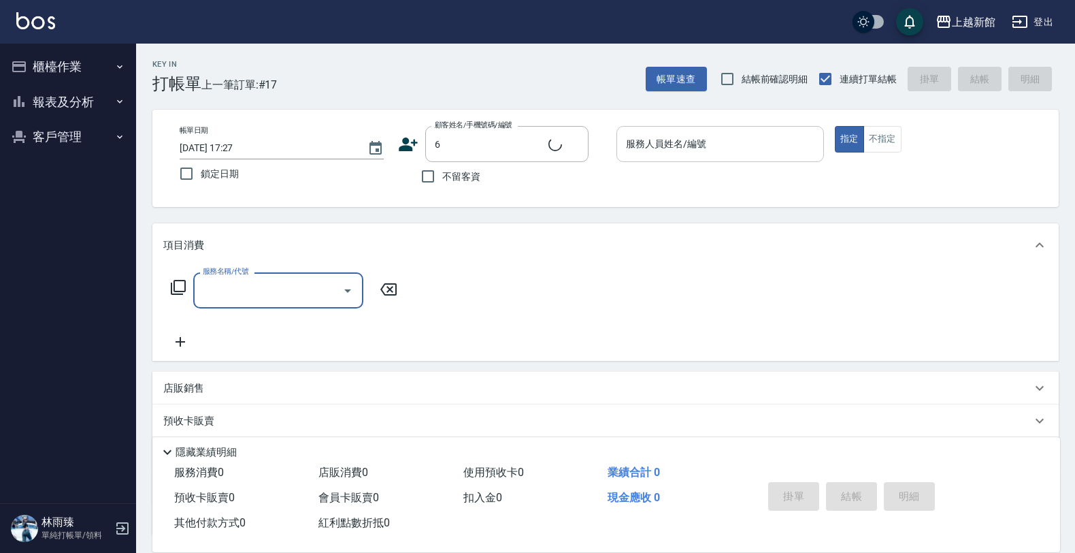
type input "[PERSON_NAME]/6_[PERSON_NAME]/6"
type input "[PERSON_NAME]-6"
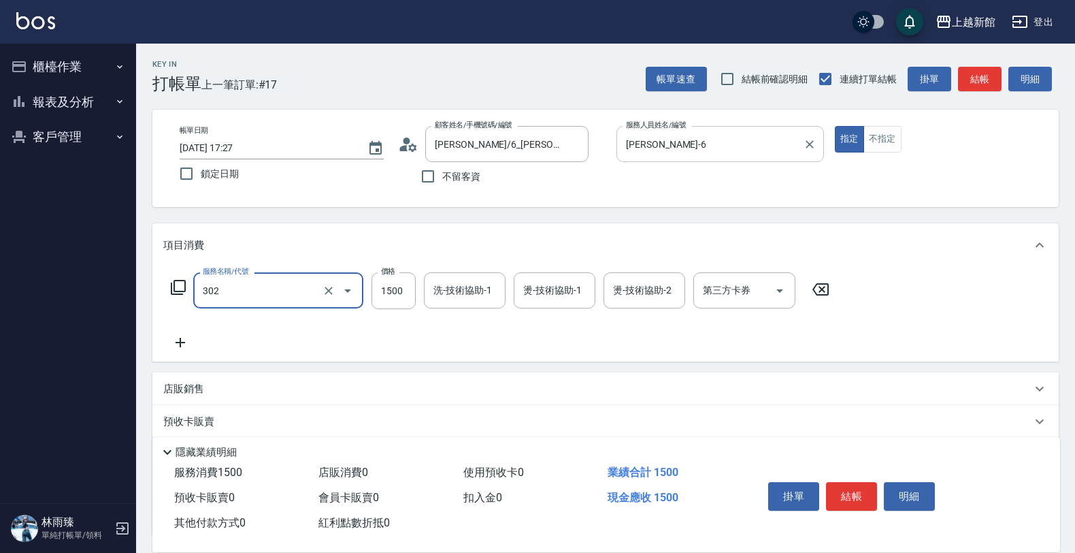
type input "設計燙髮(302)"
type input "2099"
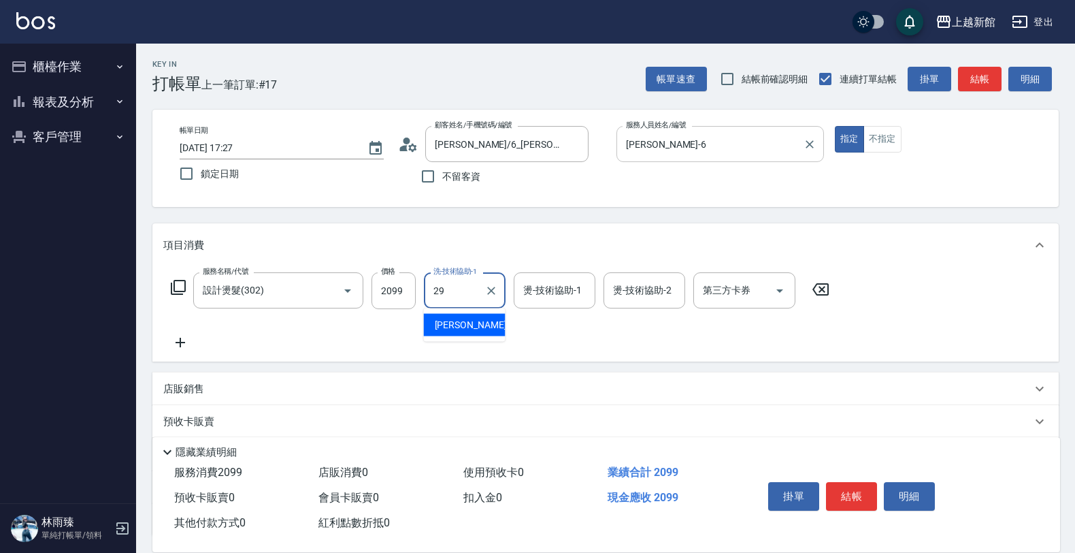
type input "[PERSON_NAME]-29"
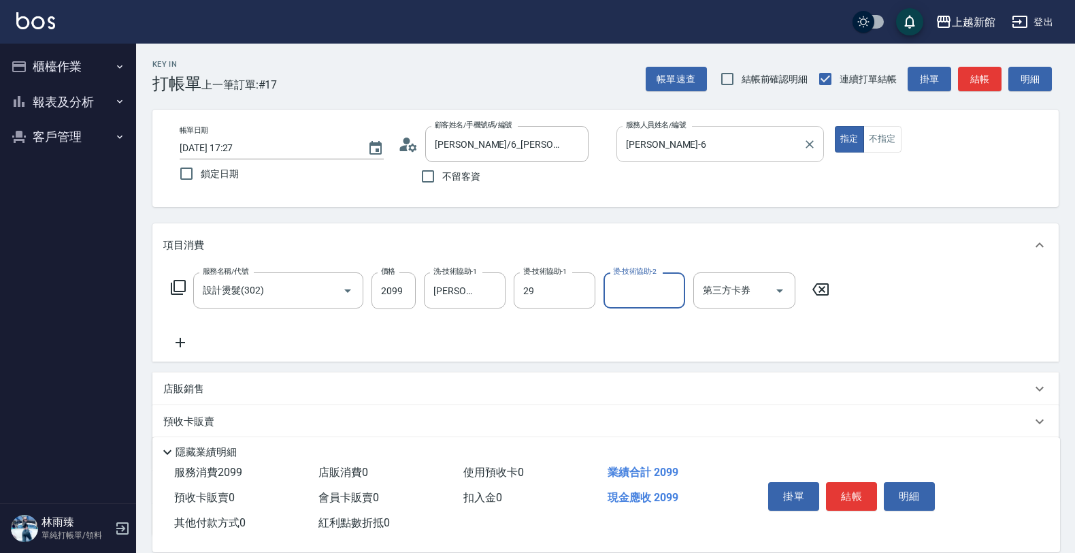
type input "[PERSON_NAME]-29"
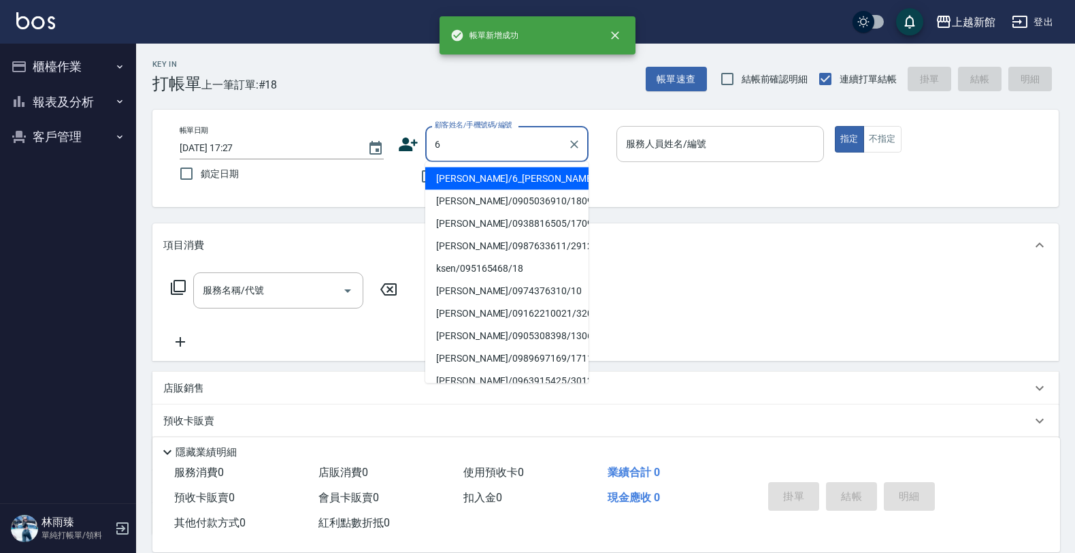
type input "[PERSON_NAME]/6_[PERSON_NAME]/6"
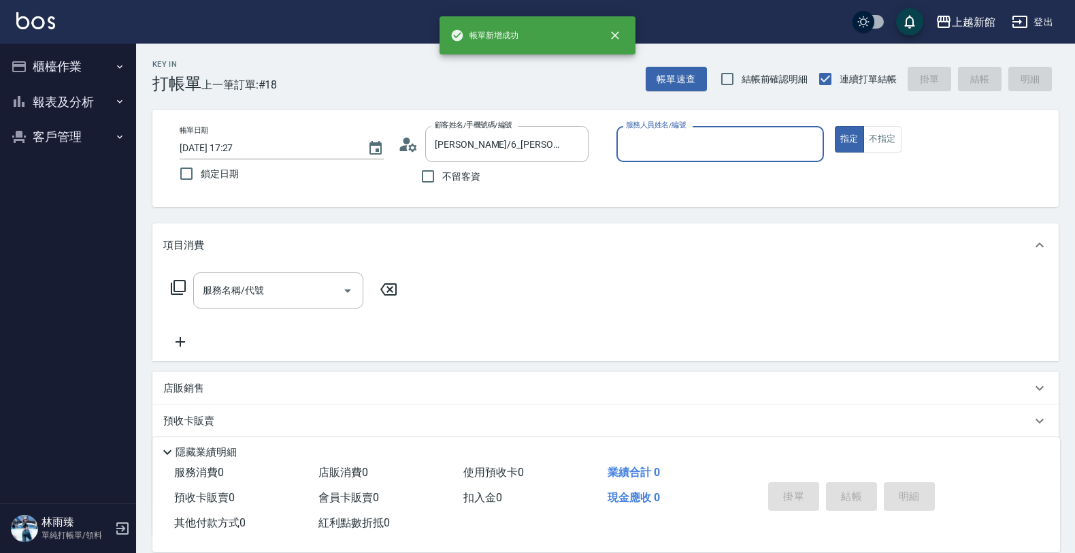
click at [835, 126] on button "指定" at bounding box center [849, 139] width 29 height 27
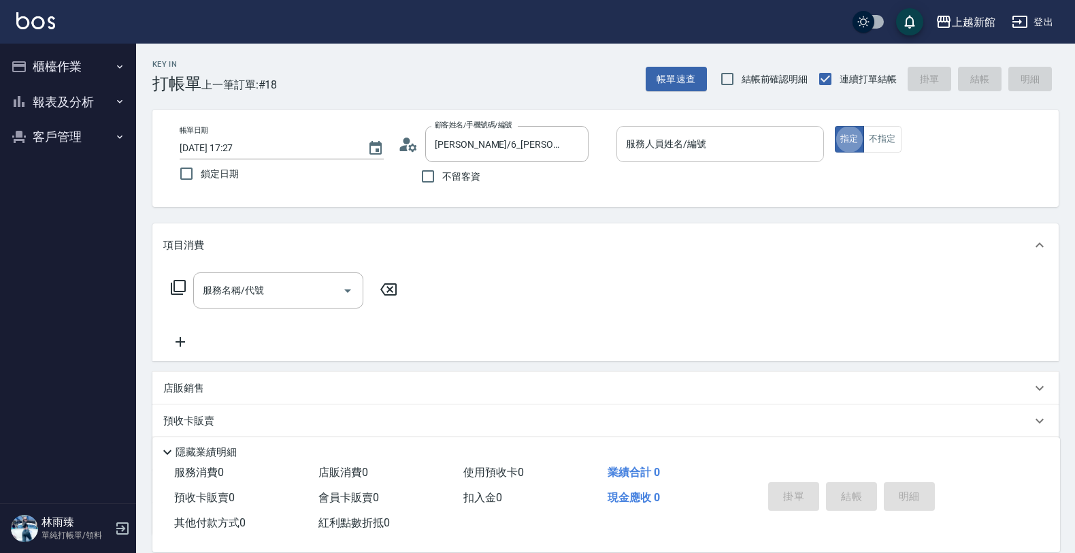
type input "[PERSON_NAME]-6"
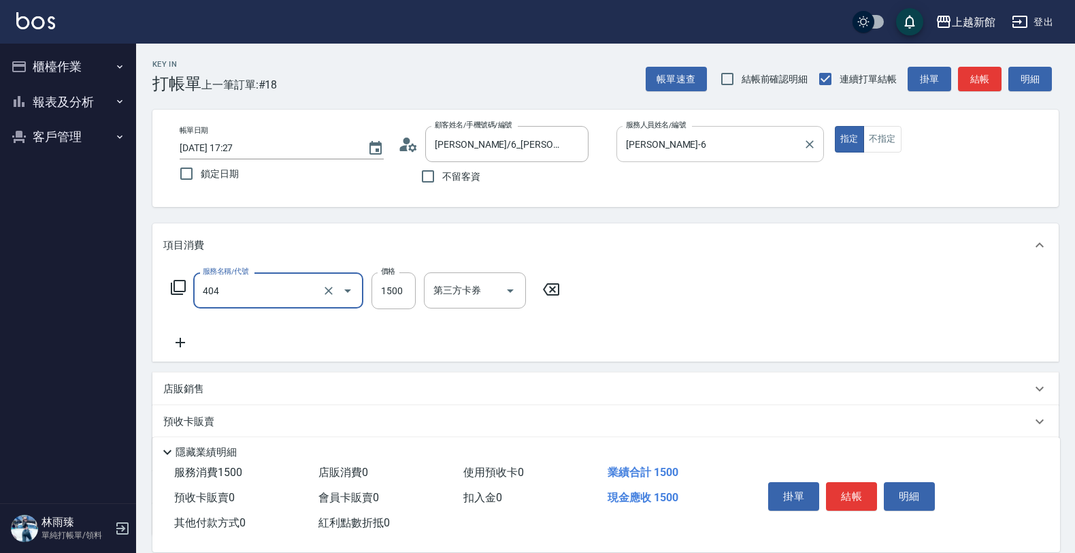
type input "設計染髮(404)"
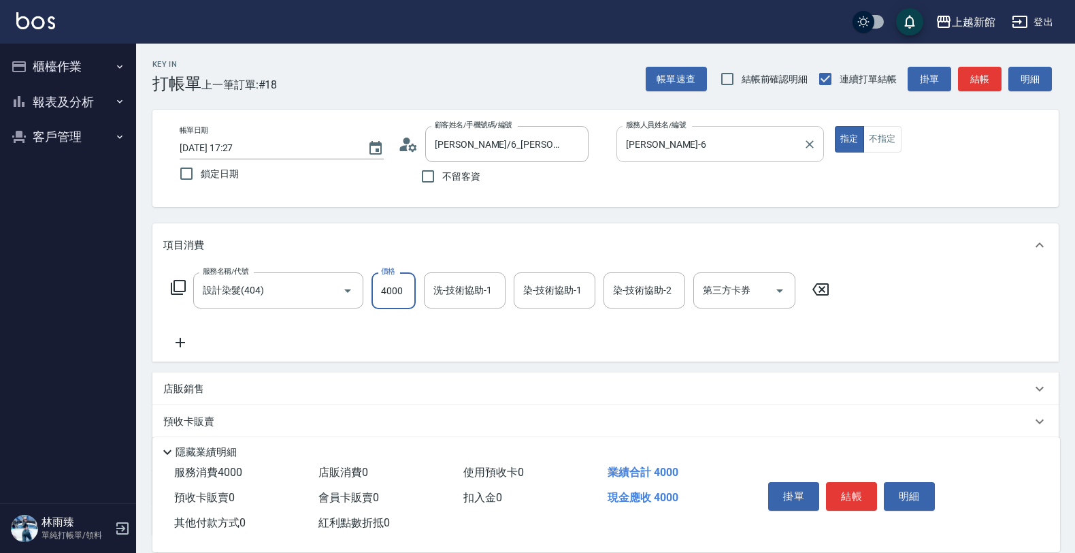
type input "4000"
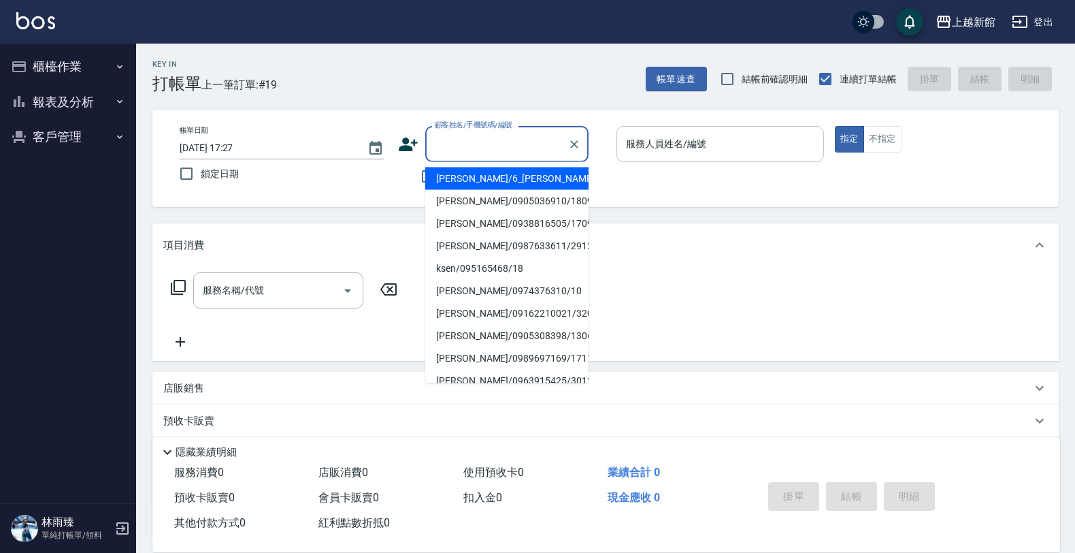
drag, startPoint x: 465, startPoint y: 146, endPoint x: 448, endPoint y: 148, distance: 17.1
drag, startPoint x: 448, startPoint y: 148, endPoint x: 76, endPoint y: 99, distance: 375.5
click at [76, 99] on button "報表及分析" at bounding box center [67, 101] width 125 height 35
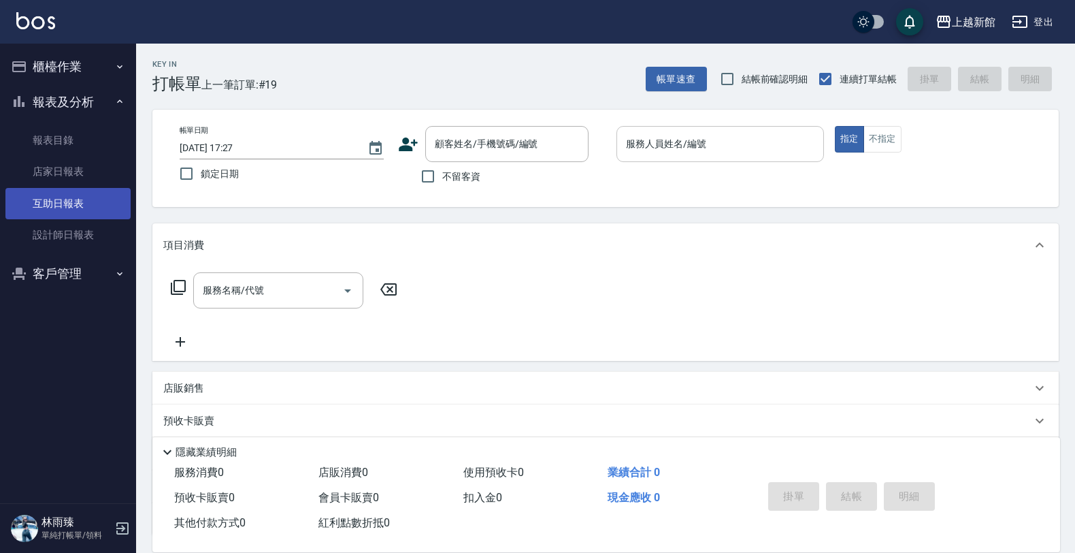
click at [46, 202] on link "互助日報表" at bounding box center [67, 203] width 125 height 31
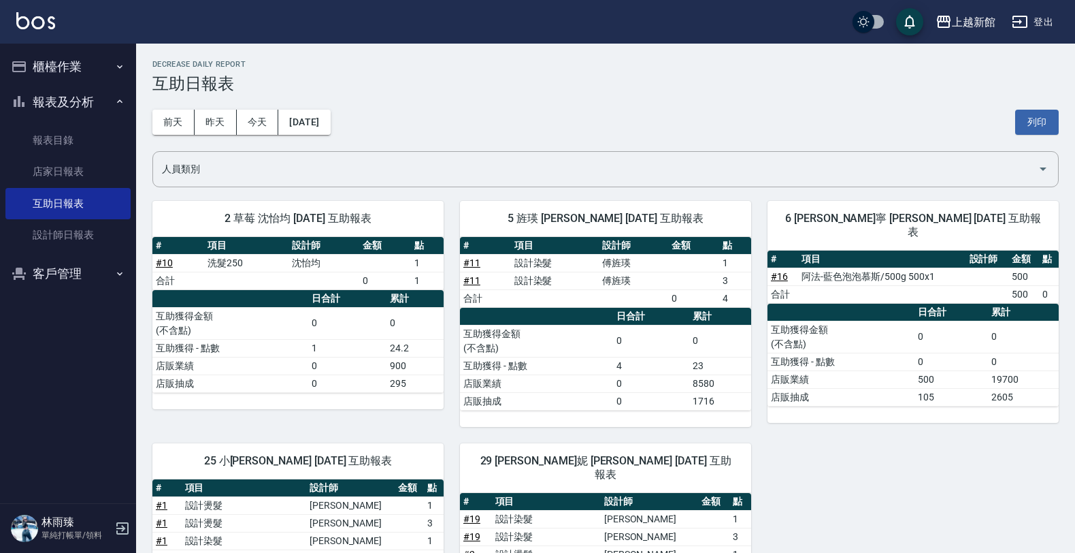
click at [1038, 22] on button "登出" at bounding box center [1033, 22] width 52 height 25
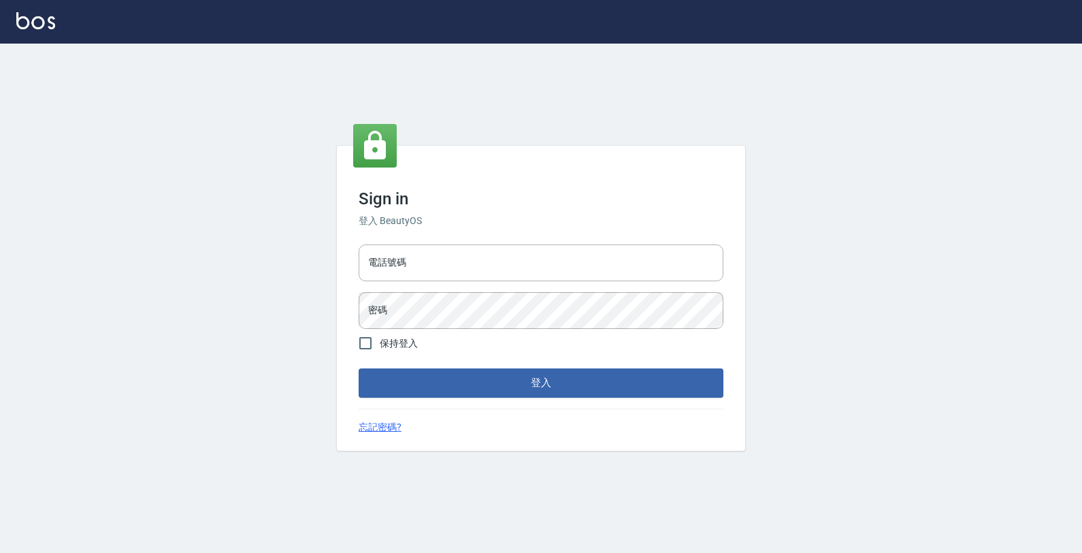
click at [698, 263] on input "電話號碼" at bounding box center [541, 262] width 365 height 37
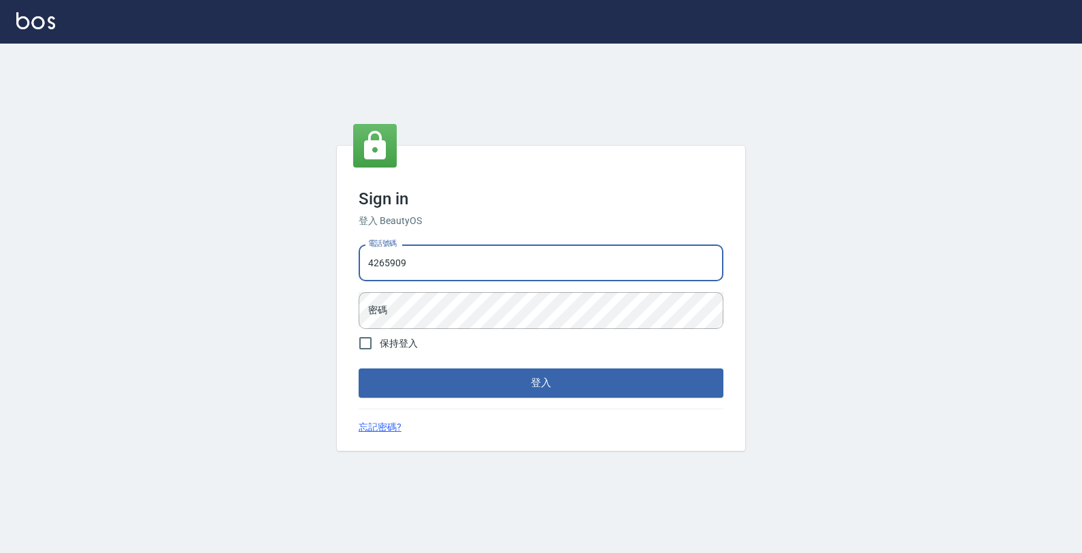
type input "4265909"
click at [359, 368] on button "登入" at bounding box center [541, 382] width 365 height 29
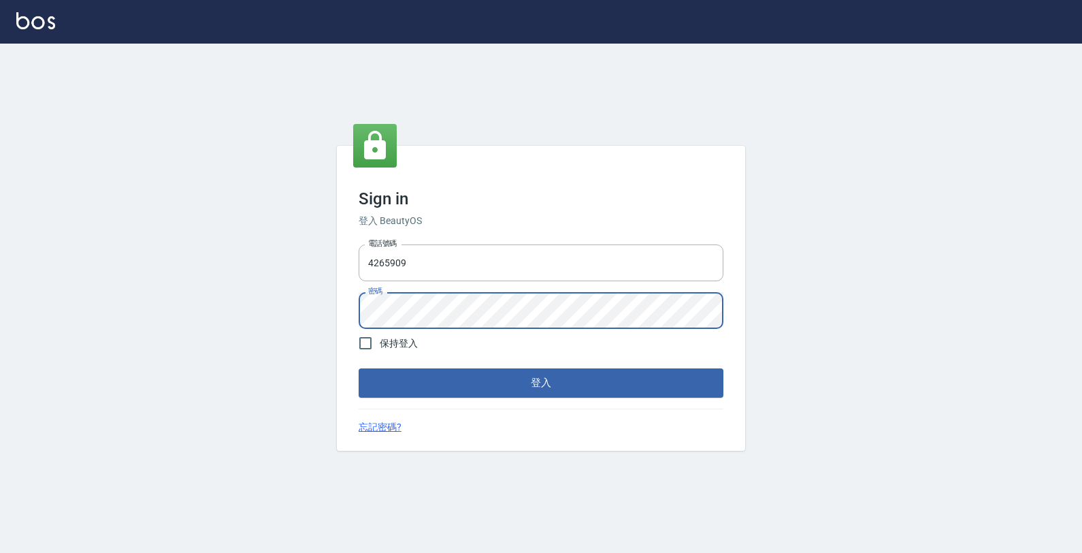
click at [359, 368] on button "登入" at bounding box center [541, 382] width 365 height 29
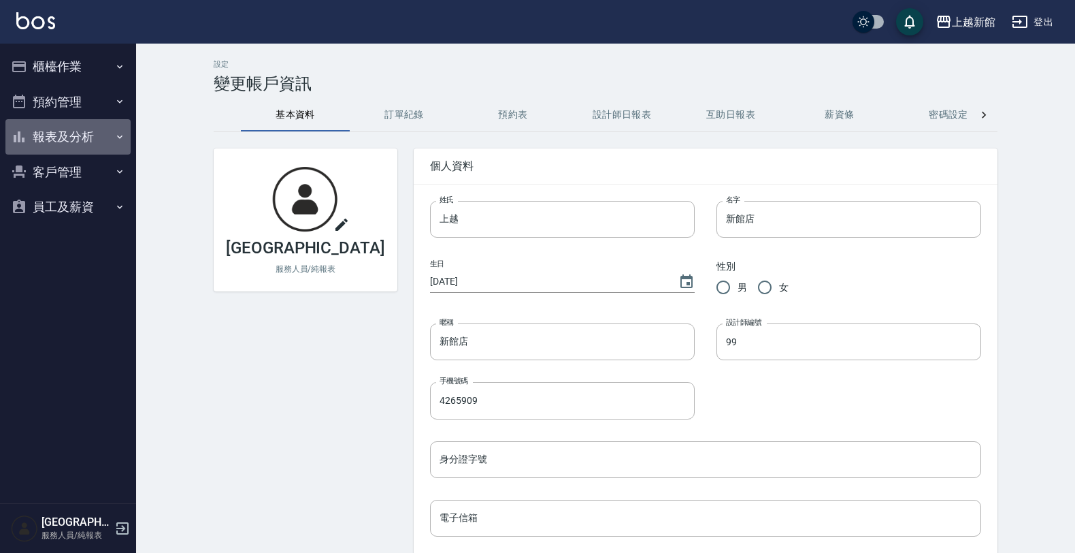
click at [110, 135] on button "報表及分析" at bounding box center [67, 136] width 125 height 35
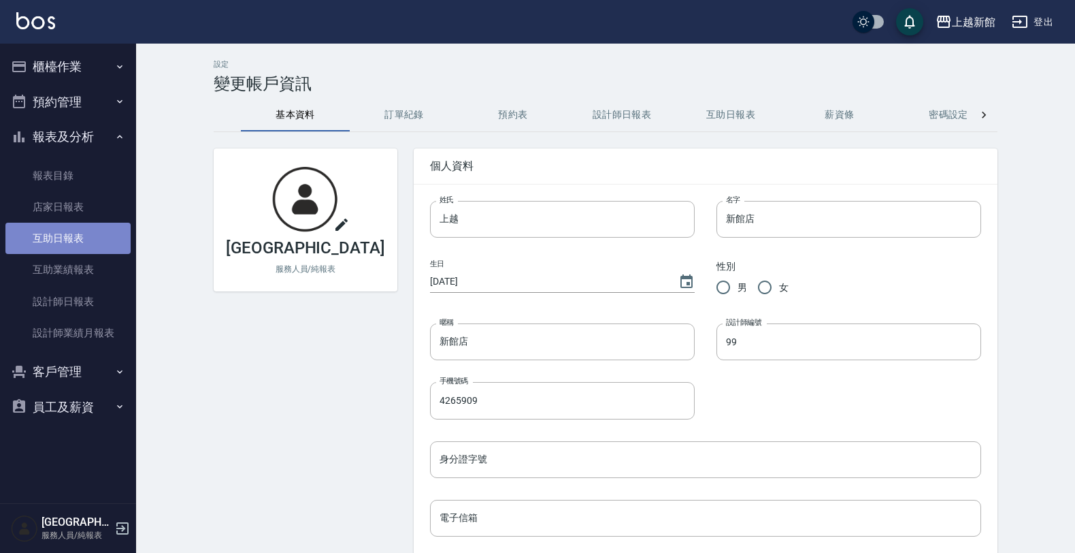
click at [86, 230] on link "互助日報表" at bounding box center [67, 238] width 125 height 31
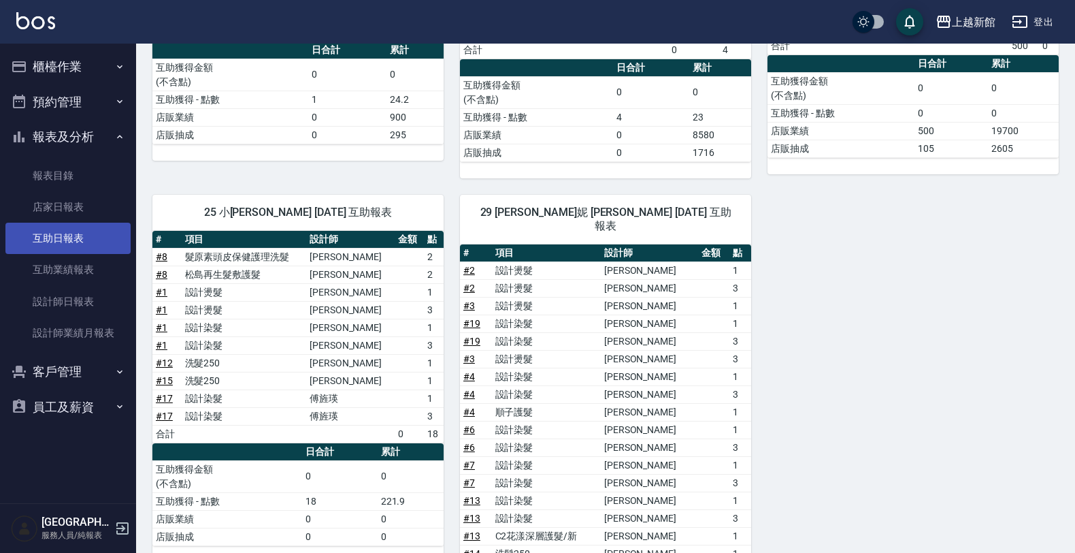
scroll to position [255, 0]
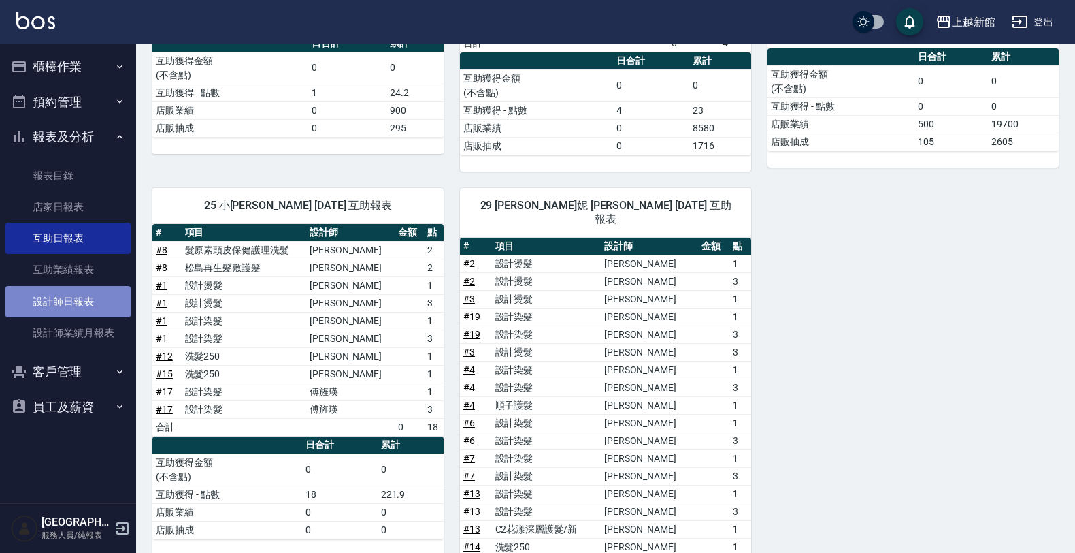
click at [76, 291] on link "設計師日報表" at bounding box center [67, 301] width 125 height 31
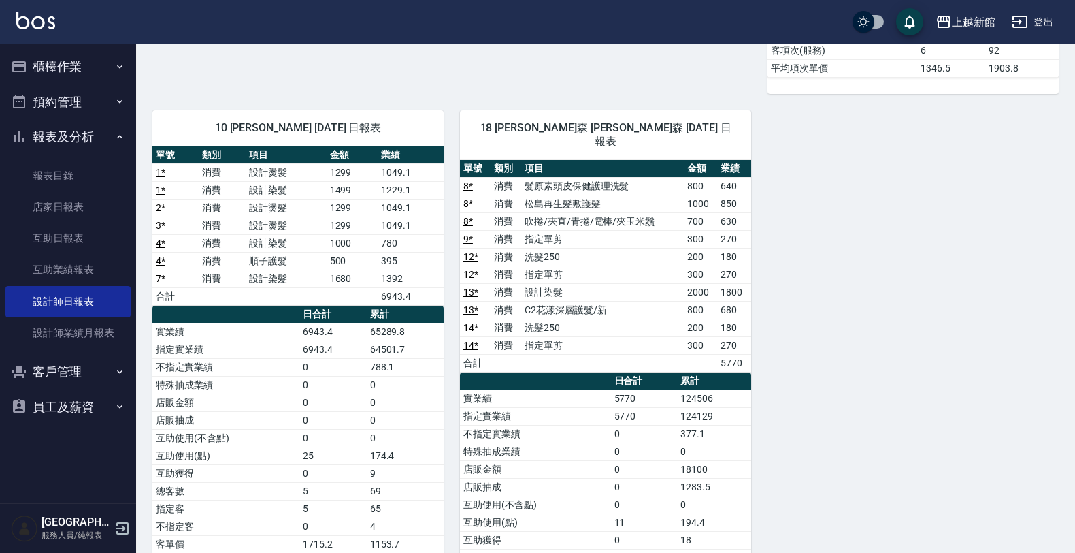
scroll to position [595, 0]
